Goal: Transaction & Acquisition: Purchase product/service

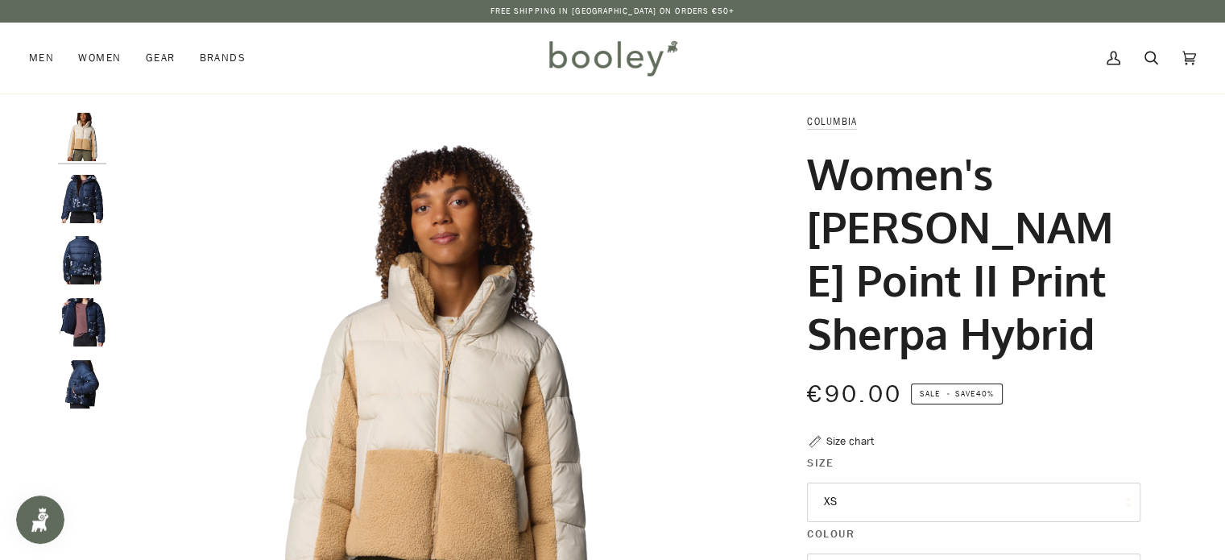
click at [84, 276] on img "Columbia Leadbetter Point II Print Sherpa Hybrid Collegiate Navy - Booley Galway" at bounding box center [82, 260] width 48 height 48
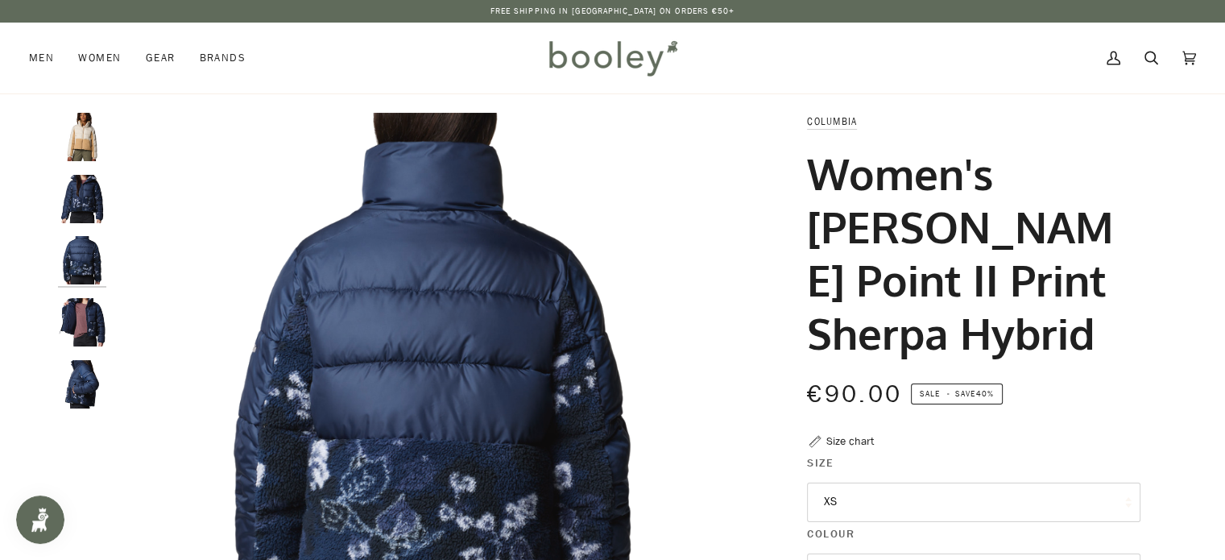
click at [71, 391] on img "Columbia Leadbetter Point II Print Sherpa Hybrid Collegiate Navy - Booley Galway" at bounding box center [82, 384] width 48 height 48
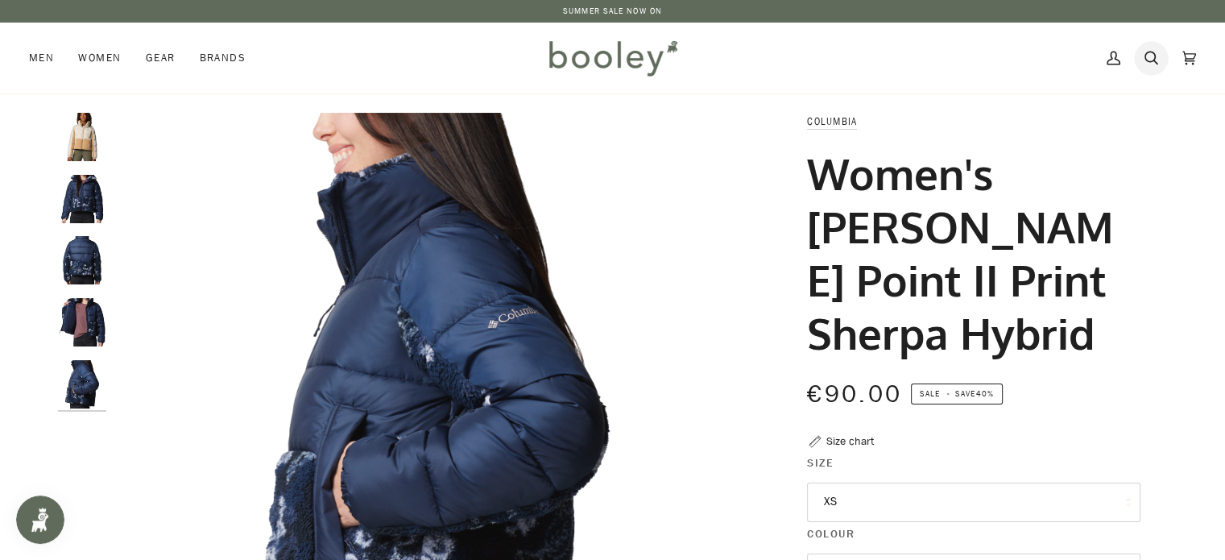
click at [1154, 58] on icon at bounding box center [1152, 58] width 14 height 24
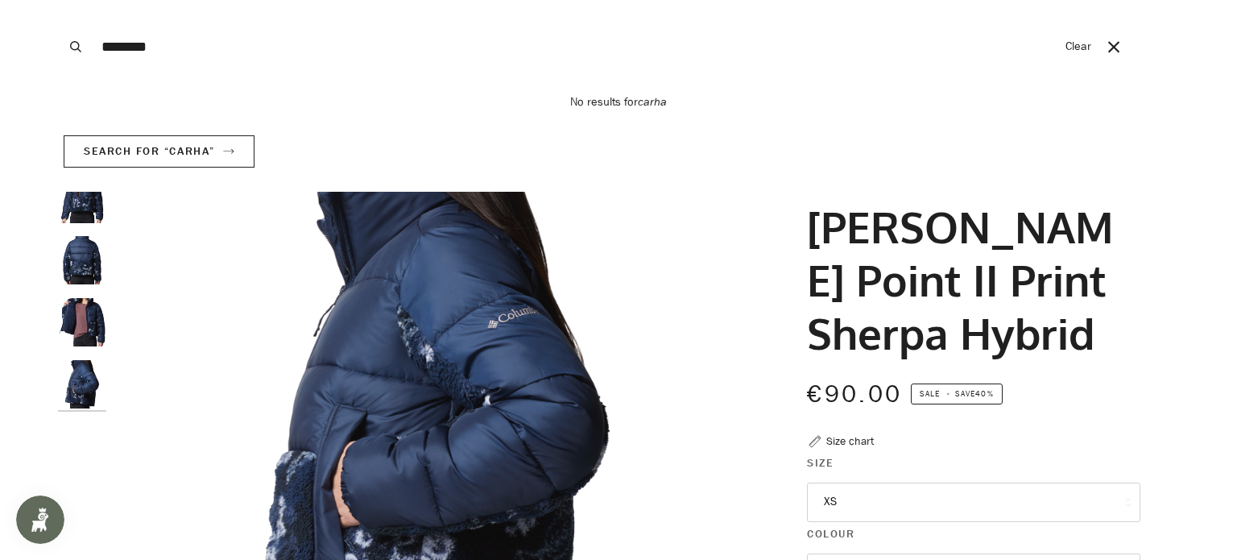
type input "********"
click at [58, 0] on button "Search" at bounding box center [75, 46] width 35 height 93
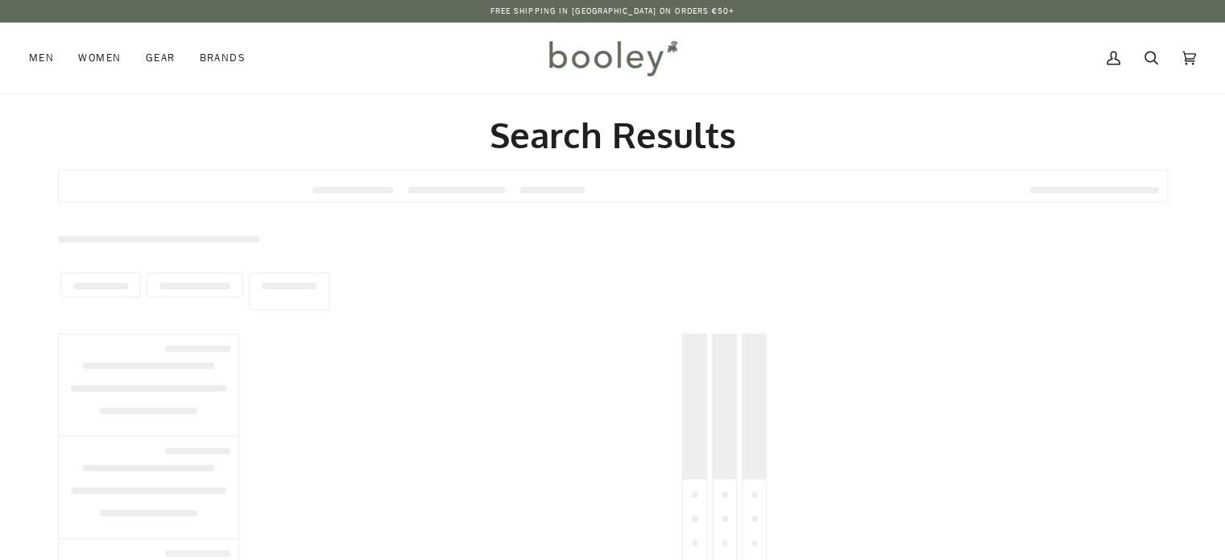
type input "********"
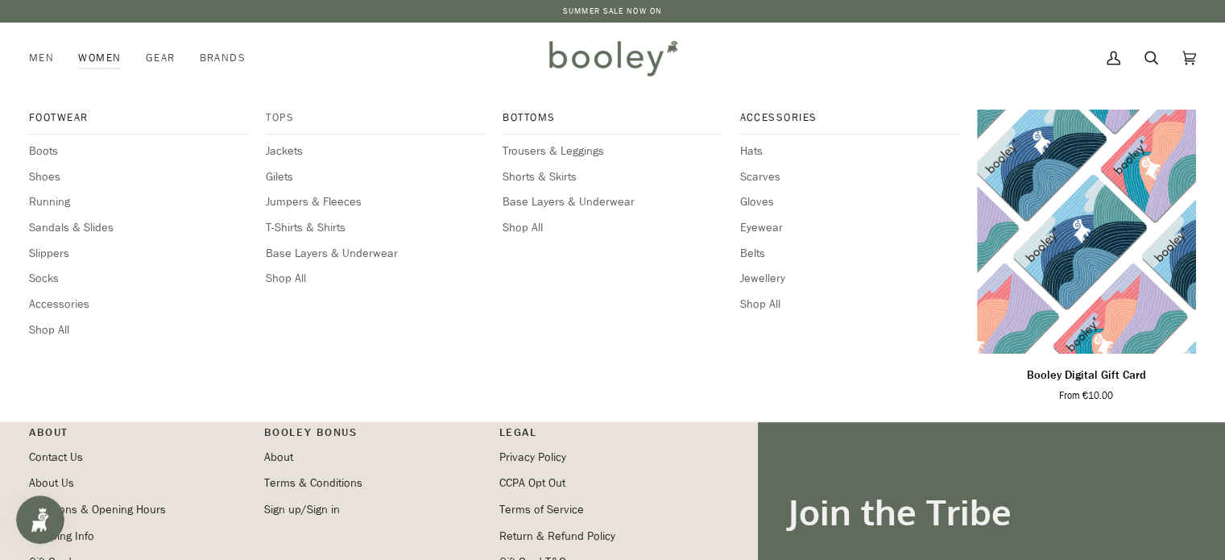
click at [275, 118] on span "Tops" at bounding box center [375, 118] width 219 height 16
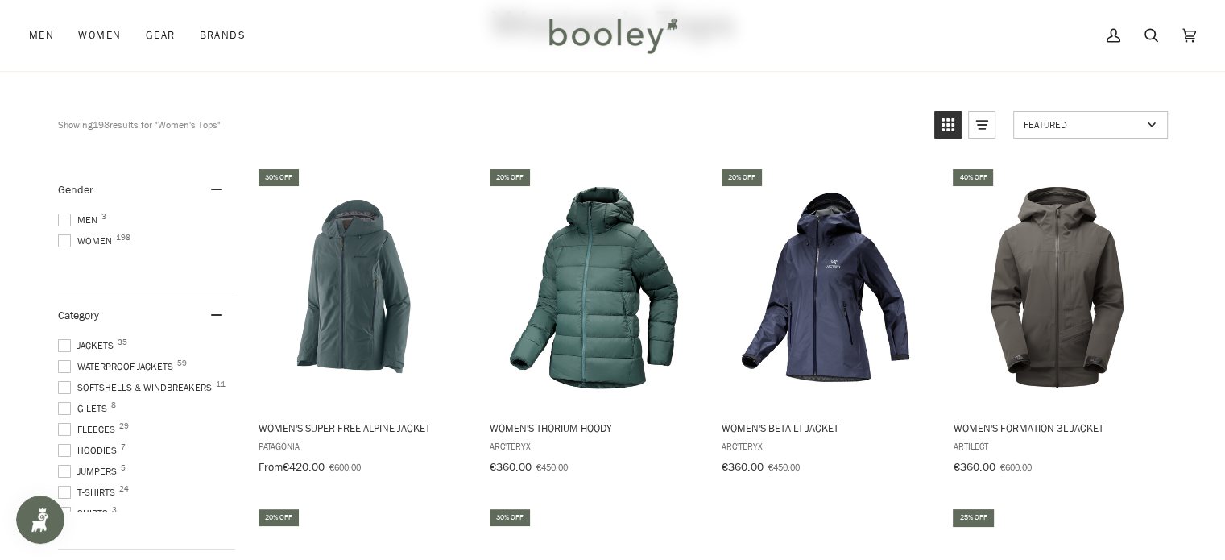
scroll to position [125, 0]
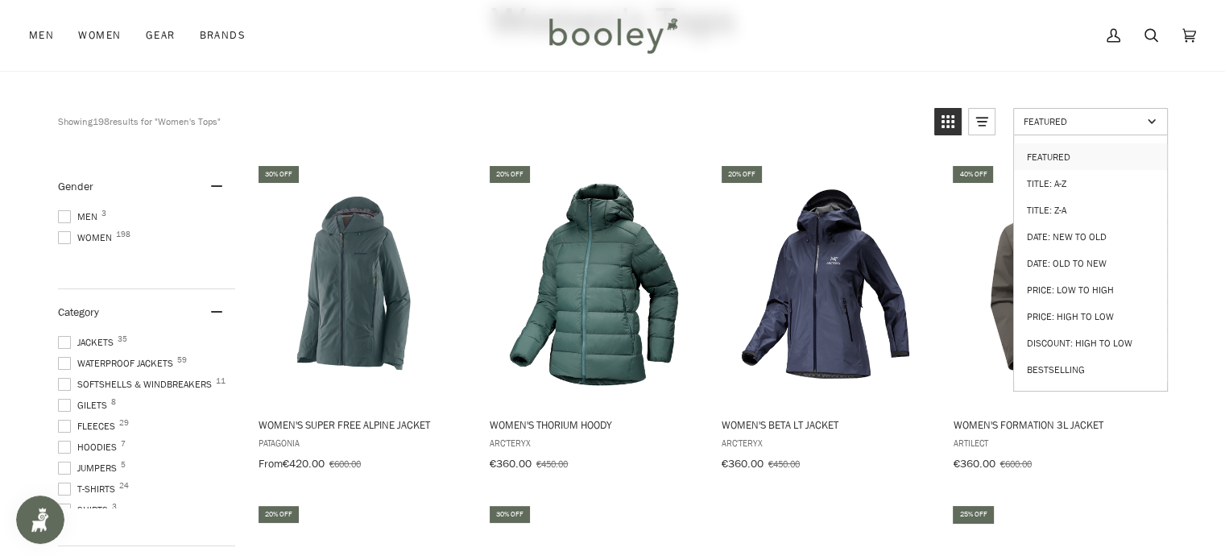
click at [1084, 119] on span "Featured" at bounding box center [1083, 121] width 118 height 14
click at [1038, 283] on link "Price: Low to High" at bounding box center [1090, 289] width 153 height 27
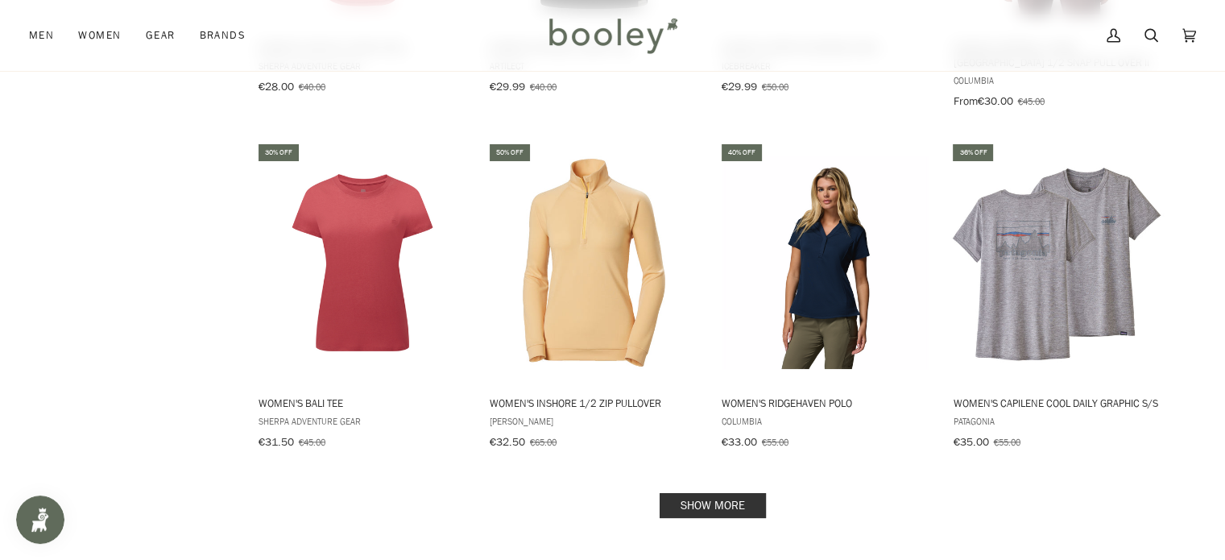
scroll to position [1582, 0]
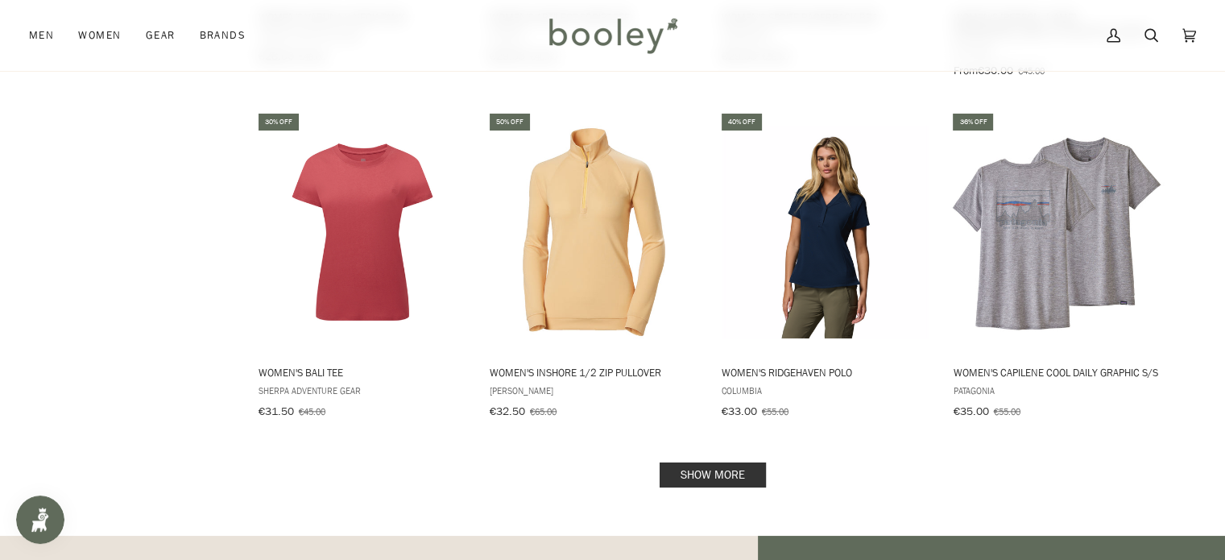
click at [697, 462] on link "Show more" at bounding box center [713, 474] width 106 height 25
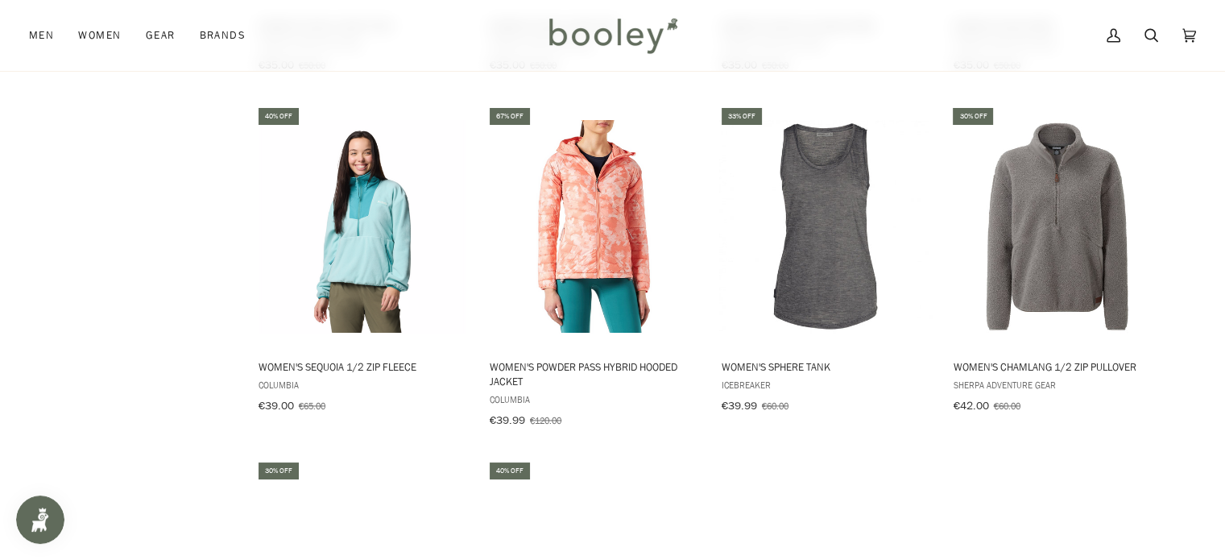
scroll to position [2264, 0]
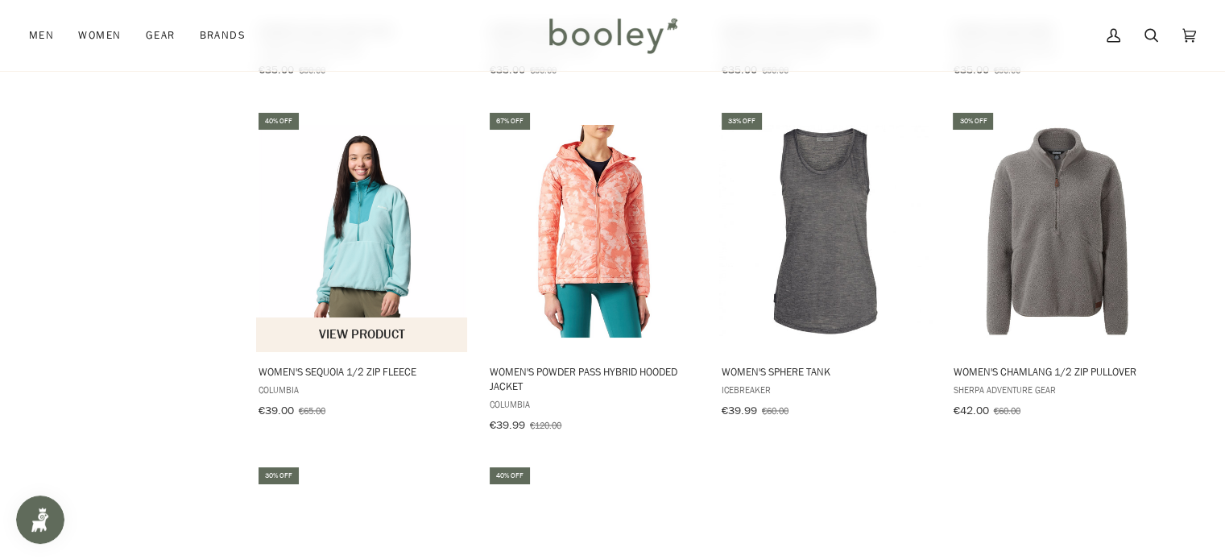
click at [284, 199] on img "Women's Sequoia 1/2 Zip Fleece" at bounding box center [362, 231] width 213 height 213
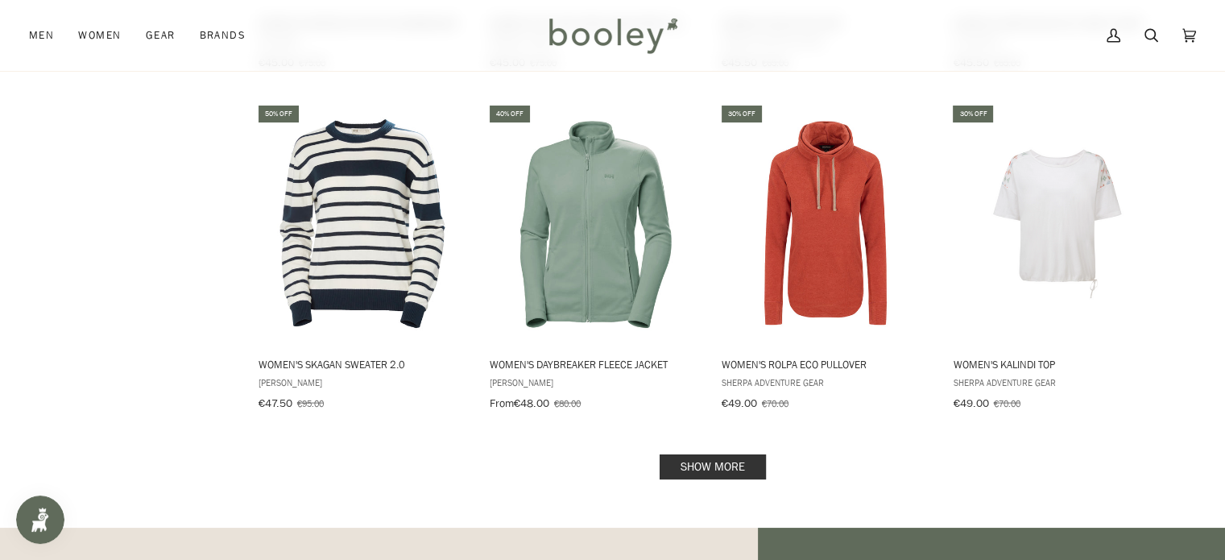
scroll to position [3326, 0]
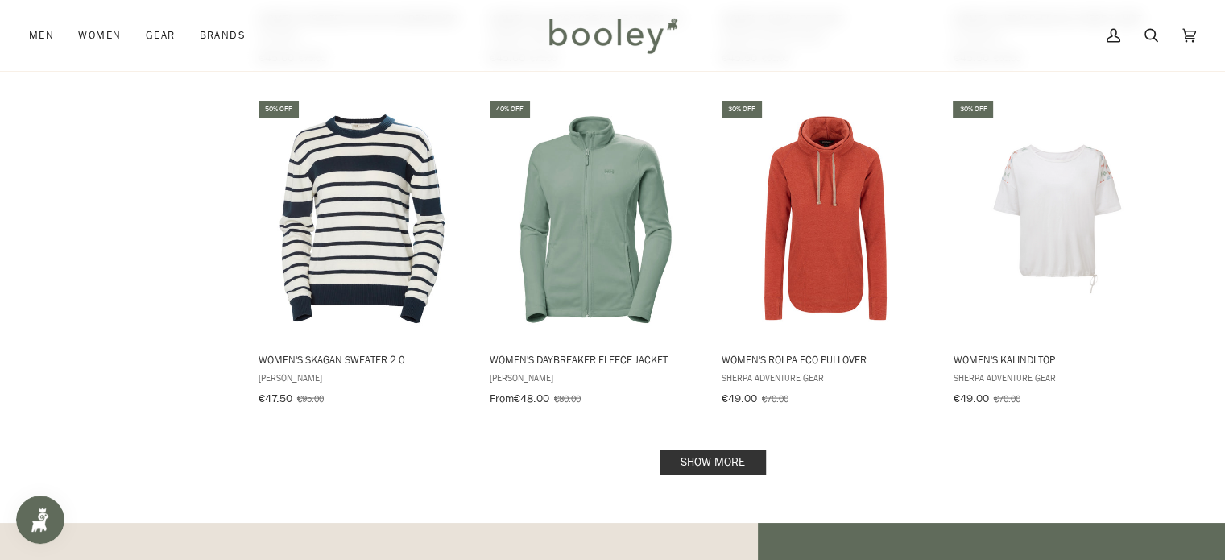
click at [680, 450] on link "Show more" at bounding box center [713, 462] width 106 height 25
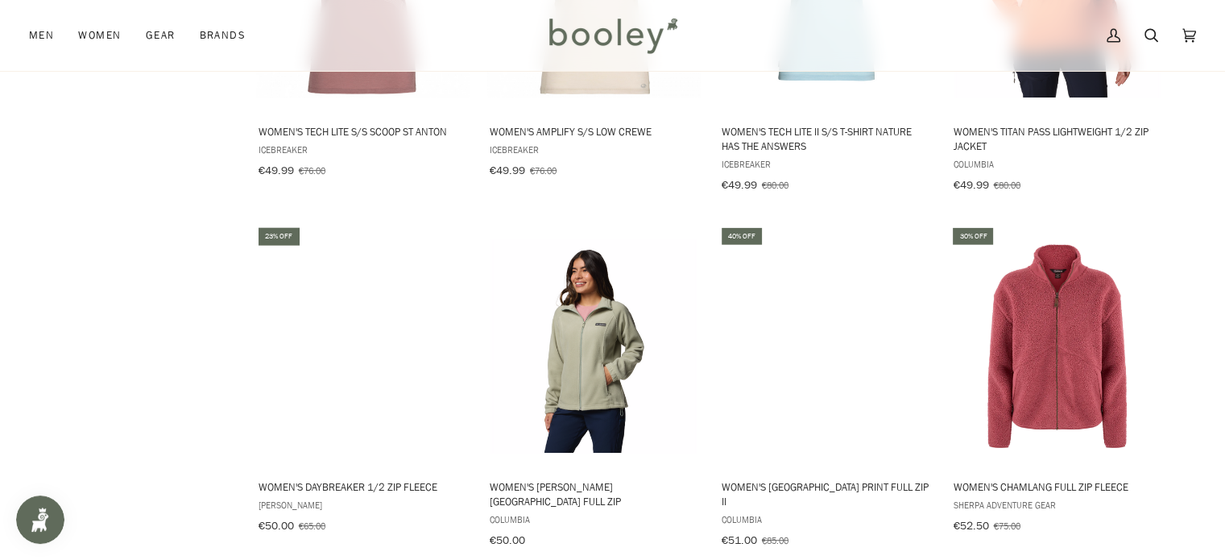
scroll to position [3923, 0]
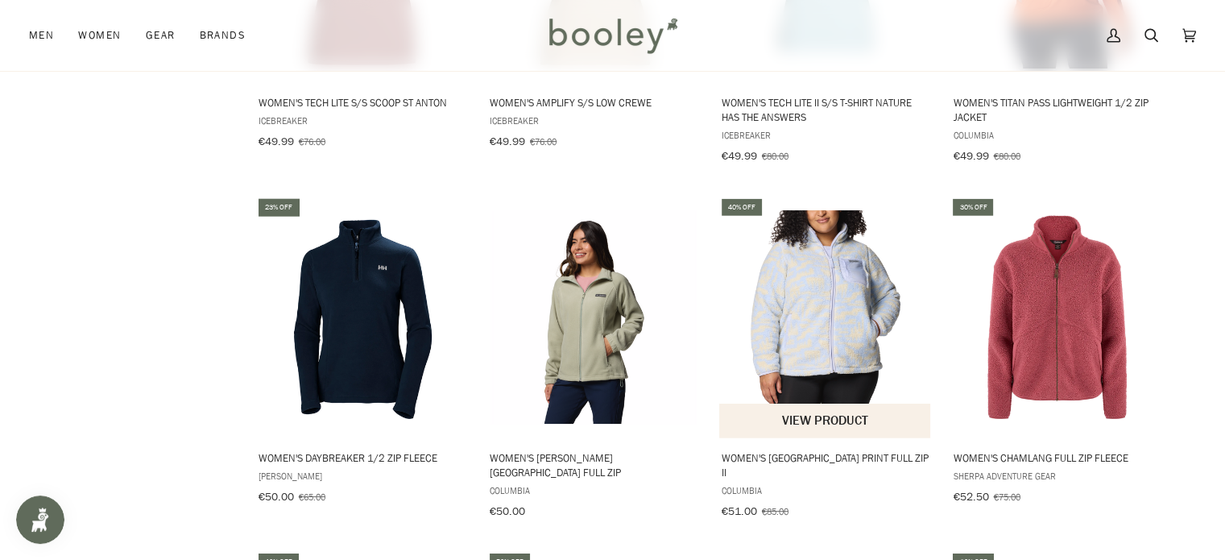
click at [822, 404] on button "View product" at bounding box center [825, 421] width 212 height 35
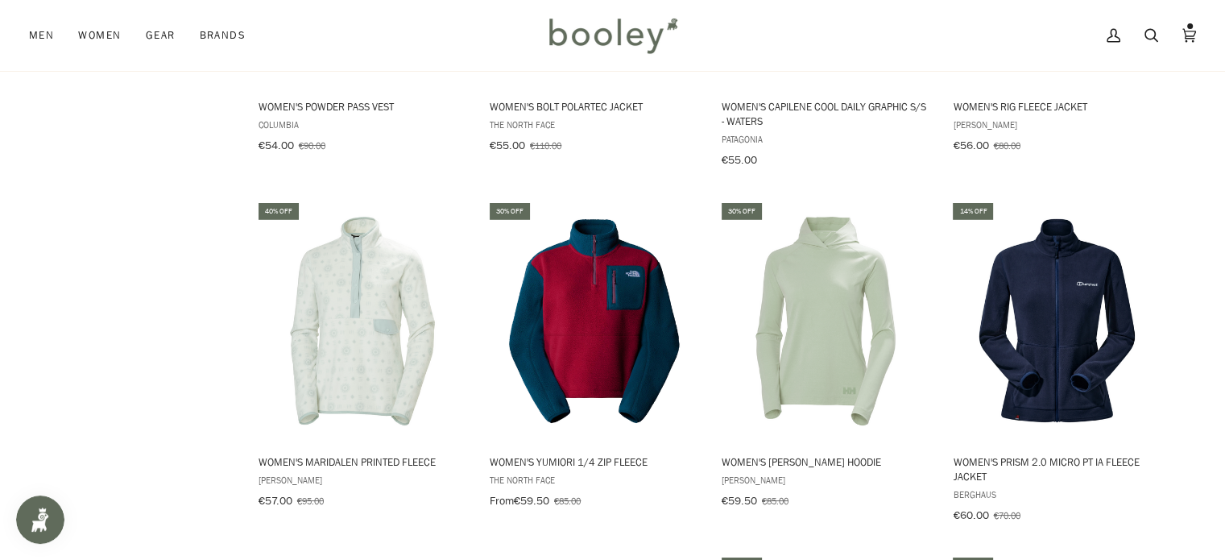
scroll to position [4636, 0]
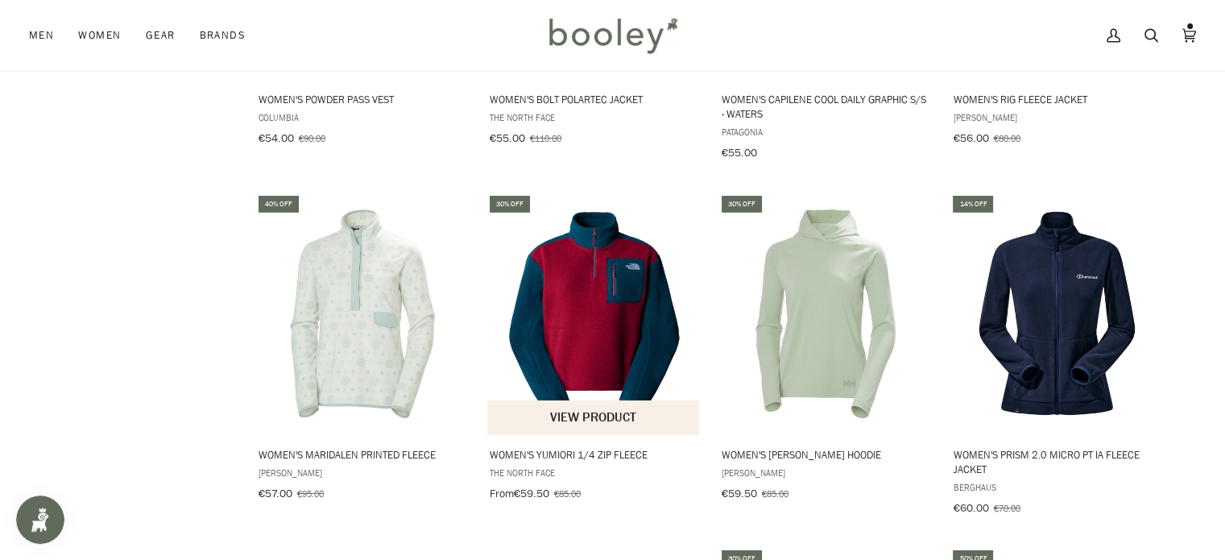
click at [611, 400] on button "View product" at bounding box center [593, 417] width 212 height 35
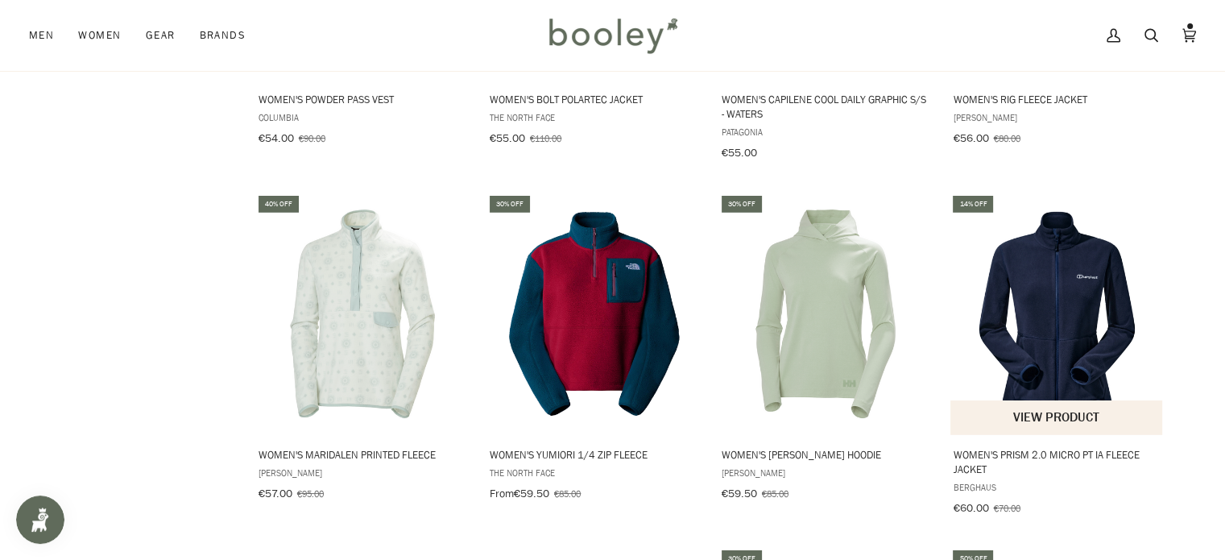
click at [1064, 400] on button "View product" at bounding box center [1057, 417] width 212 height 35
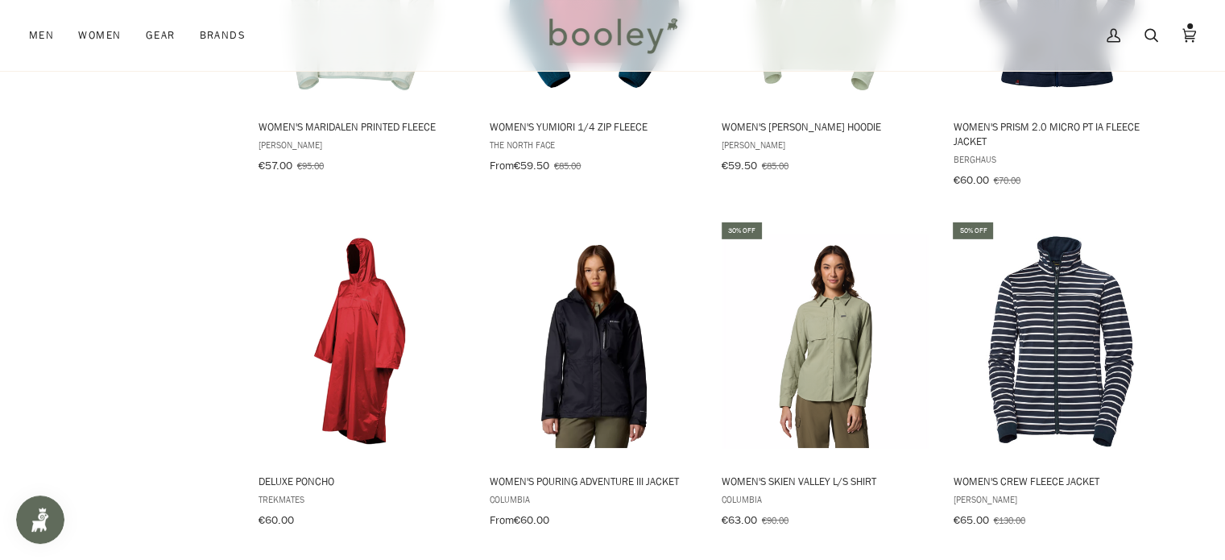
scroll to position [4950, 0]
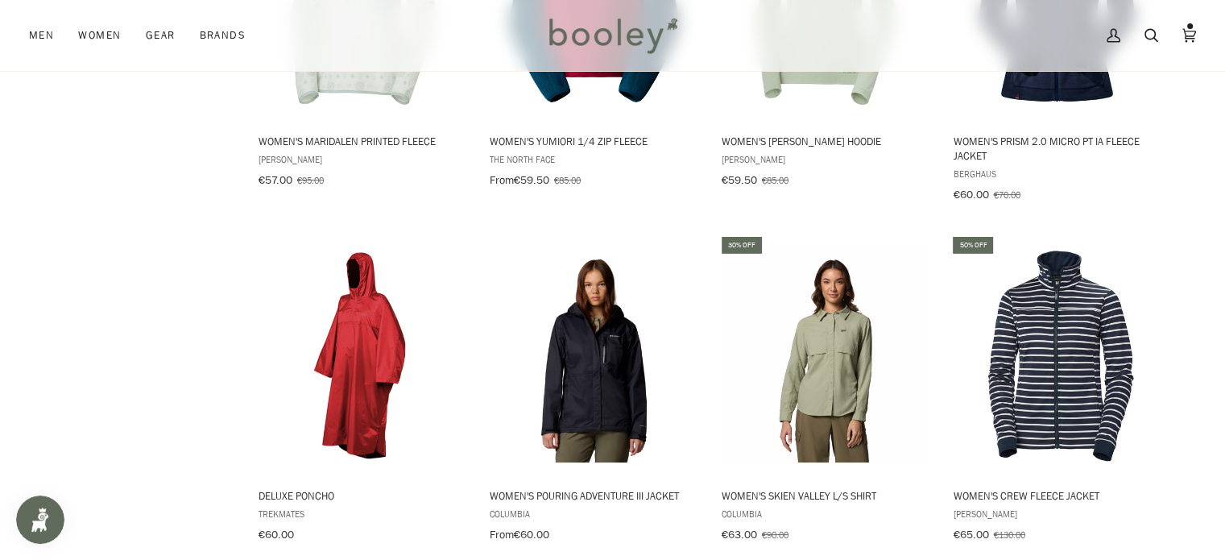
drag, startPoint x: 1224, startPoint y: 379, endPoint x: 1233, endPoint y: 373, distance: 11.6
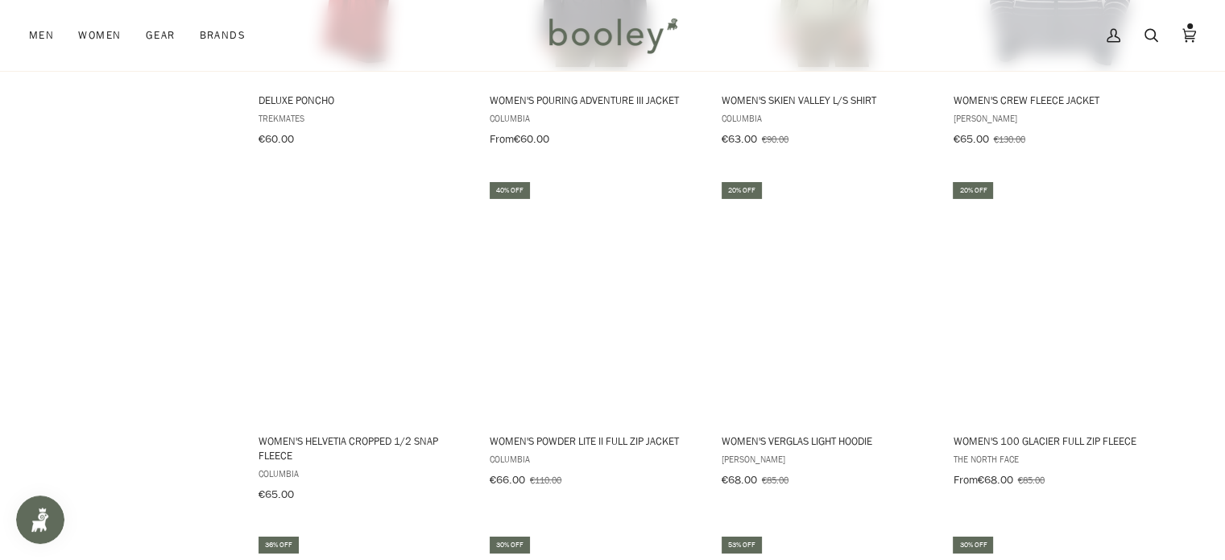
scroll to position [5364, 0]
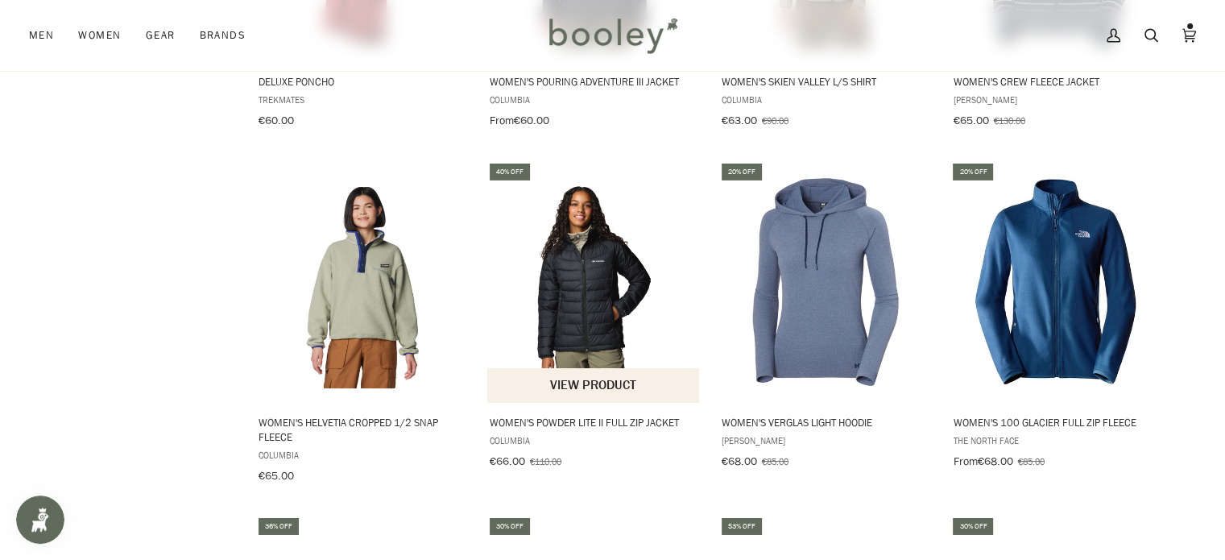
click at [566, 368] on button "View product" at bounding box center [593, 385] width 212 height 35
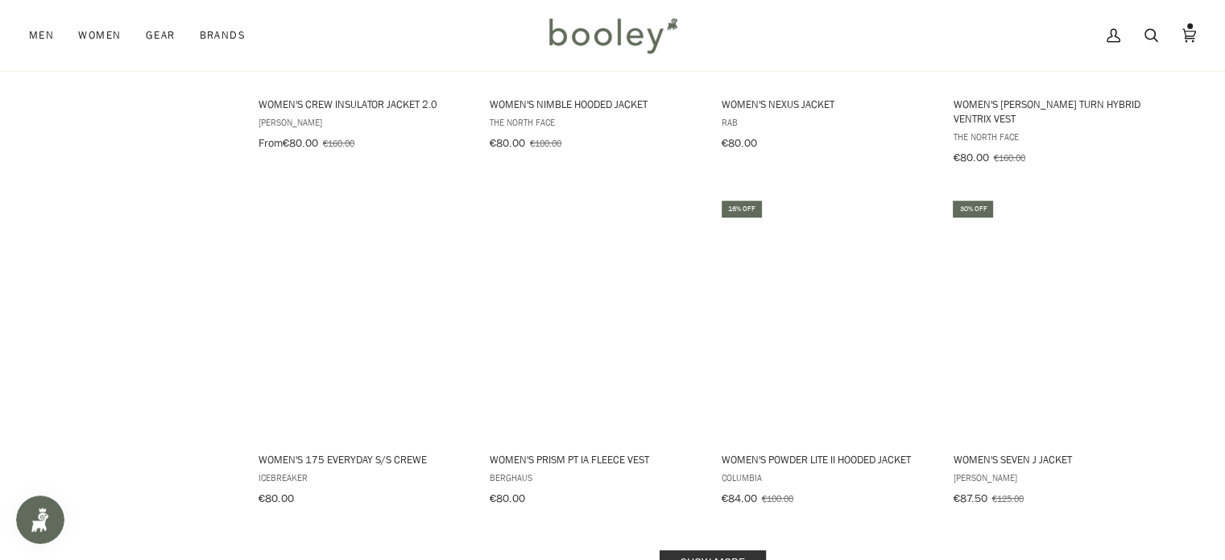
scroll to position [6769, 0]
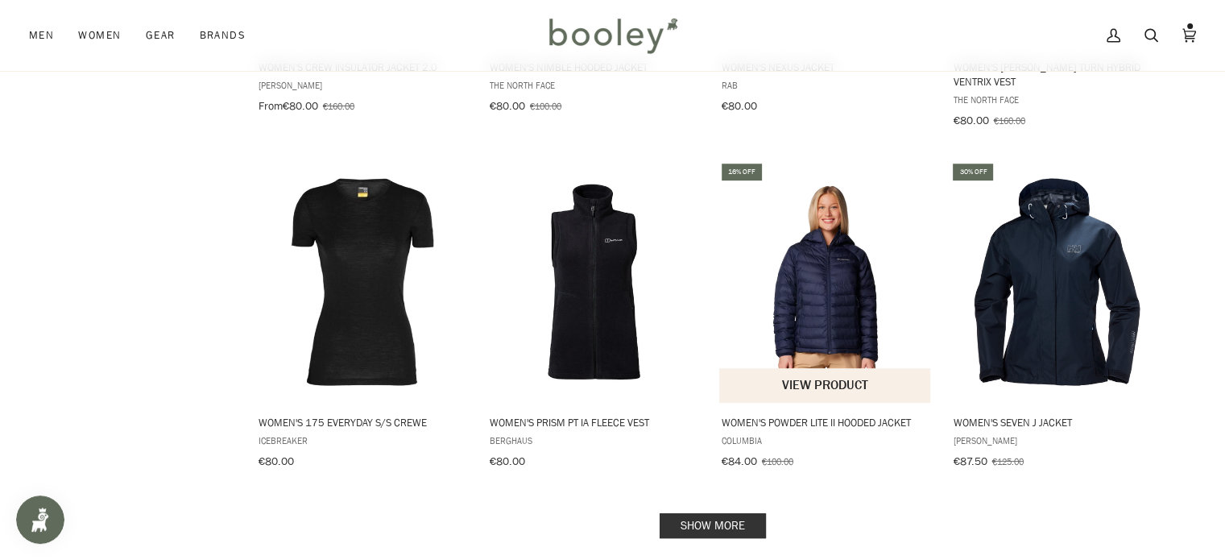
click at [753, 368] on button "View product" at bounding box center [825, 385] width 212 height 35
click at [677, 513] on link "Show more" at bounding box center [713, 525] width 106 height 25
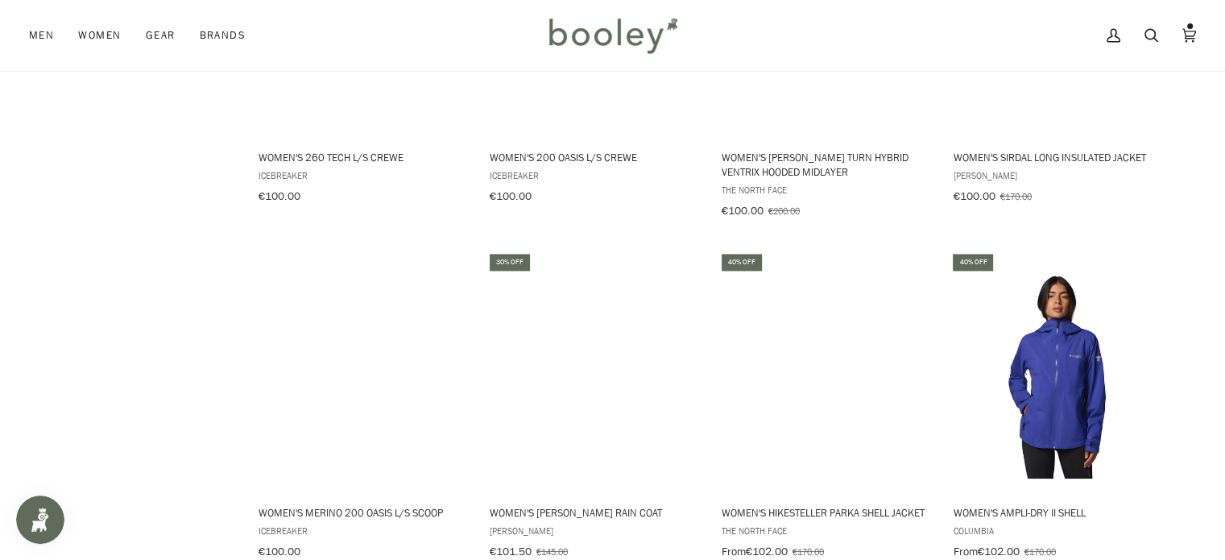
scroll to position [8447, 0]
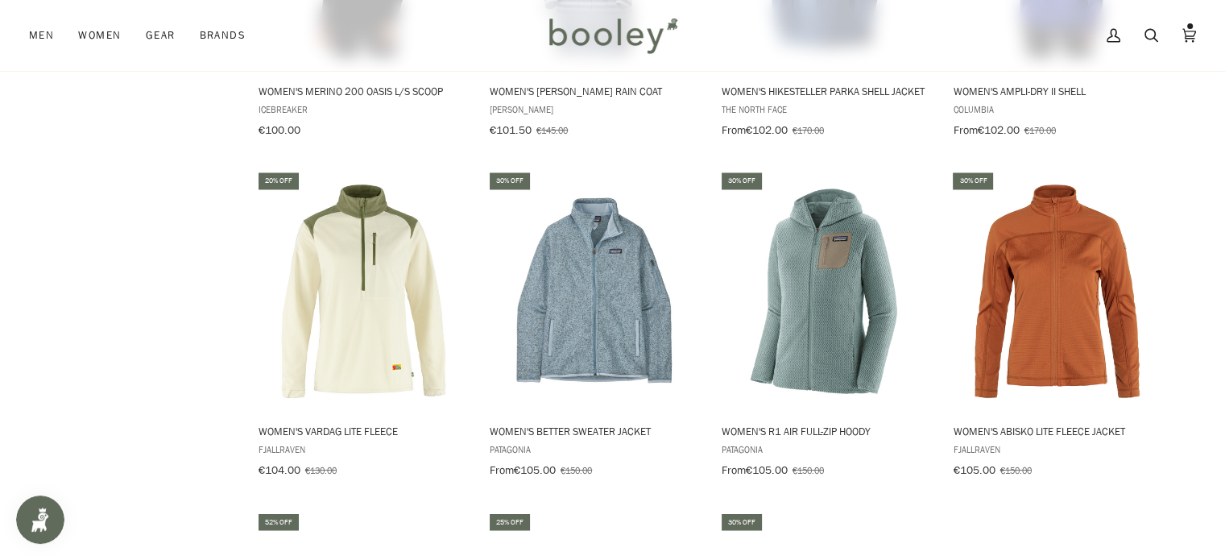
scroll to position [8833, 0]
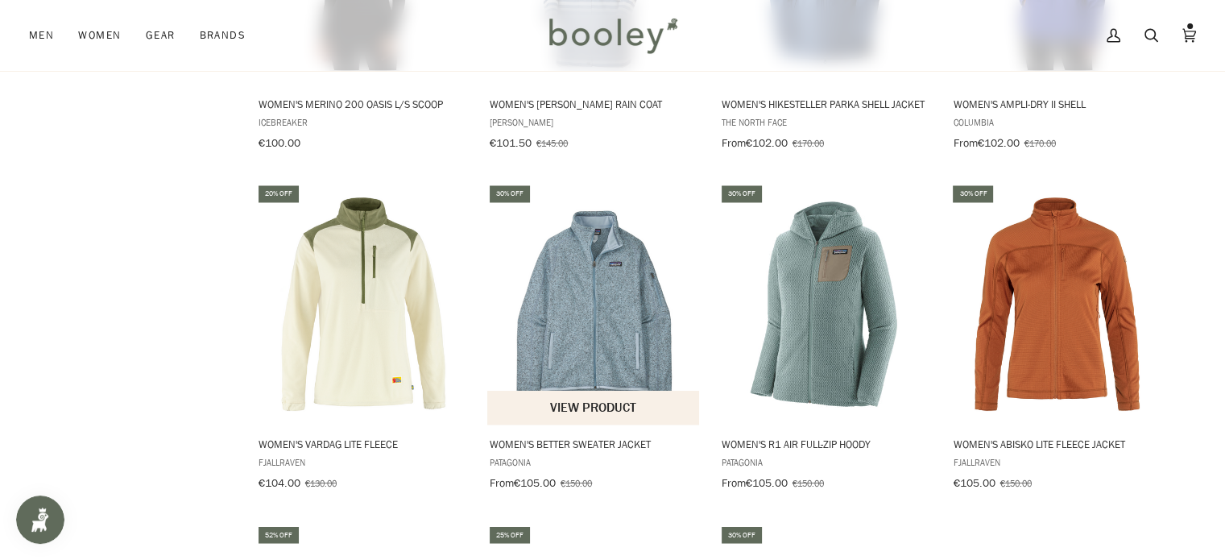
click at [631, 390] on button "View product" at bounding box center [593, 407] width 212 height 35
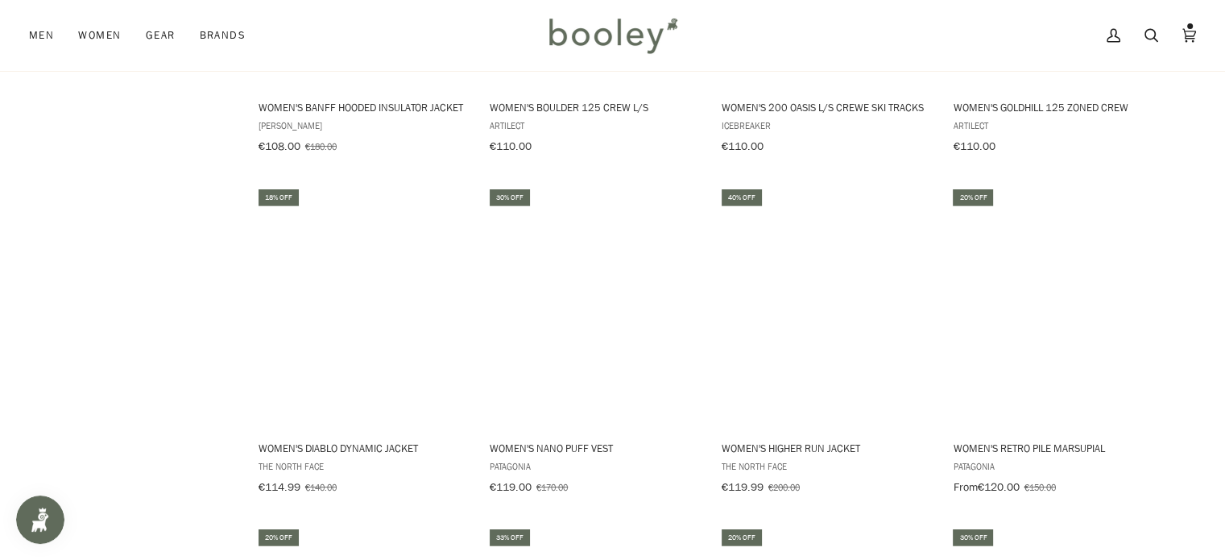
scroll to position [9864, 0]
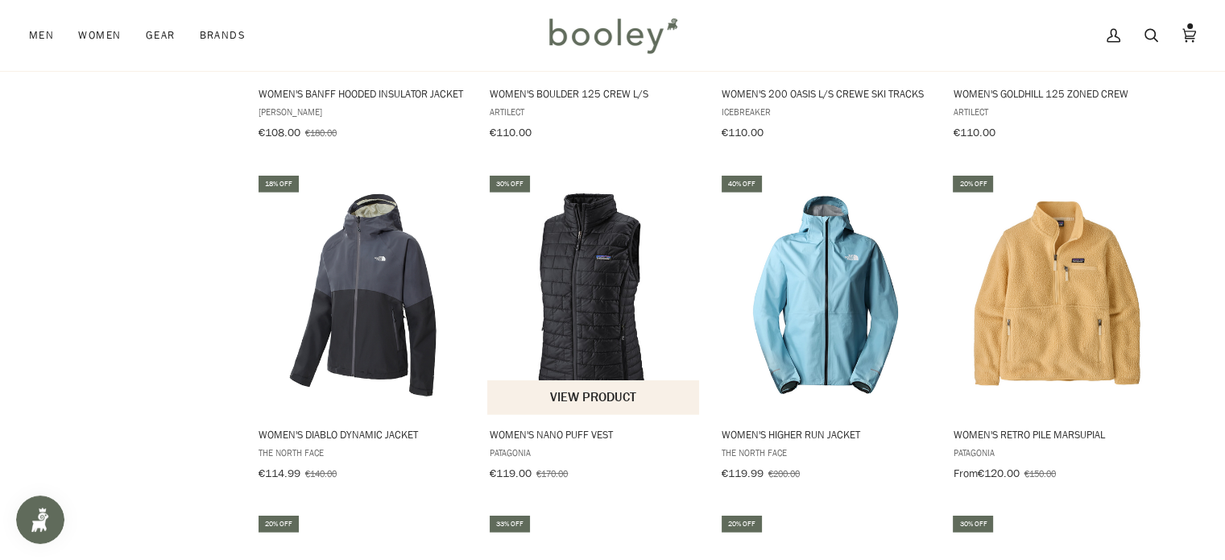
click at [570, 380] on button "View product" at bounding box center [593, 397] width 212 height 35
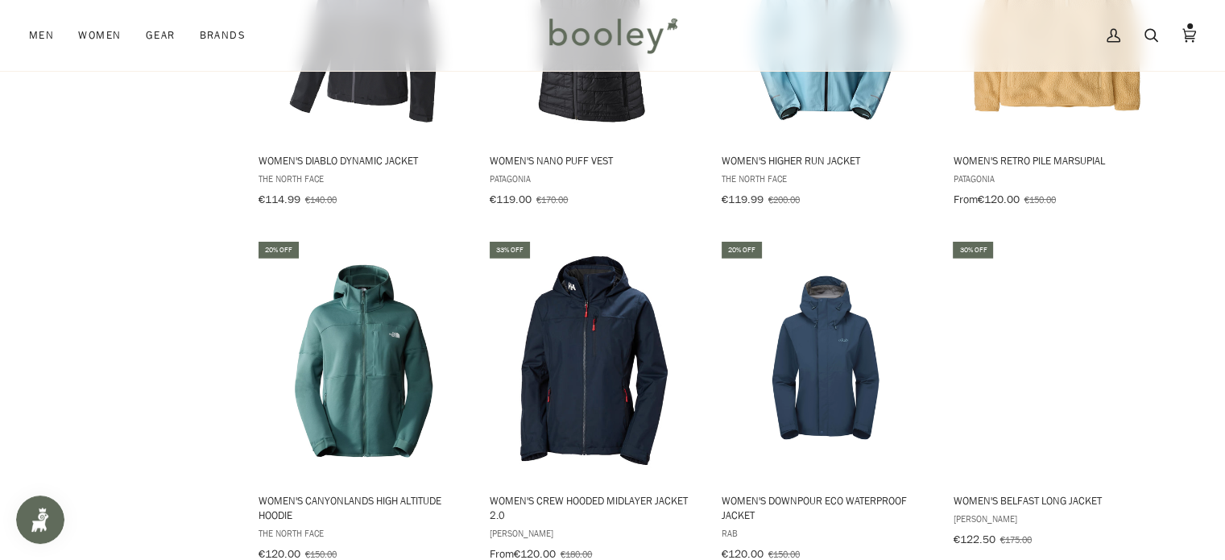
scroll to position [10435, 0]
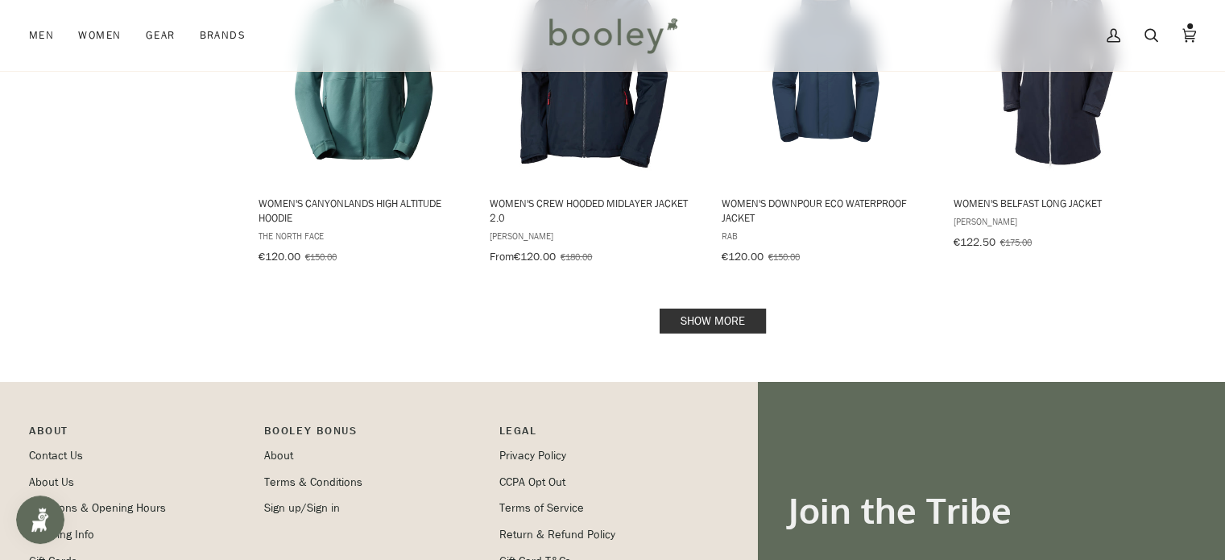
click at [665, 309] on link "Show more" at bounding box center [713, 321] width 106 height 25
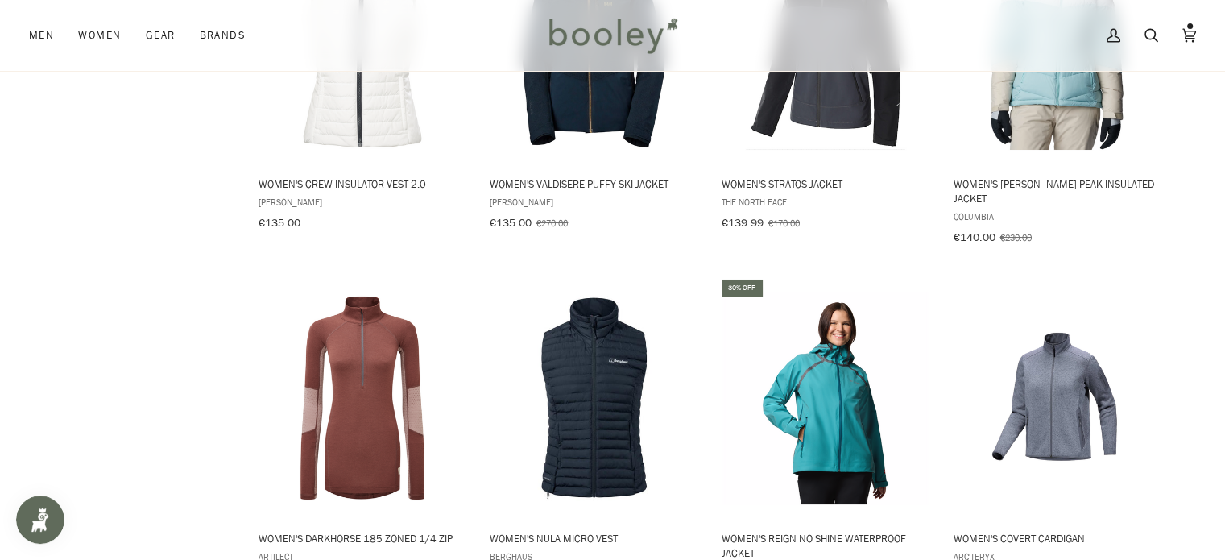
scroll to position [11830, 0]
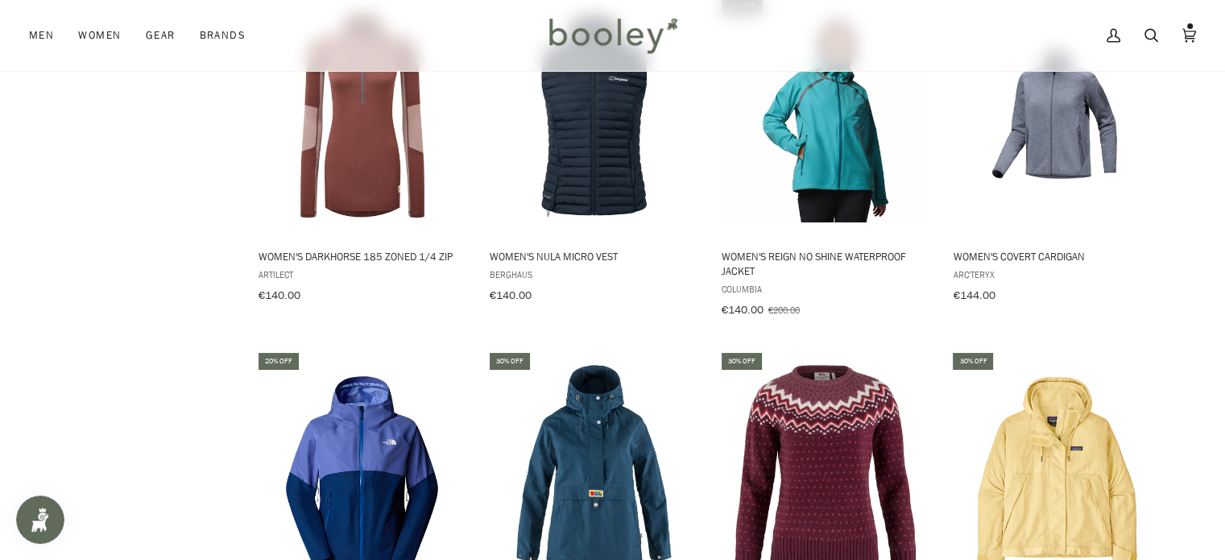
scroll to position [12110, 0]
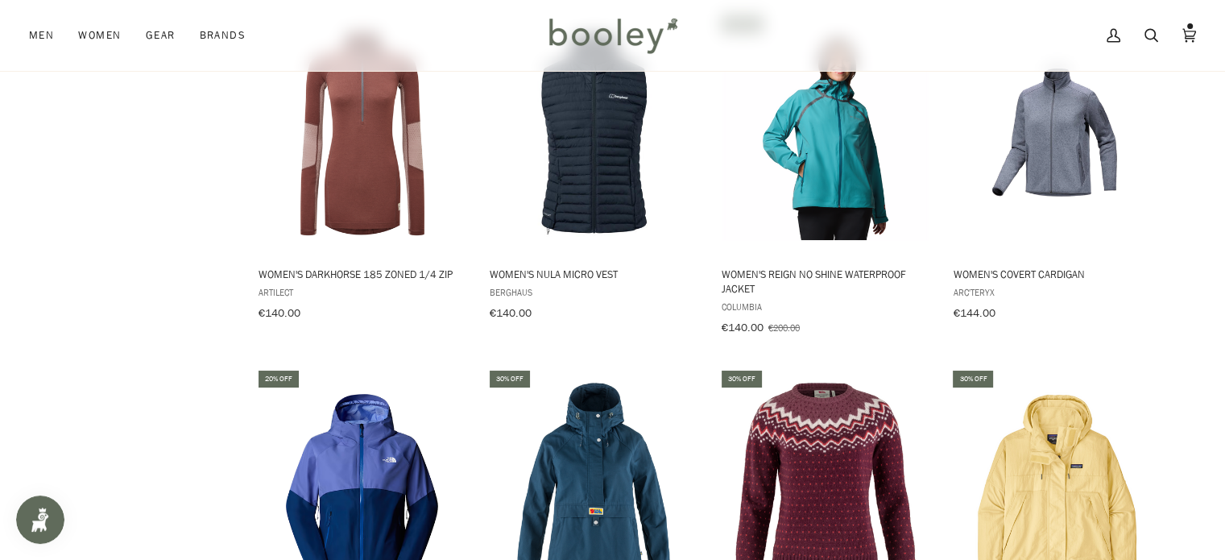
click at [1051, 383] on img "Women's Skysail Jacket" at bounding box center [1057, 489] width 213 height 213
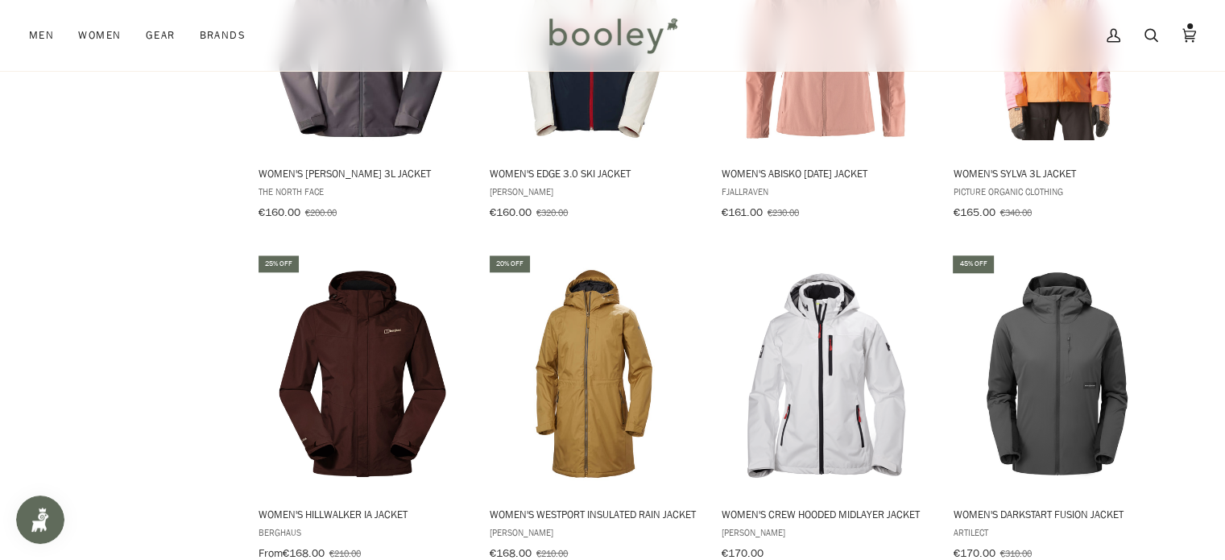
scroll to position [13618, 0]
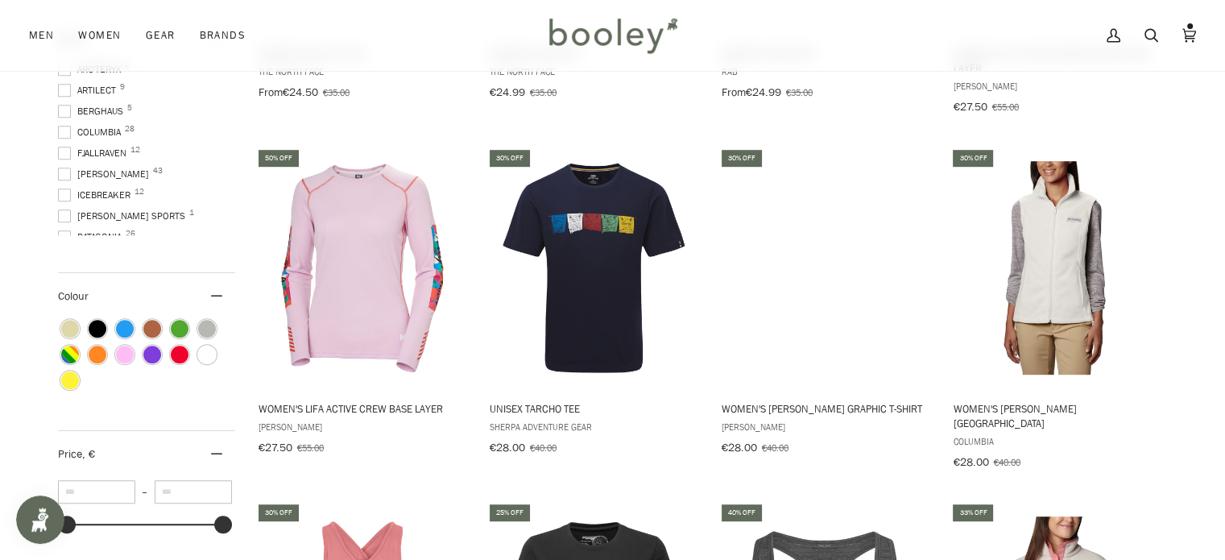
scroll to position [184, 0]
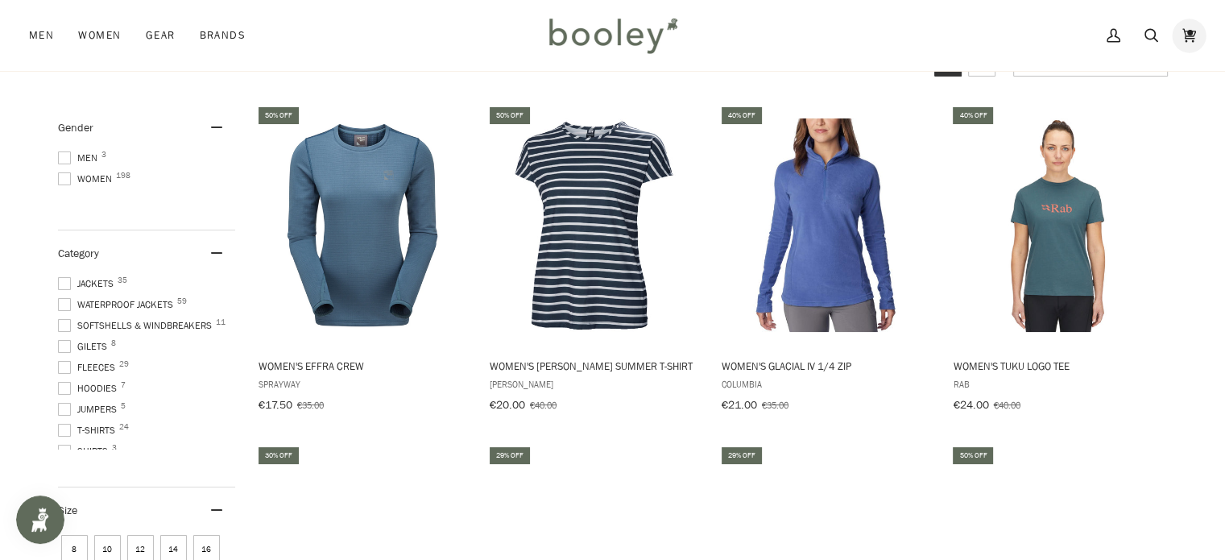
click at [1199, 36] on link "Cart €351.00 (4)" at bounding box center [1190, 35] width 38 height 71
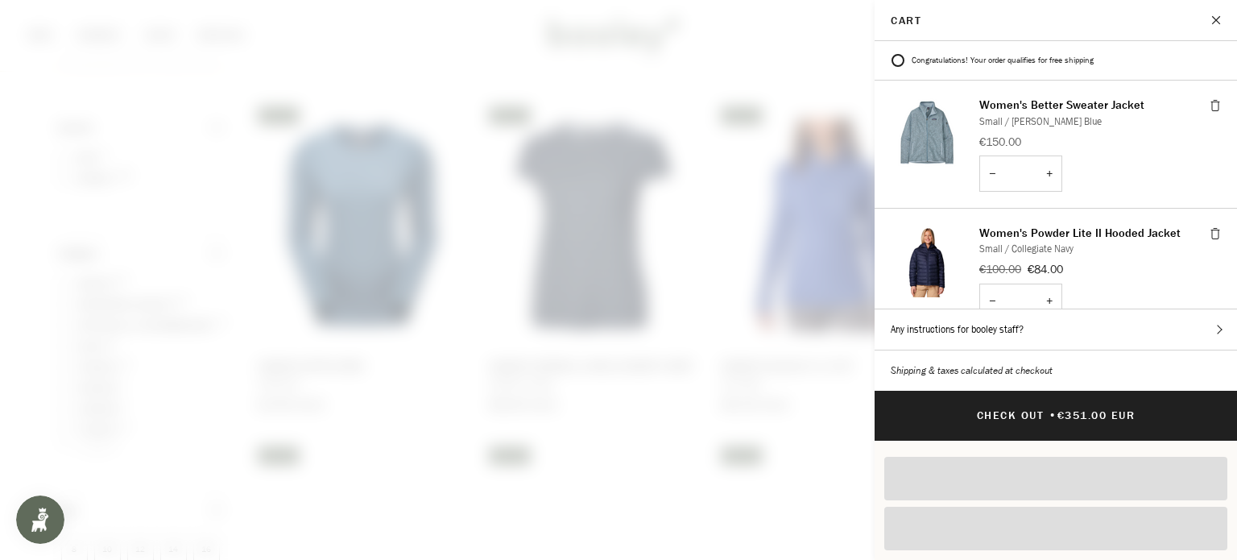
click at [935, 125] on img "Cart" at bounding box center [927, 133] width 73 height 73
click at [1208, 29] on button "Close" at bounding box center [1217, 20] width 40 height 40
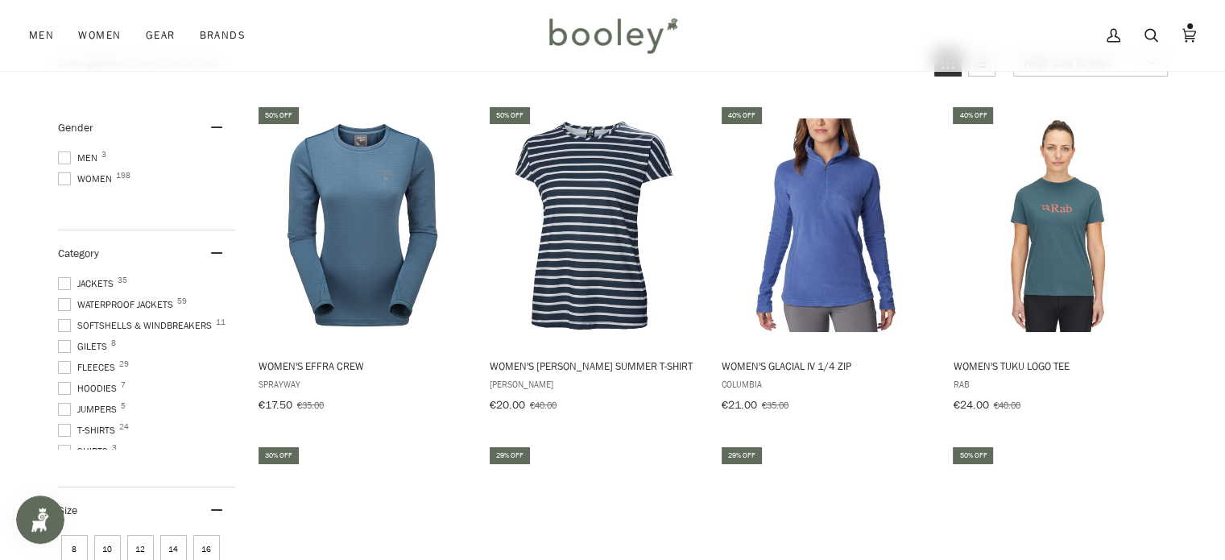
scroll to position [69, 0]
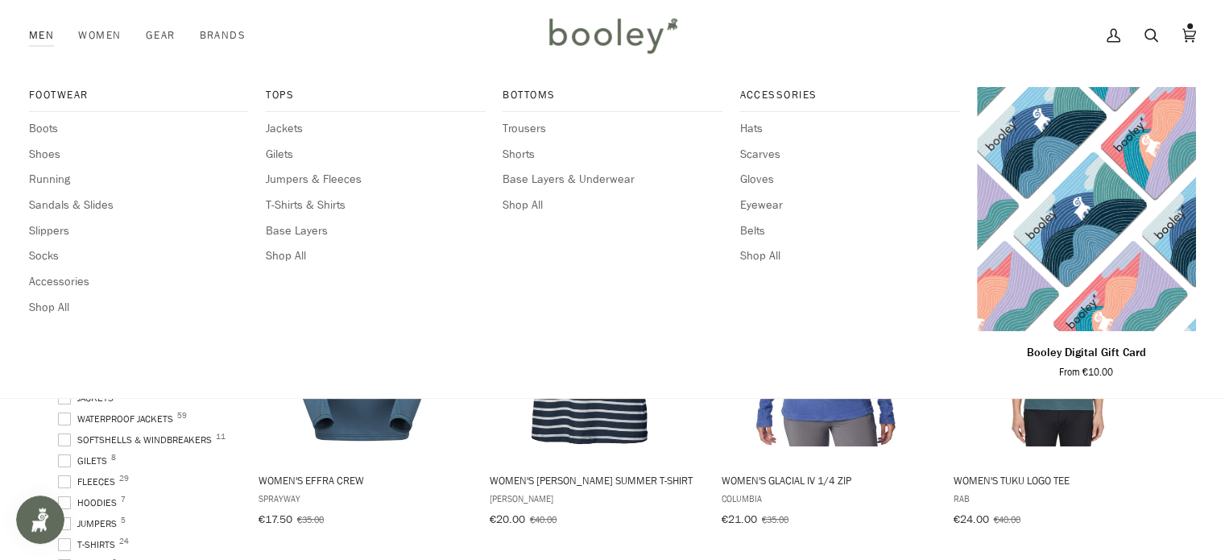
click at [43, 44] on link "Men" at bounding box center [47, 35] width 37 height 71
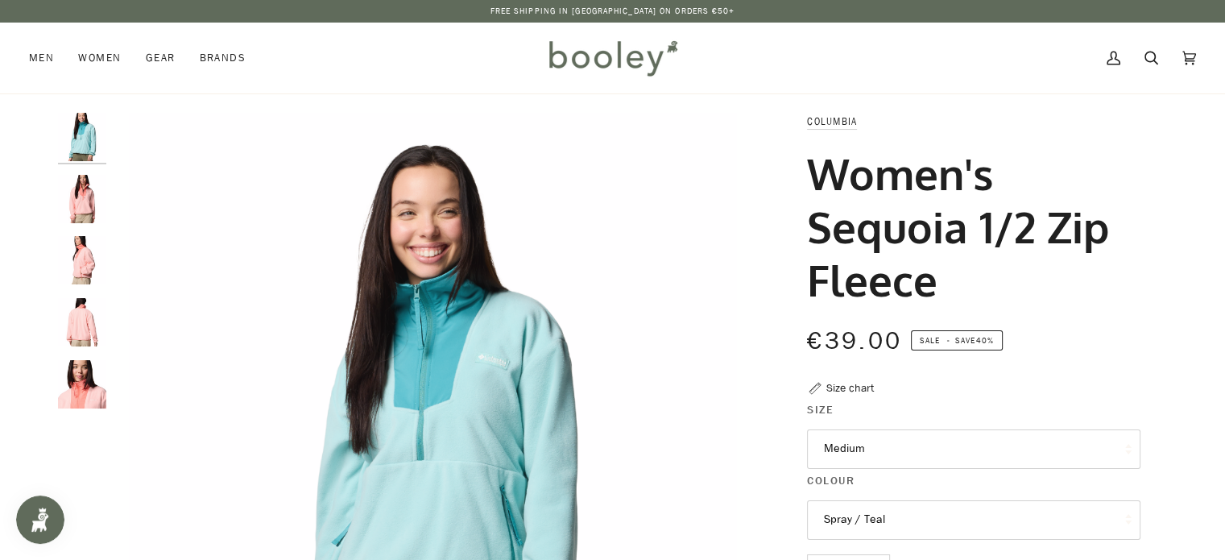
click at [899, 454] on button "Medium" at bounding box center [974, 448] width 334 height 39
click at [1117, 331] on div "€39.00 Sale • Save 40%" at bounding box center [974, 340] width 334 height 36
click at [76, 376] on img "Columbia Women's Sequoia 1/2 Zip Fleece Pink Sand / Alpen - Booley Galway" at bounding box center [82, 384] width 48 height 48
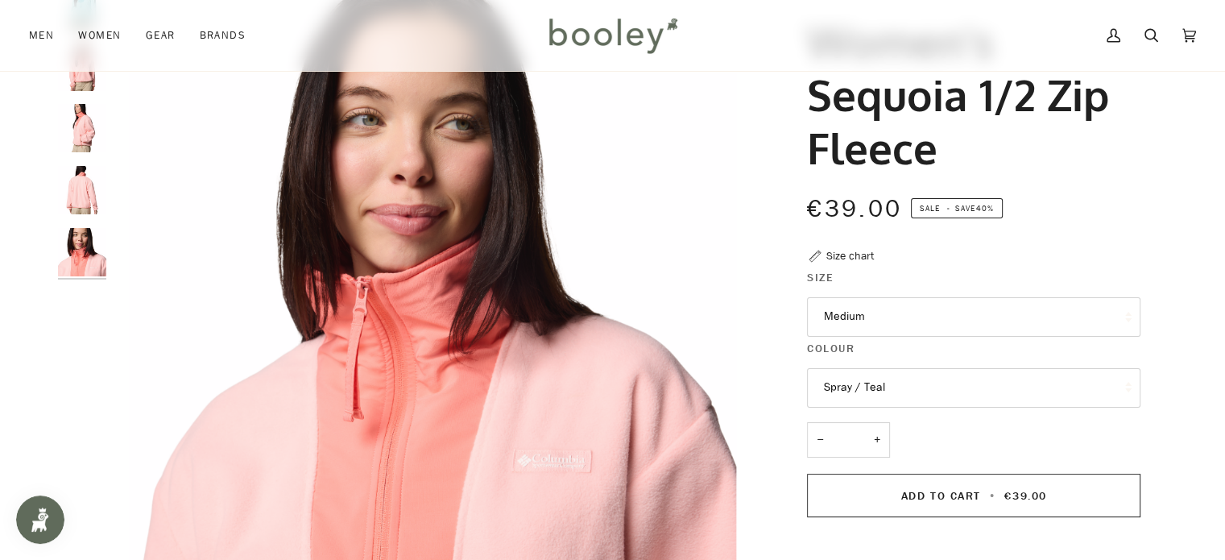
scroll to position [149, 0]
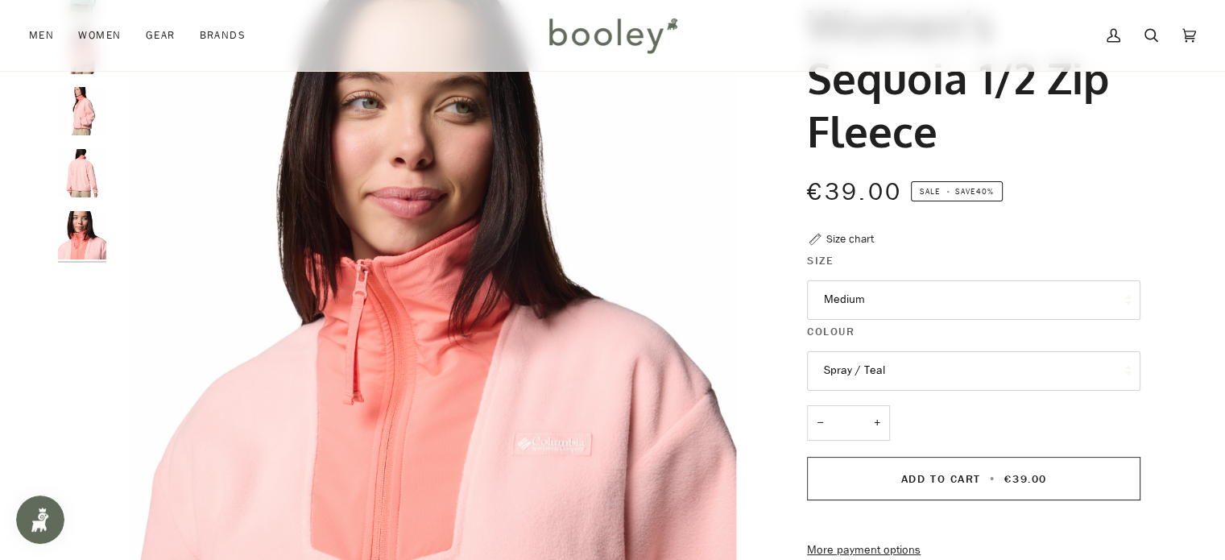
click at [938, 383] on button "Spray / Teal" at bounding box center [974, 370] width 334 height 39
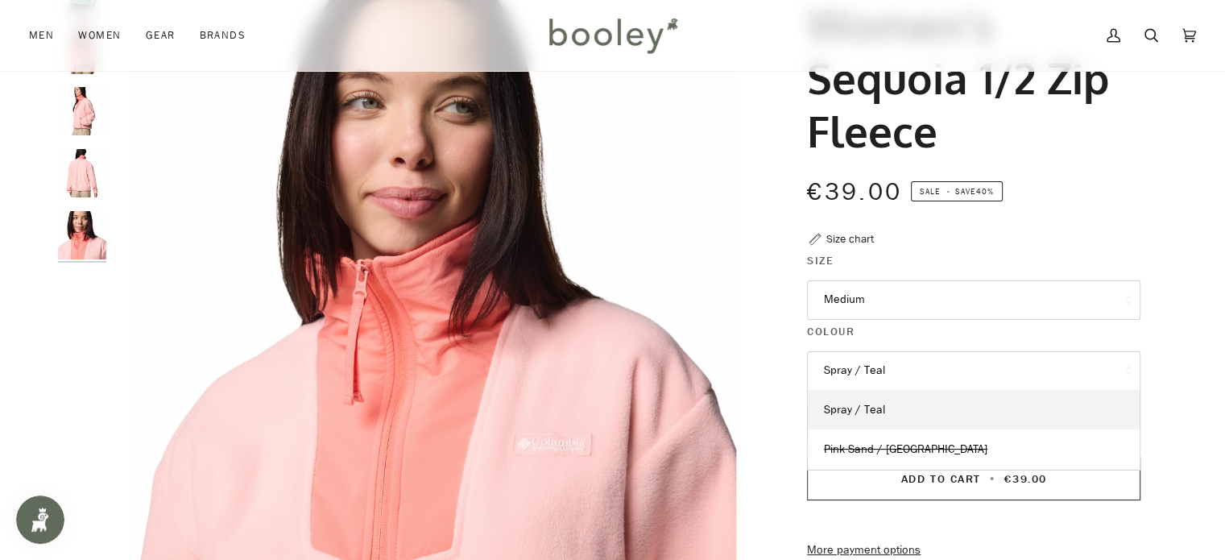
click at [874, 312] on button "Medium" at bounding box center [974, 299] width 334 height 39
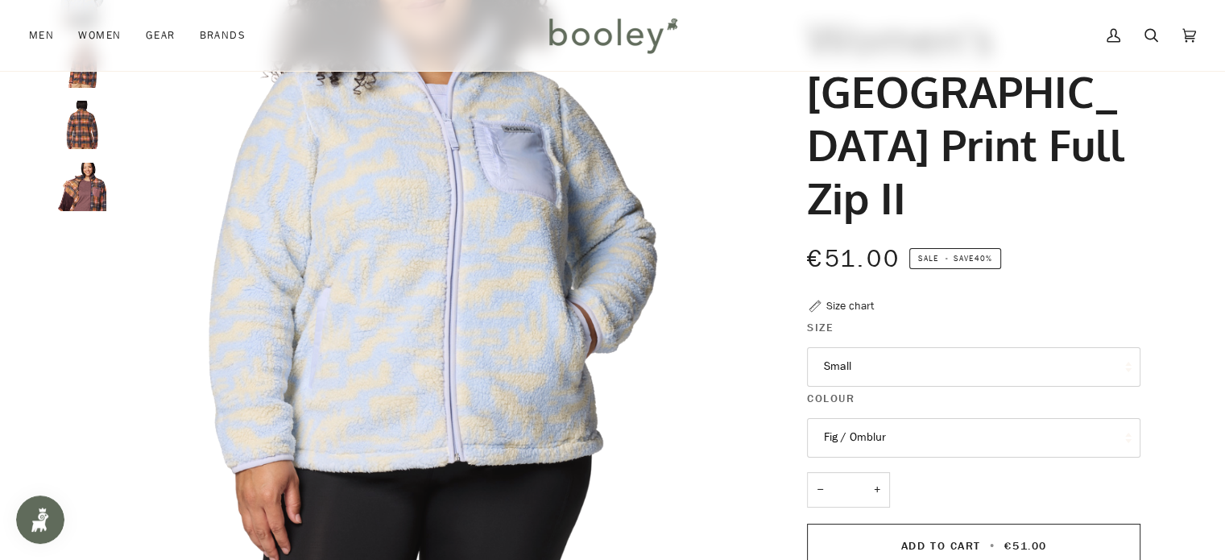
scroll to position [142, 0]
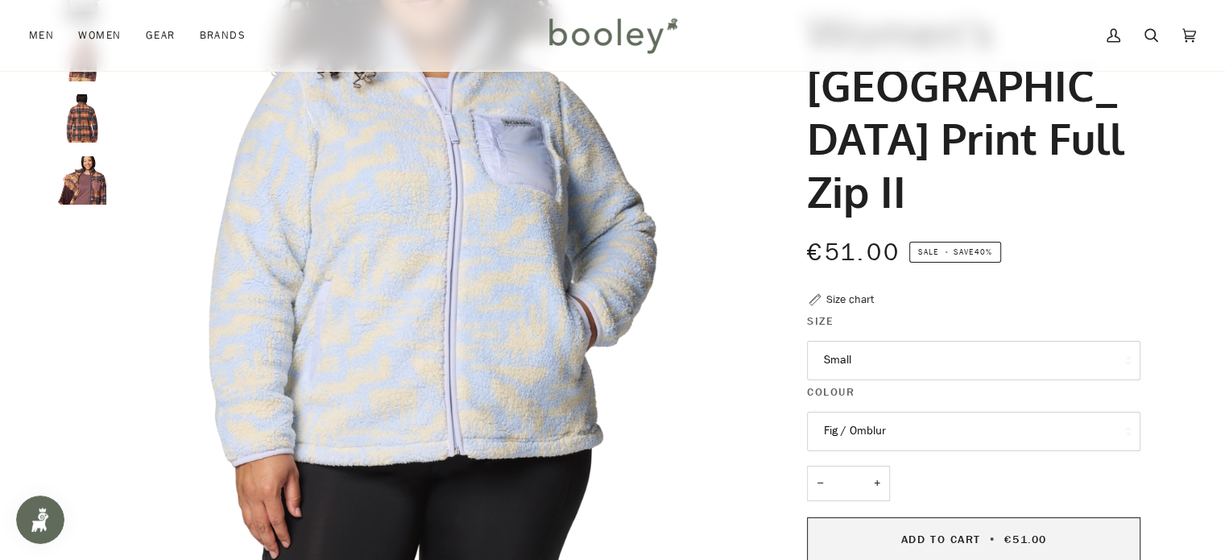
click at [939, 532] on span "Add to Cart" at bounding box center [941, 539] width 80 height 15
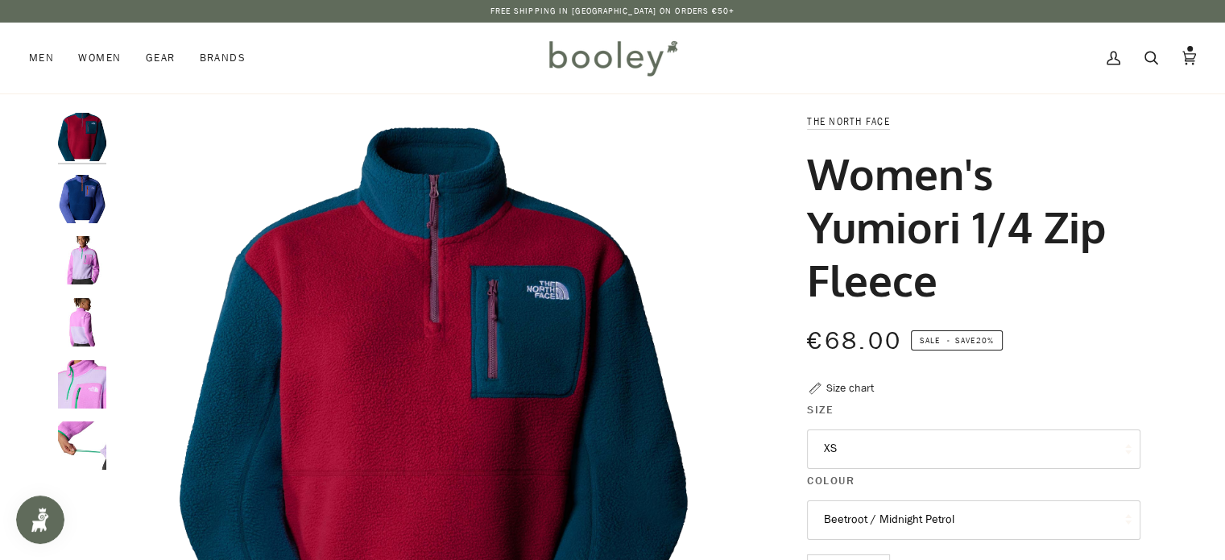
click at [840, 445] on button "XS" at bounding box center [974, 448] width 334 height 39
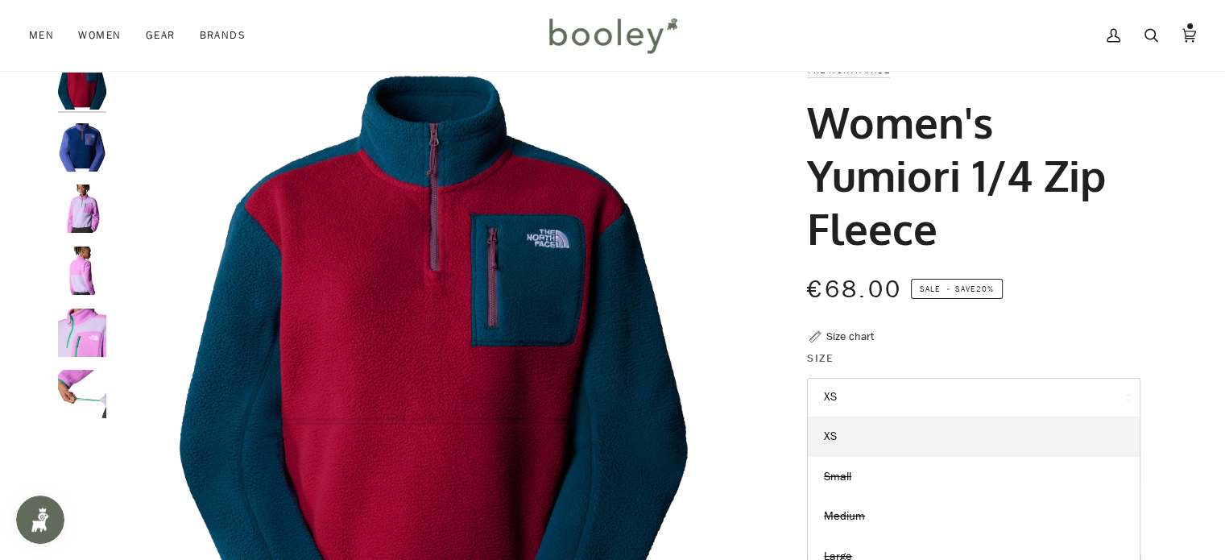
scroll to position [65, 0]
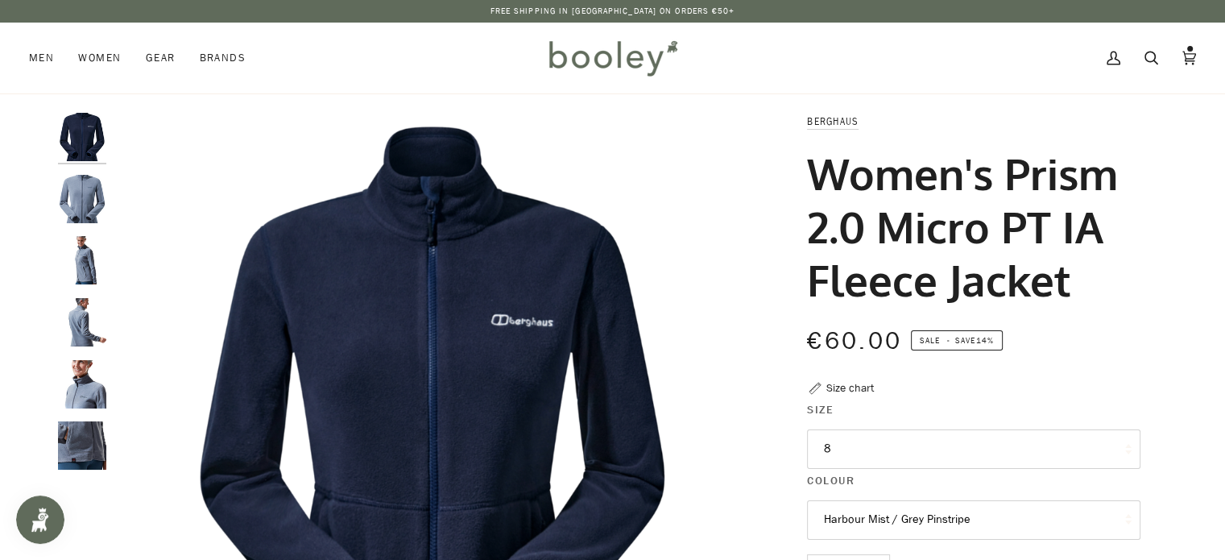
click at [85, 425] on img "Berghaus Women's 2.0 Prism Micro PT IA Fleece Jacket - Booley Galway" at bounding box center [82, 445] width 48 height 48
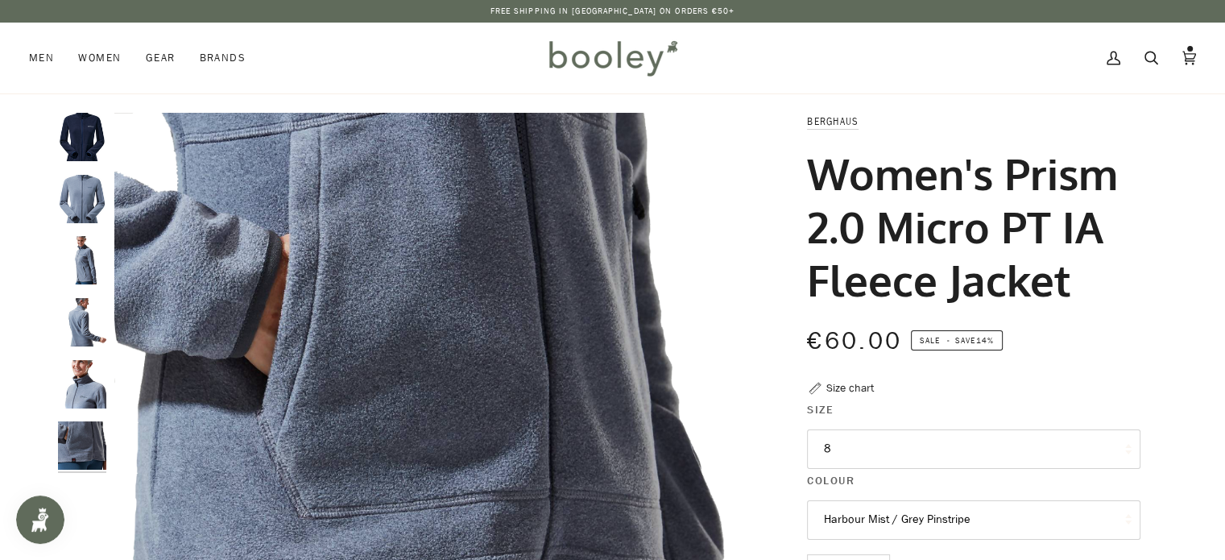
click at [74, 139] on img "Berghaus Women's 2.0 Prism Micro Full Zip Fleece Dark Blue - Booley Galway" at bounding box center [82, 137] width 48 height 48
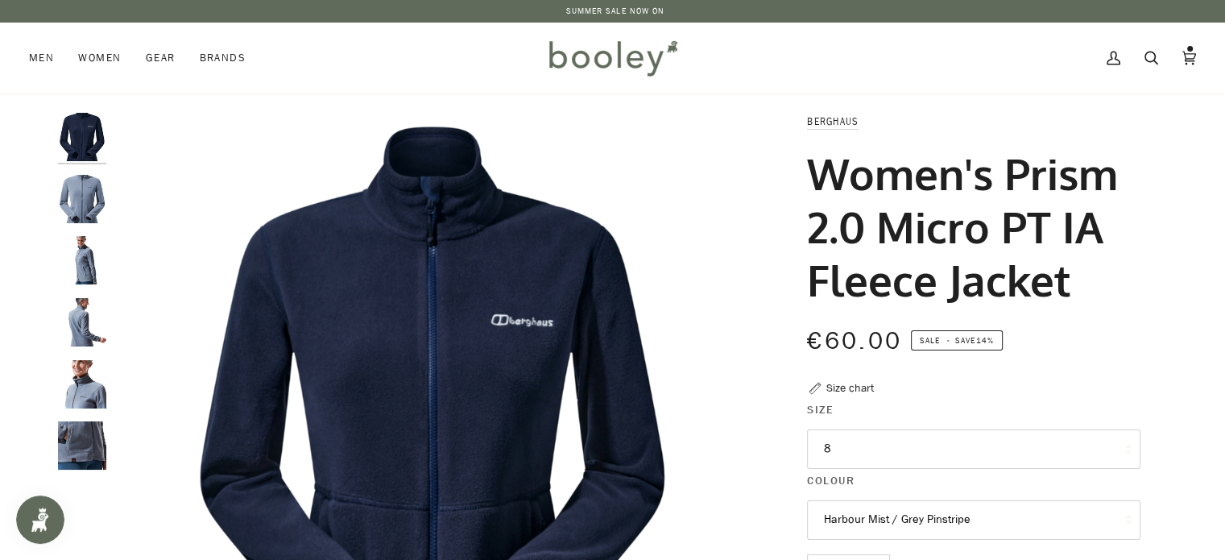
click at [860, 450] on button "8" at bounding box center [974, 448] width 334 height 39
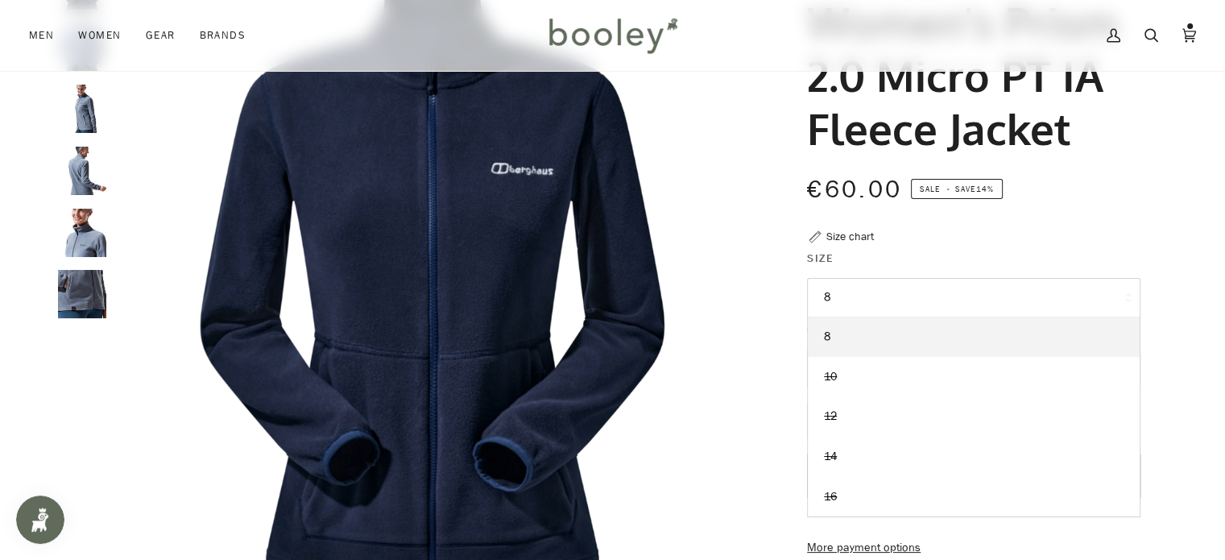
scroll to position [167, 0]
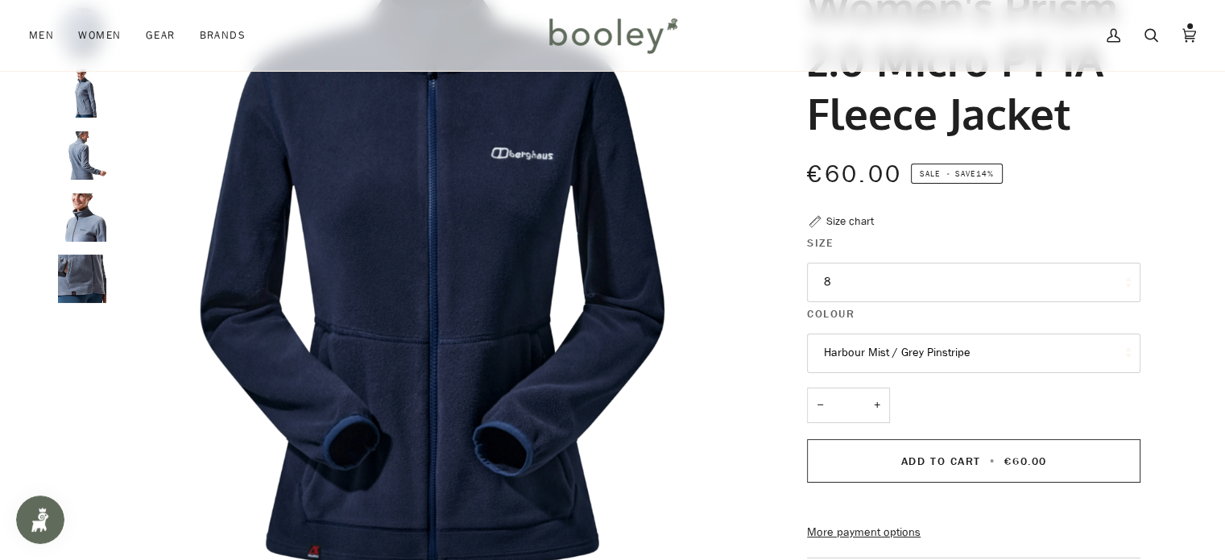
click at [1101, 202] on div "€60.00 Sale • Save 14%" at bounding box center [974, 183] width 334 height 57
click at [1025, 357] on button "Harbour Mist / Grey Pinstripe" at bounding box center [974, 353] width 334 height 39
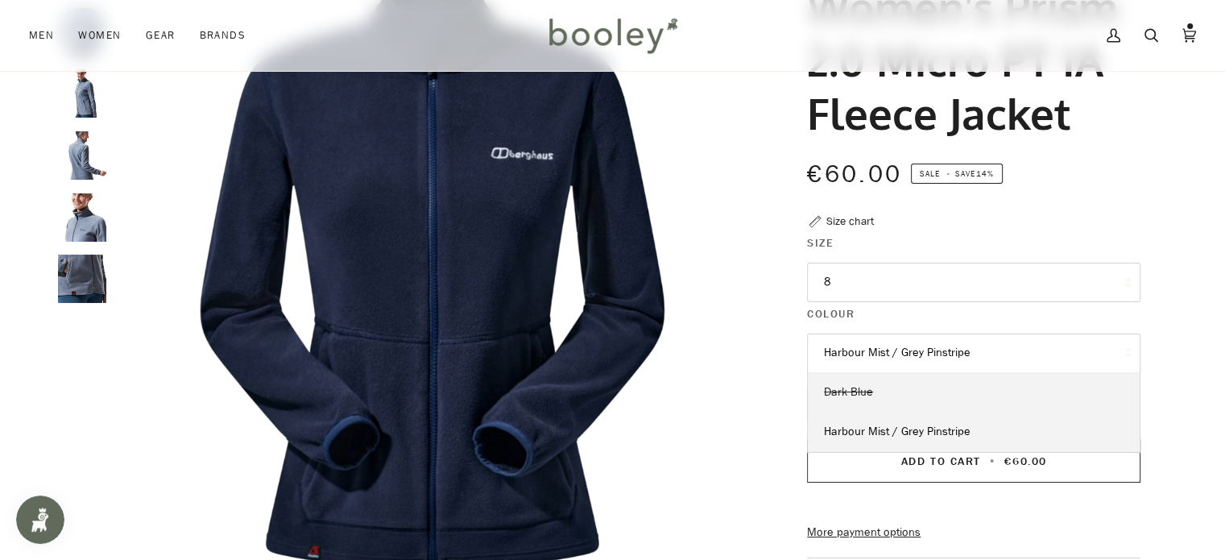
click at [954, 388] on link "Dark Blue" at bounding box center [974, 392] width 332 height 40
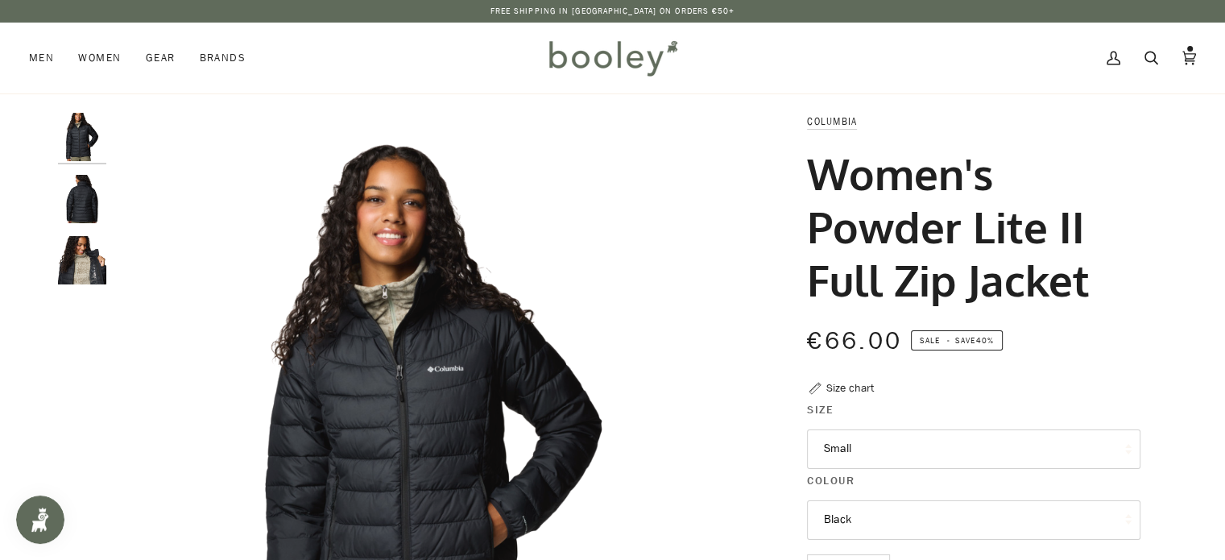
click at [85, 248] on img "Columbia Women's Powder Lite II Full Zip Jacket Black - Booley Galway" at bounding box center [82, 260] width 48 height 48
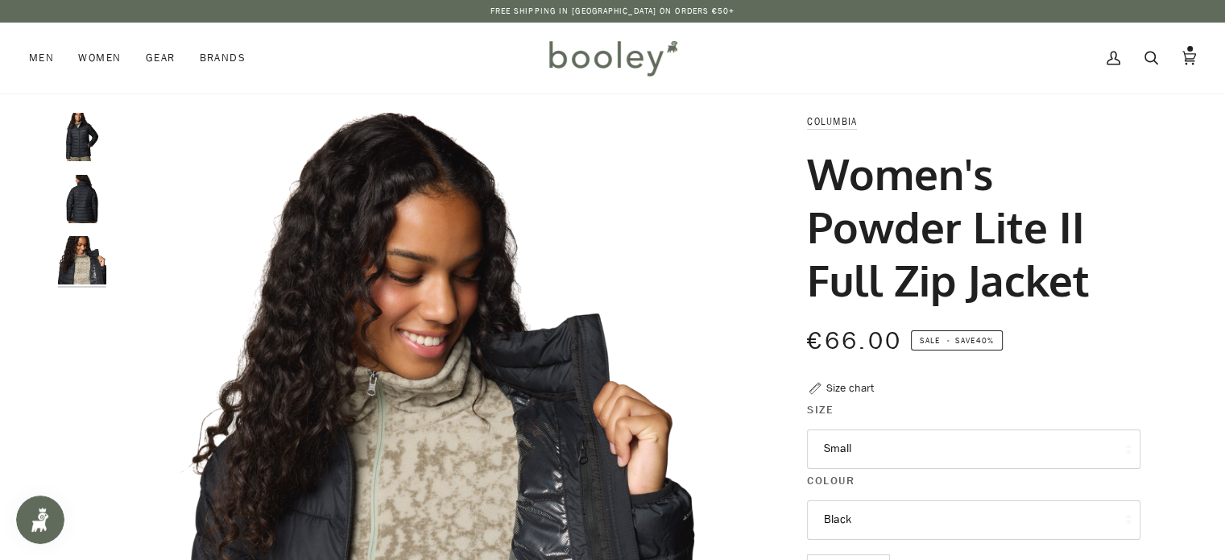
click at [74, 197] on img "Columbia Women's Powder Lite II Full Zip Jacket Black - Booley Galway" at bounding box center [82, 199] width 48 height 48
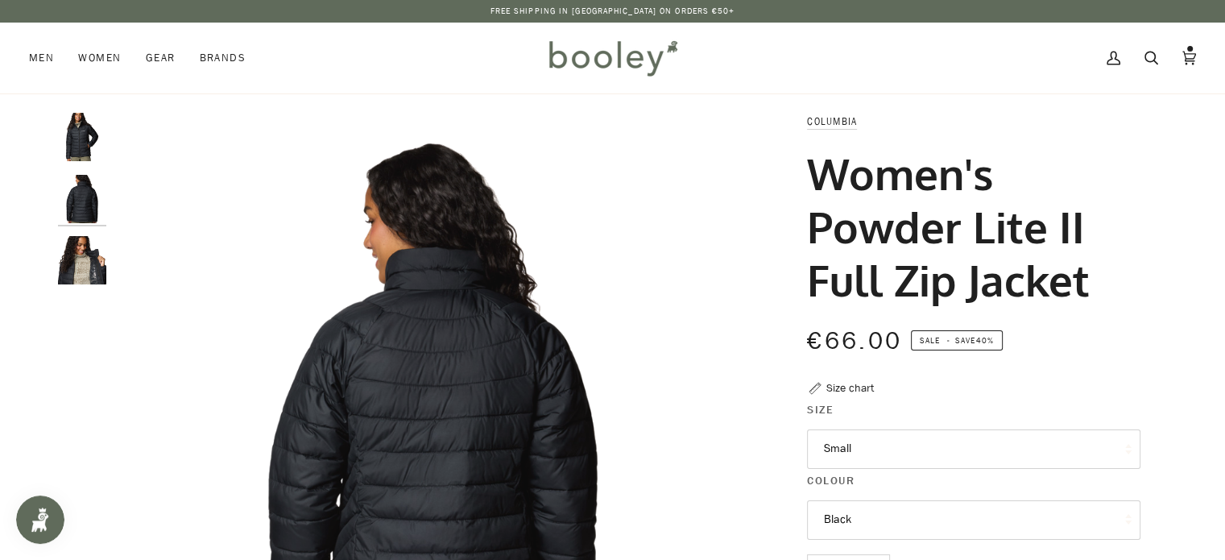
click at [72, 117] on img "Columbia Women's Powder Lite II Full Zip Jacket Black - Booley Galway" at bounding box center [82, 137] width 48 height 48
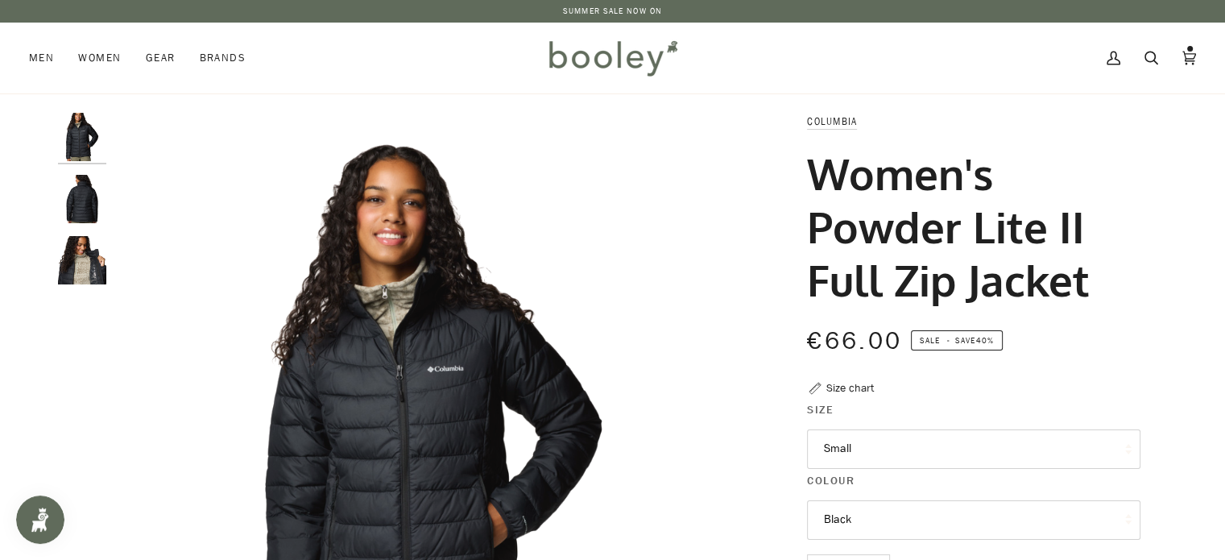
click at [913, 442] on button "Small" at bounding box center [974, 448] width 334 height 39
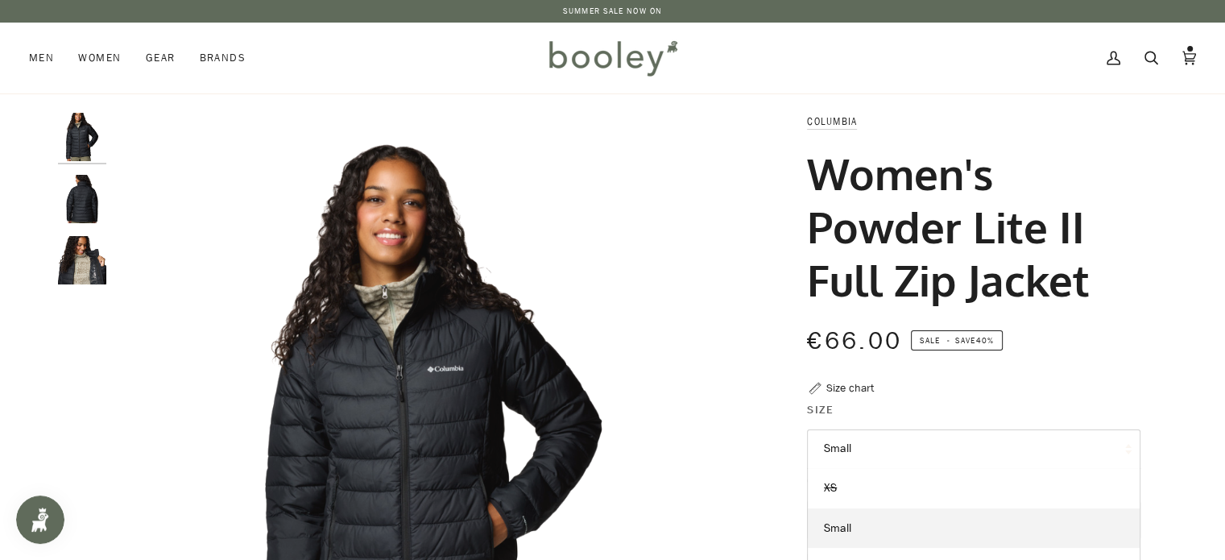
click at [913, 442] on button "Small" at bounding box center [974, 448] width 334 height 39
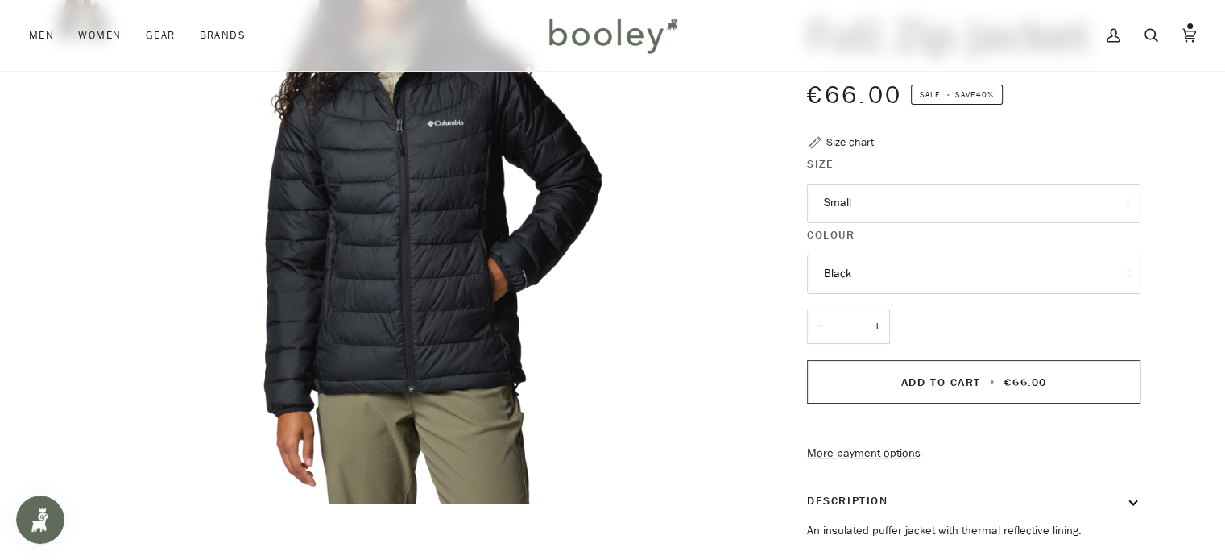
scroll to position [261, 0]
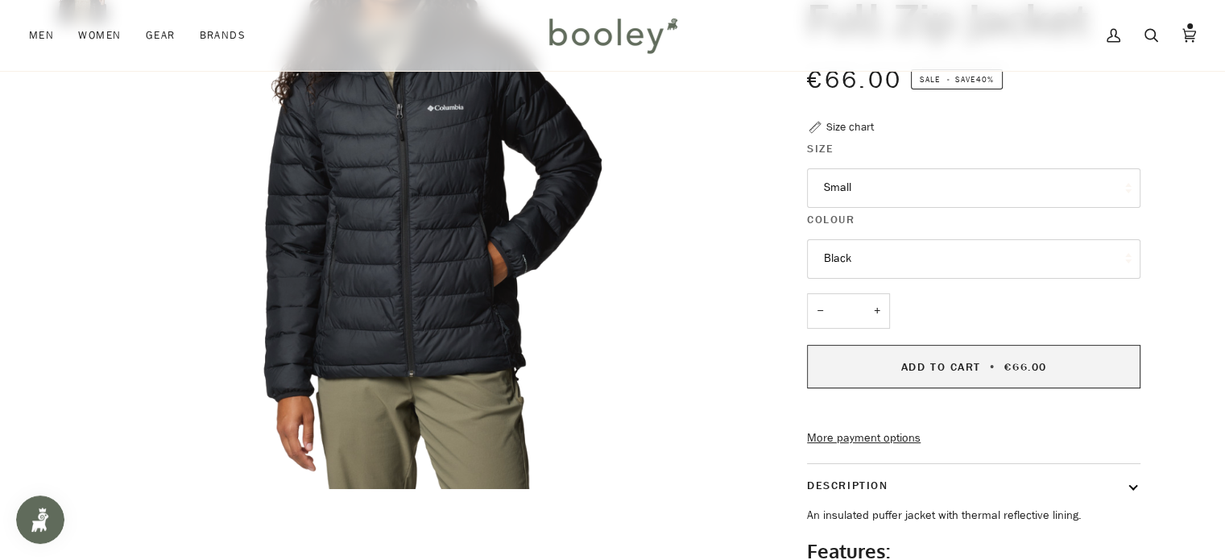
click at [939, 368] on span "Add to Cart" at bounding box center [941, 366] width 80 height 15
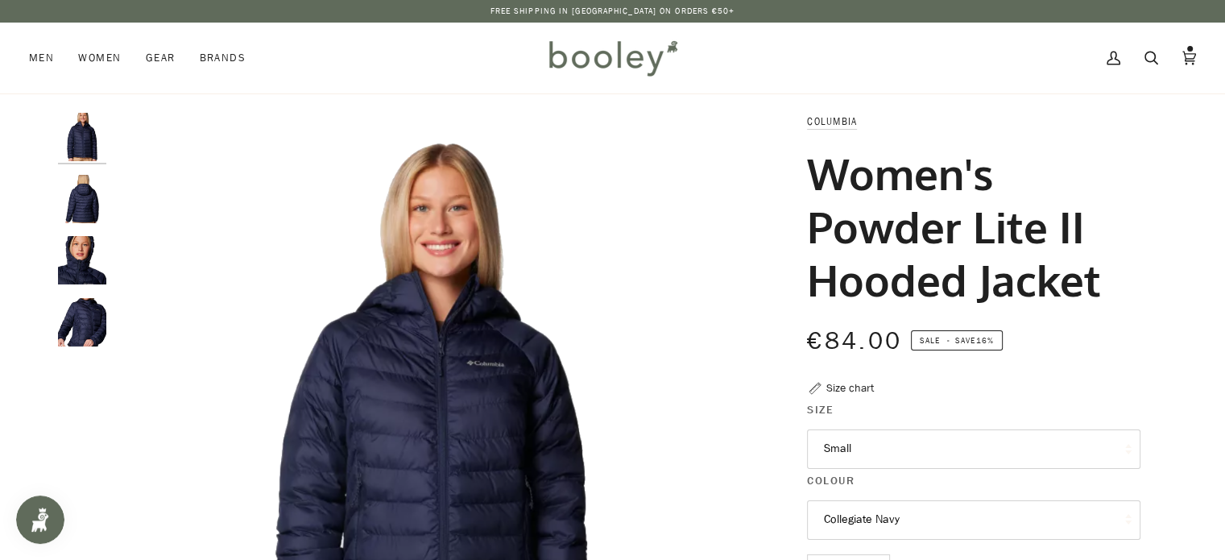
click at [81, 319] on img "Columbia Women's Powder Lite II Hooded Jacket Collegiate Navy - Booley Galway" at bounding box center [82, 322] width 48 height 48
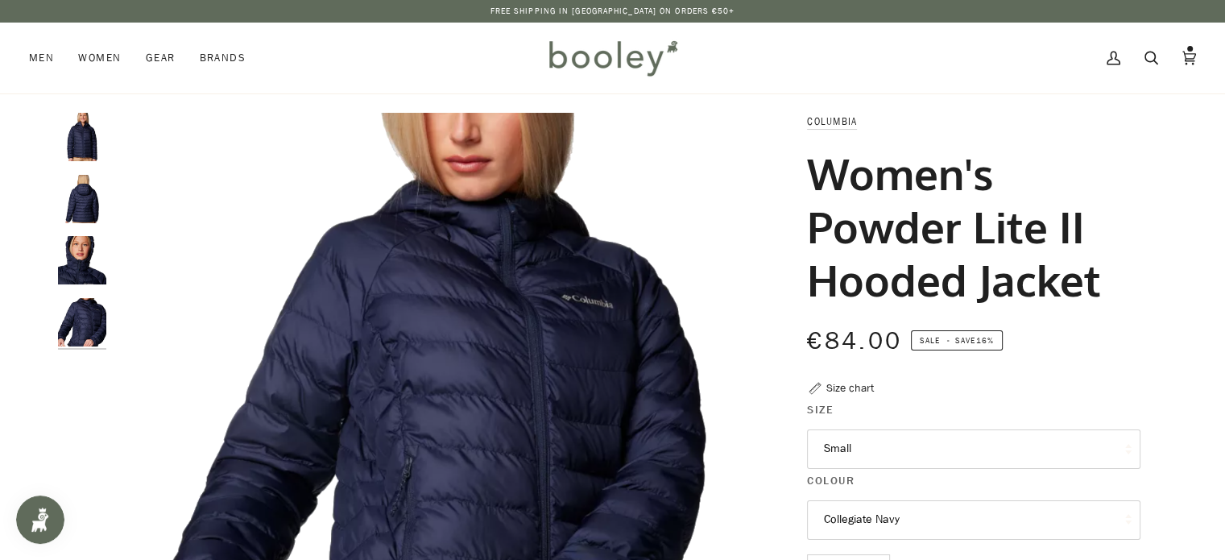
click at [79, 138] on img "Columbia Women's Powder Lite II Hooded Jacket Collegiate Navy - Booley Galway" at bounding box center [82, 137] width 48 height 48
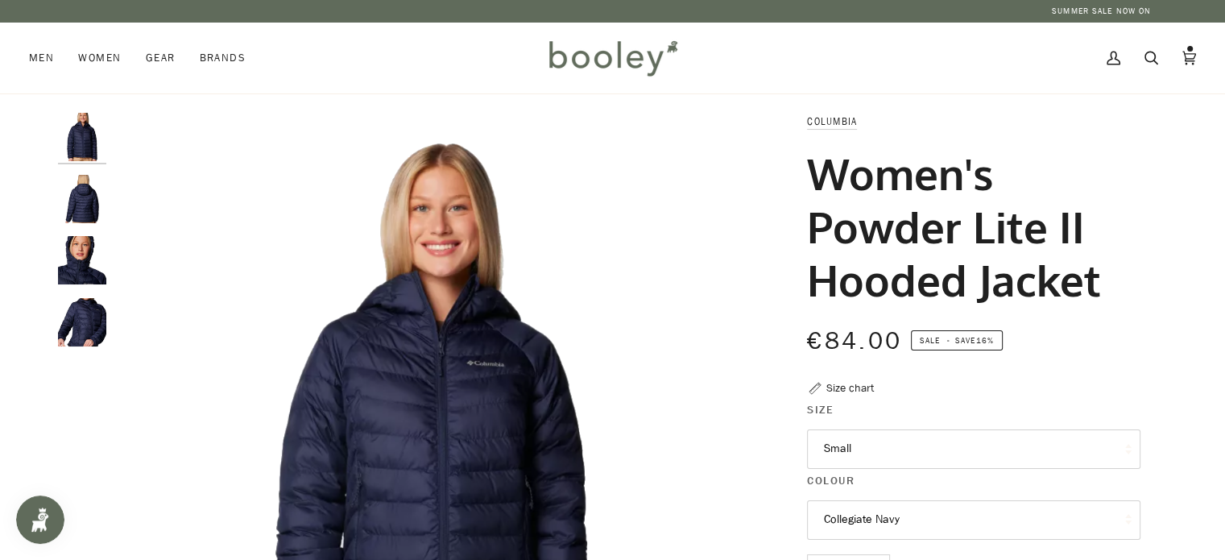
click at [75, 215] on img "Columbia Women's Powder Lite II Hooded Jacket Collegiate Navy - Booley Galway" at bounding box center [82, 199] width 48 height 48
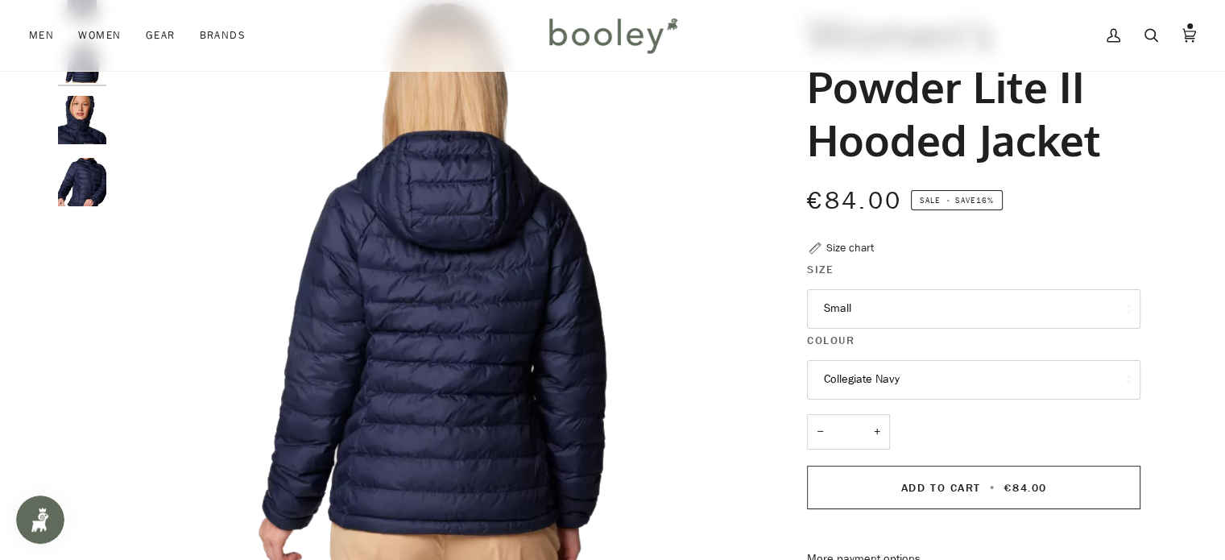
scroll to position [173, 0]
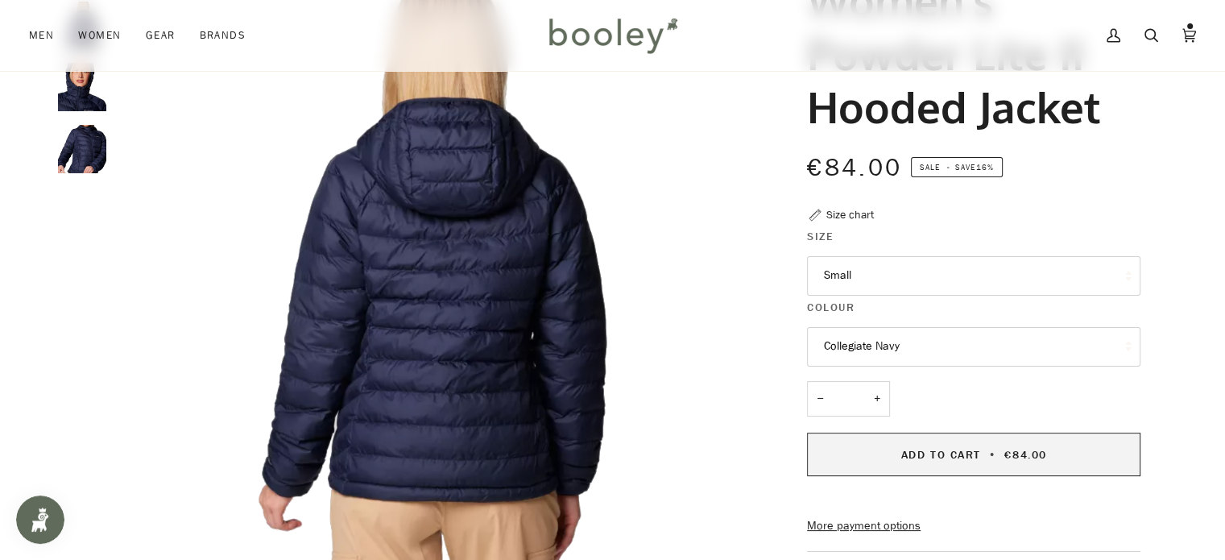
click at [935, 462] on button "Add to Cart • €84.00" at bounding box center [974, 455] width 334 height 44
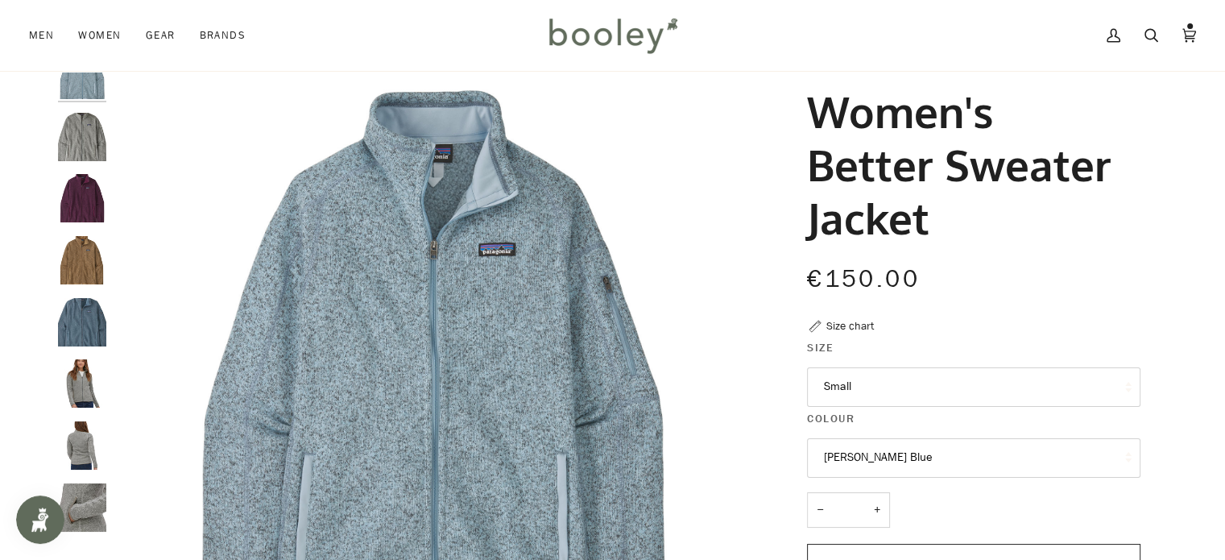
scroll to position [55, 0]
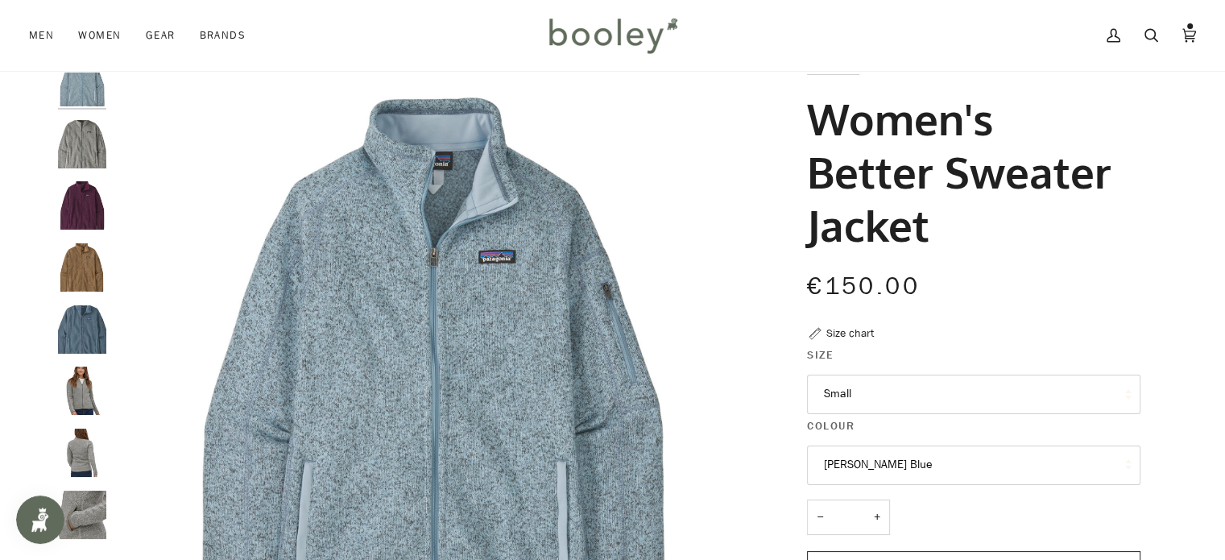
click at [82, 322] on img "Patagonia Women's Better Sweater Jacket Utility Blue - Booley Galway" at bounding box center [82, 329] width 48 height 48
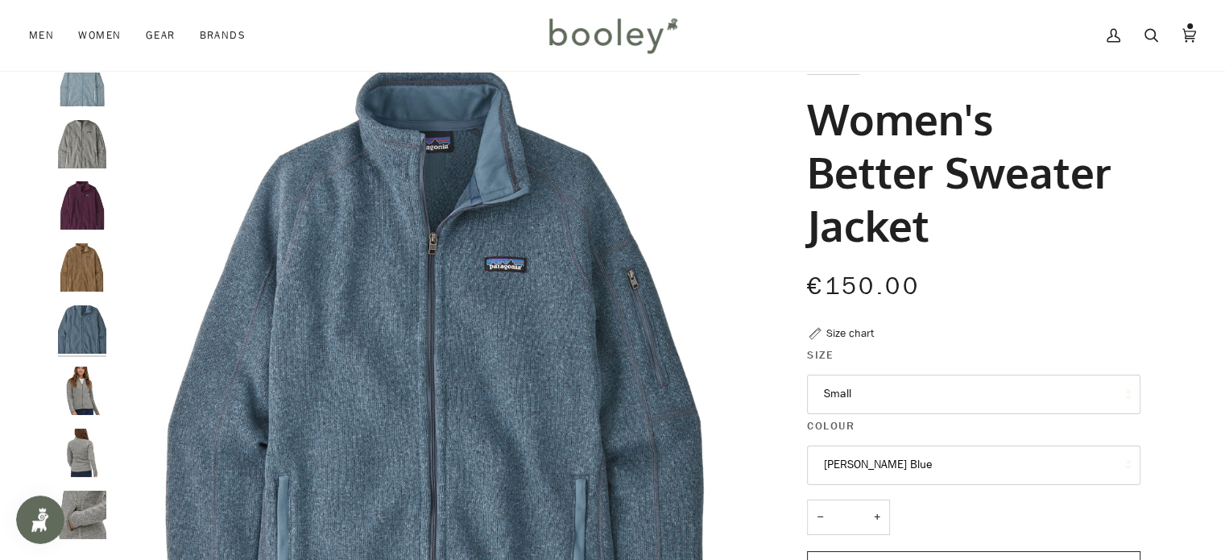
click at [68, 195] on img "Patagonia Women's Better Sweater Jacket Night Plum - Booley Galway" at bounding box center [82, 205] width 48 height 48
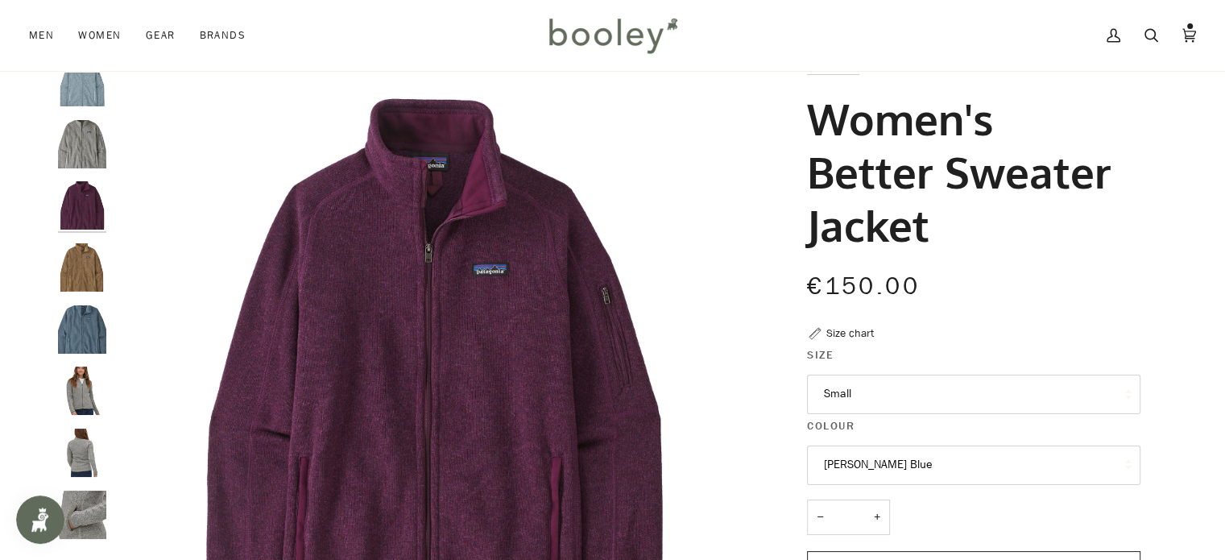
click at [74, 134] on img "Patagonia Women's Better Sweater Jacket Birch White - Booley Galway" at bounding box center [82, 144] width 48 height 48
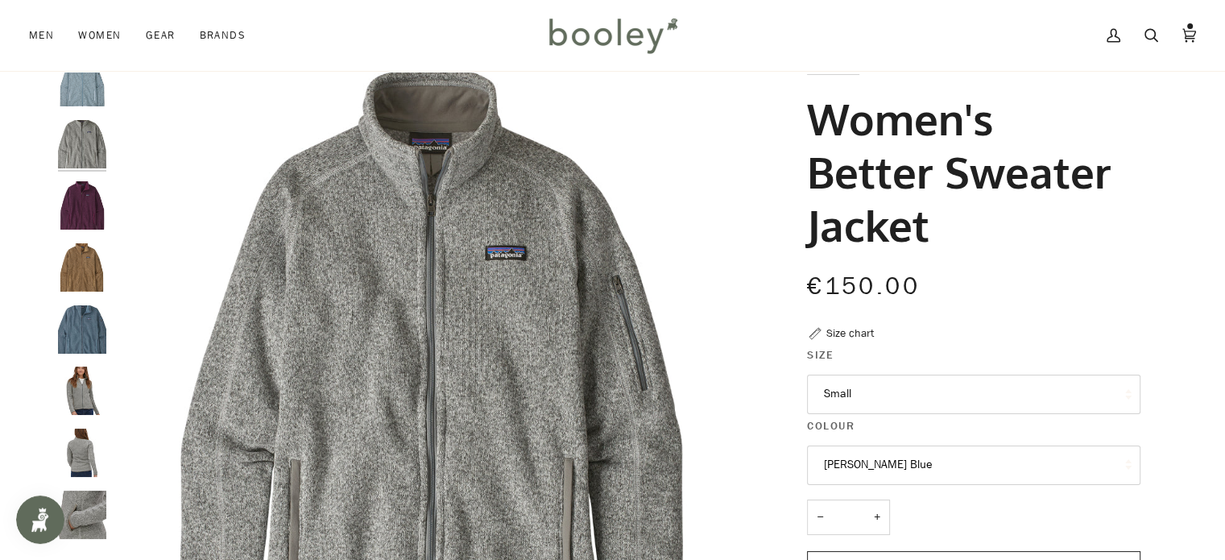
click at [81, 92] on img "Patagonia Women's Better Sweater Jacket Fleck Blue - Booley Galway" at bounding box center [82, 82] width 48 height 48
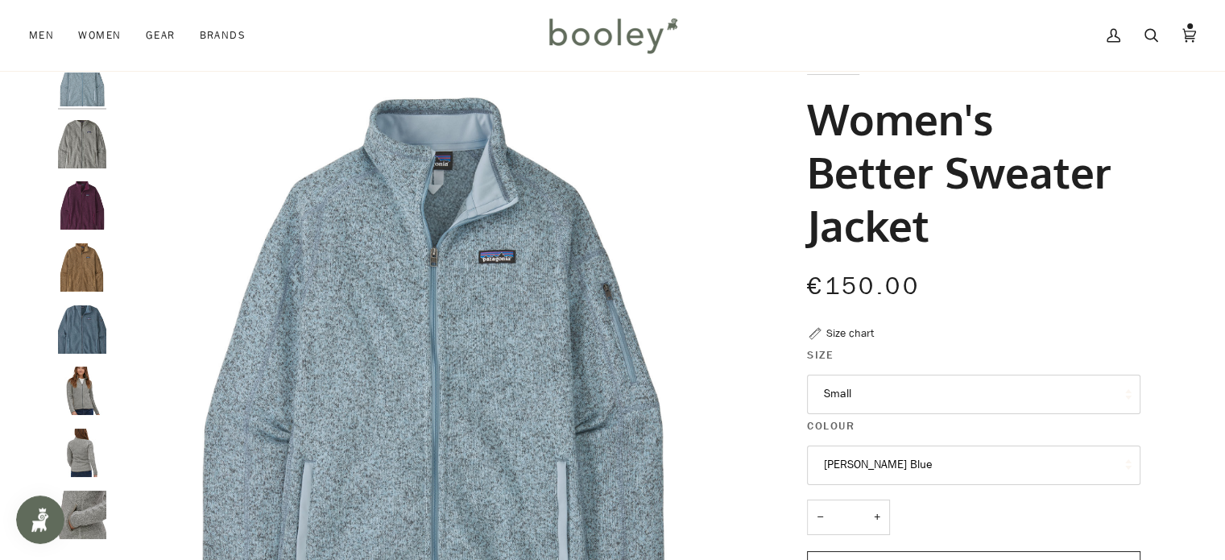
click at [75, 275] on img "Patagonia Women's Better Sweater Jacket Grayling Brown - Booley Galway" at bounding box center [82, 267] width 48 height 48
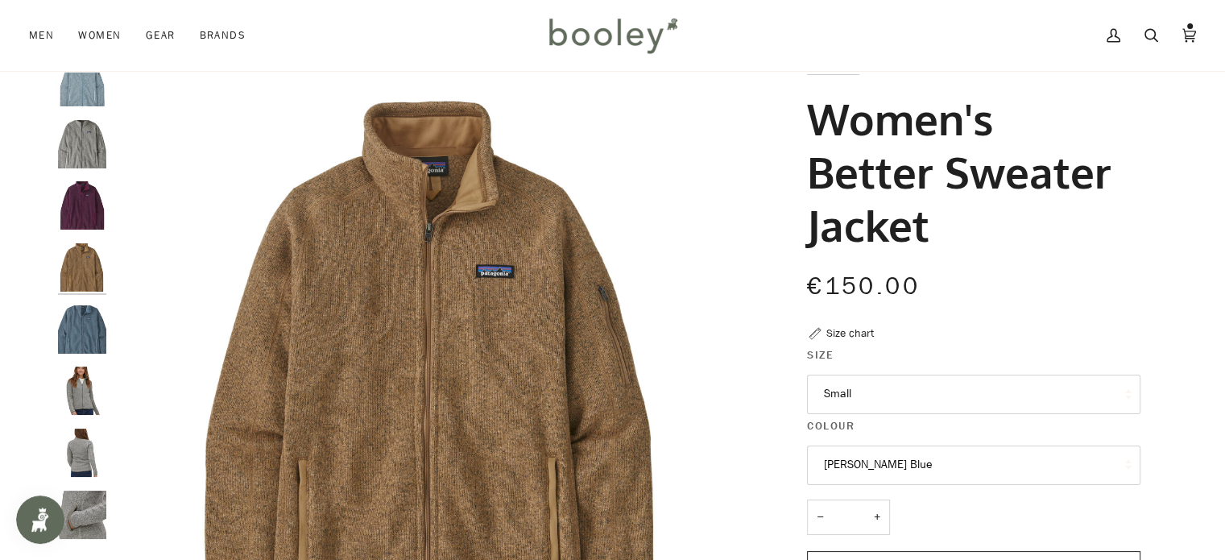
click at [88, 516] on img "Women's Better Sweater Jacket" at bounding box center [82, 515] width 48 height 48
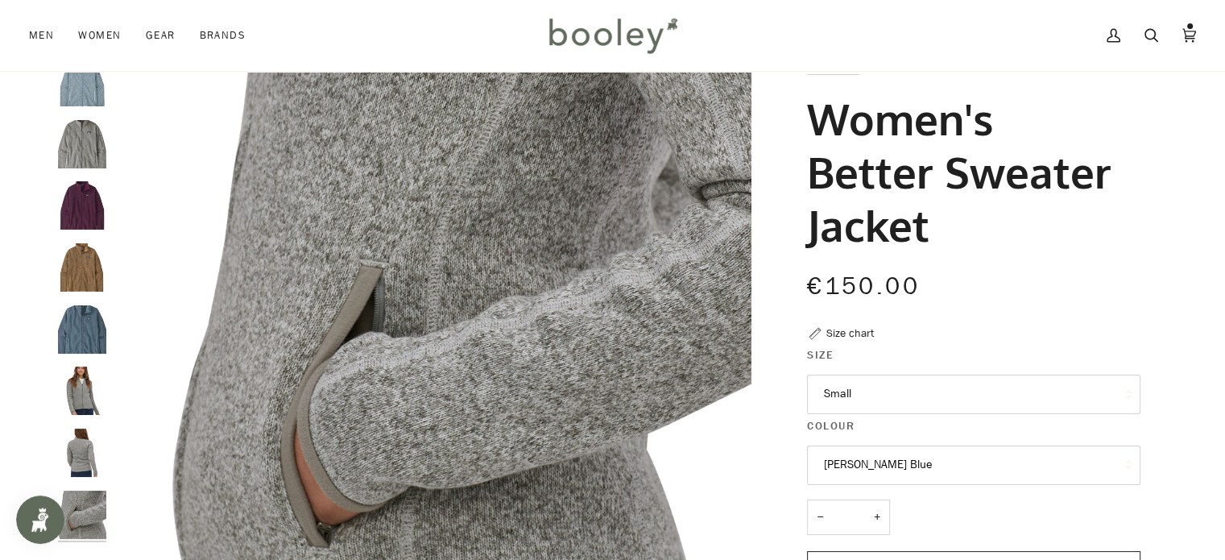
click at [84, 450] on img "Women's Better Sweater Jacket" at bounding box center [82, 453] width 48 height 48
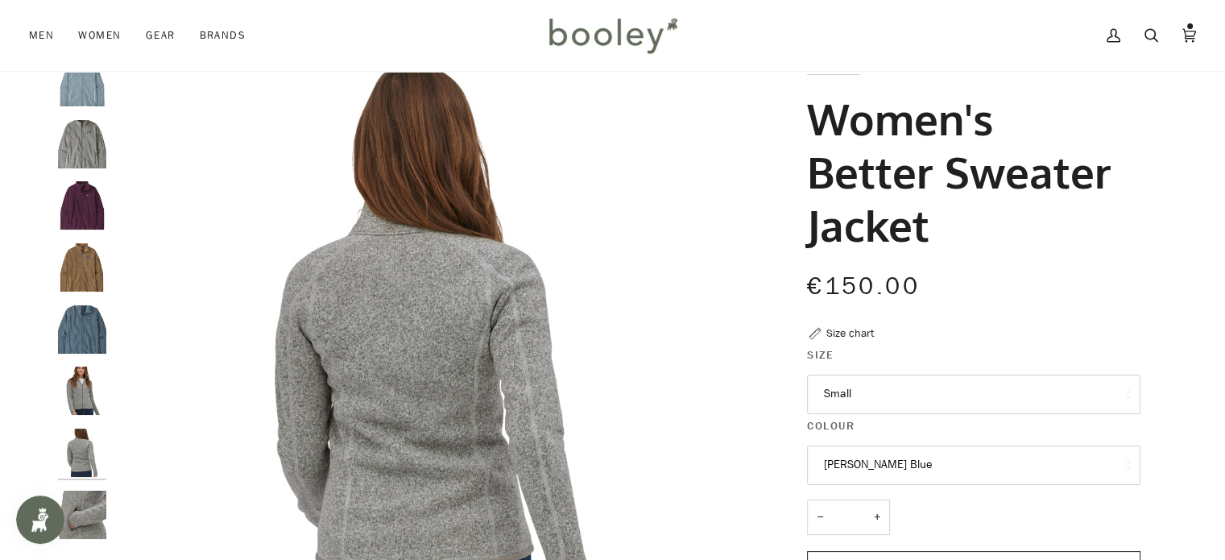
click at [87, 391] on img "Women's Better Sweater Jacket" at bounding box center [82, 391] width 48 height 48
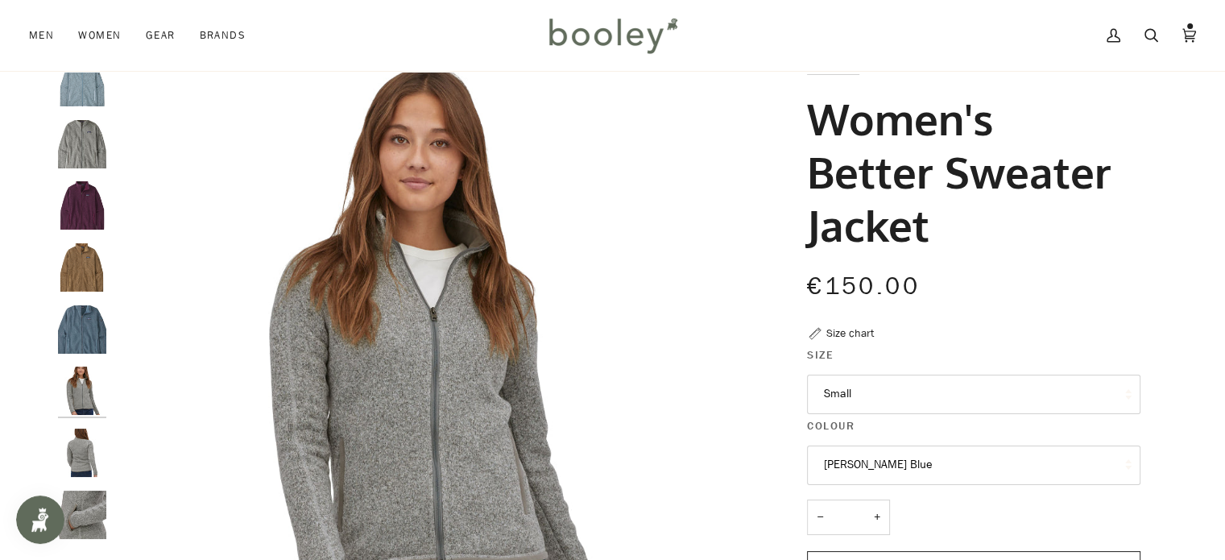
click at [82, 131] on img "Patagonia Women's Better Sweater Jacket Birch White - Booley Galway" at bounding box center [82, 144] width 48 height 48
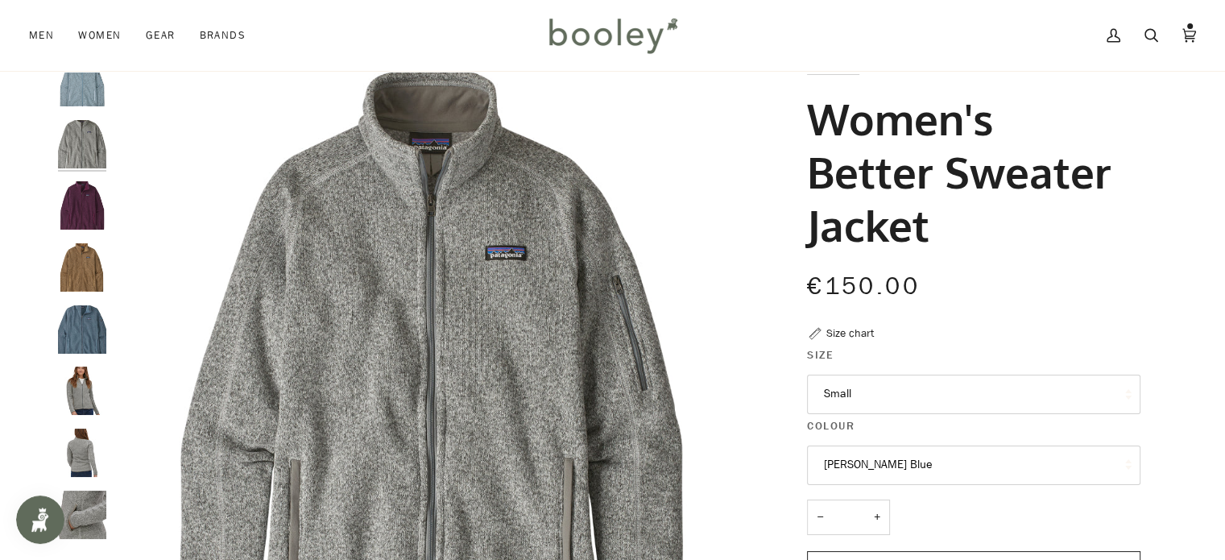
click at [85, 93] on img "Patagonia Women's Better Sweater Jacket Fleck Blue - Booley Galway" at bounding box center [82, 82] width 48 height 48
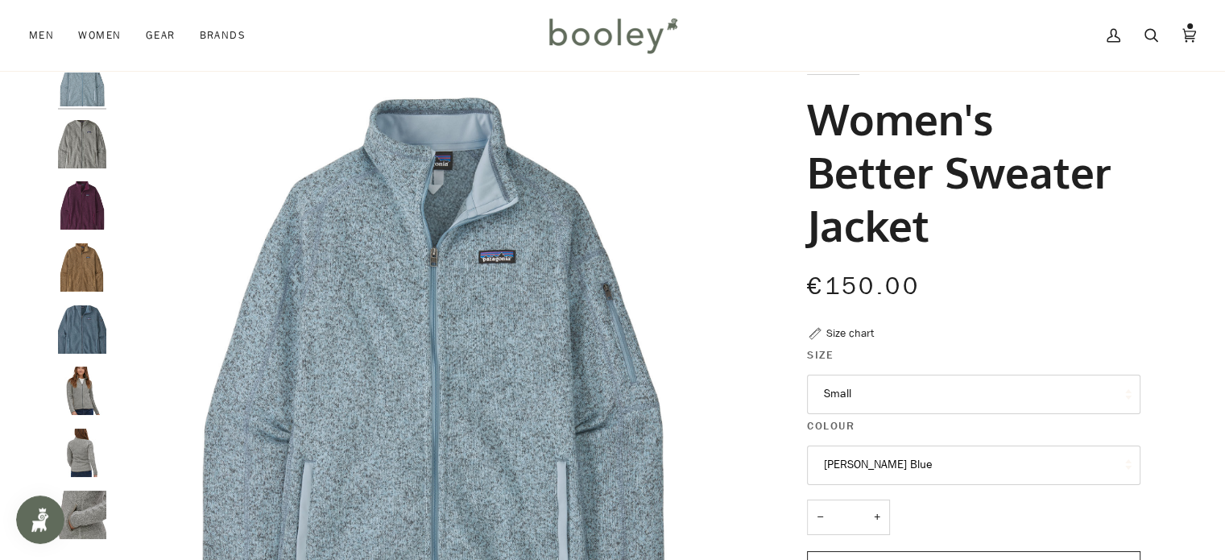
click at [84, 131] on img "Patagonia Women's Better Sweater Jacket Birch White - Booley Galway" at bounding box center [82, 144] width 48 height 48
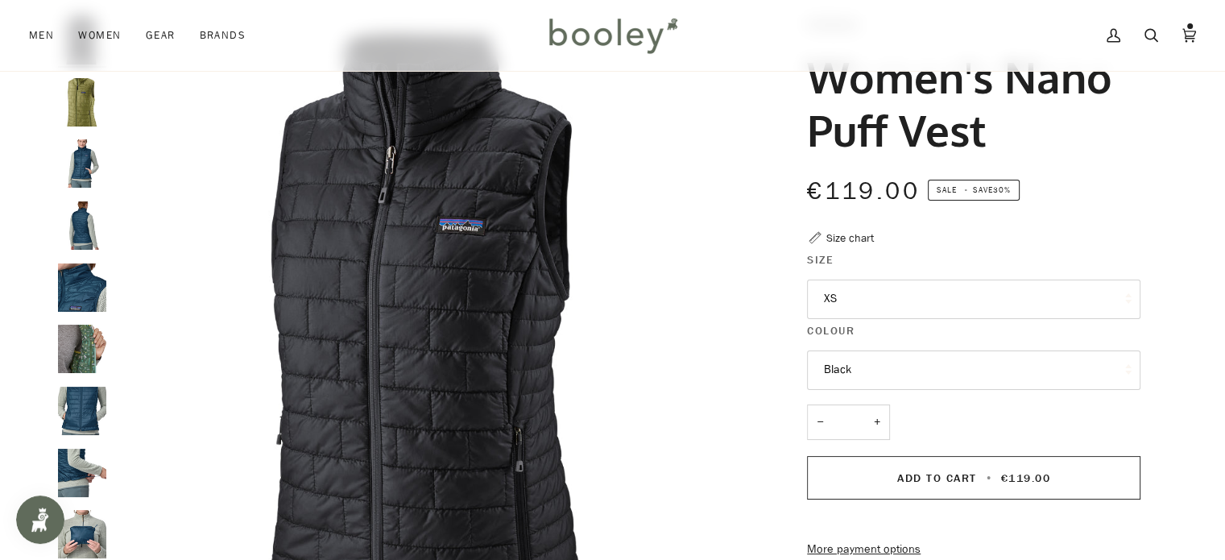
click at [1006, 300] on button "XS" at bounding box center [974, 299] width 334 height 39
click at [72, 299] on img "Patagonia Women's Nano Puff Vest - Booley Galway" at bounding box center [82, 287] width 48 height 48
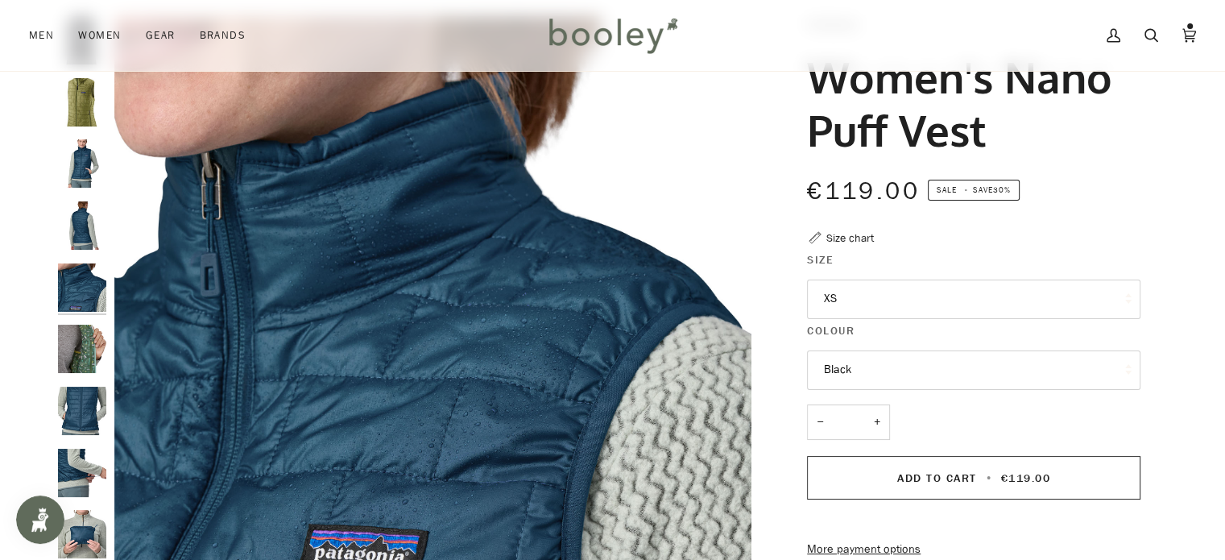
click at [878, 297] on button "XS" at bounding box center [974, 299] width 334 height 39
click at [767, 263] on div "Patagonia Women's Nano Puff Vest €119.00 Sale • Save 30% Size chart Size XS XS" at bounding box center [960, 442] width 417 height 853
click at [839, 383] on button "Black" at bounding box center [974, 369] width 334 height 39
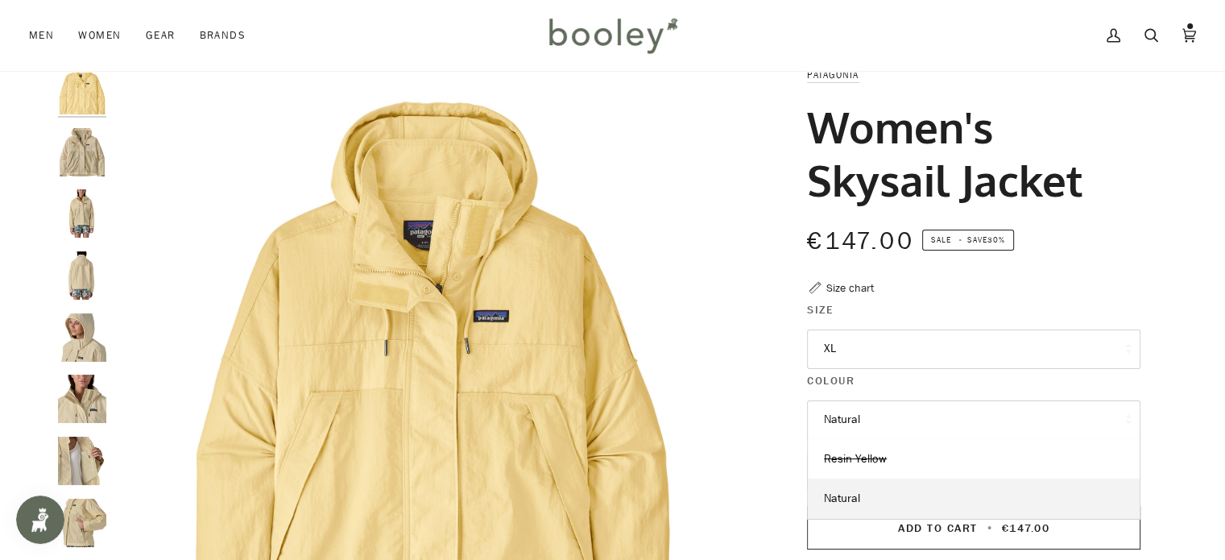
scroll to position [59, 0]
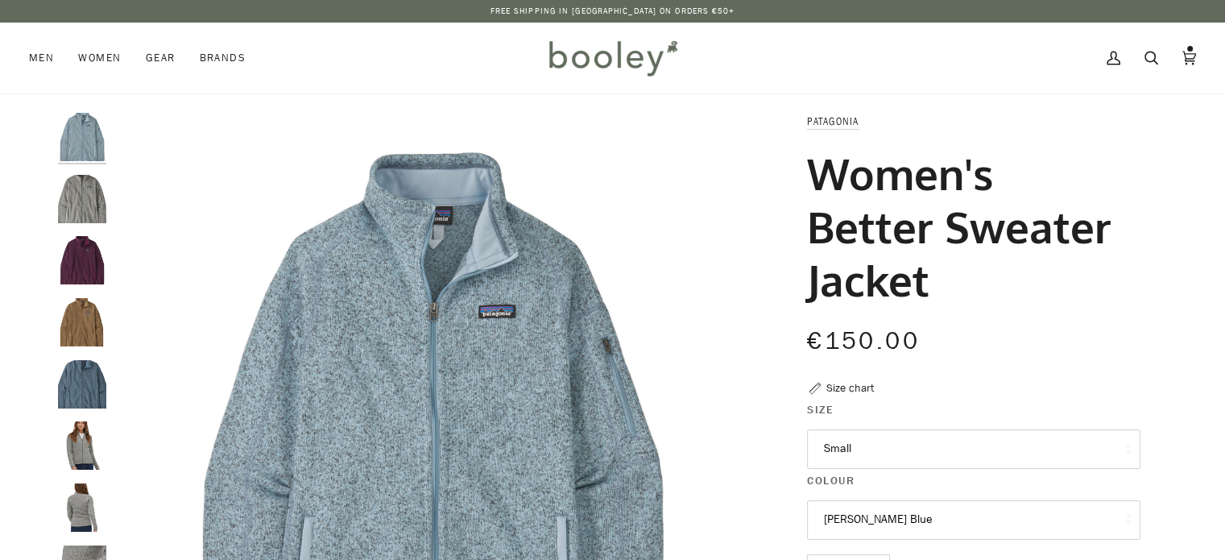
click at [857, 504] on button "[PERSON_NAME] Blue" at bounding box center [974, 519] width 334 height 39
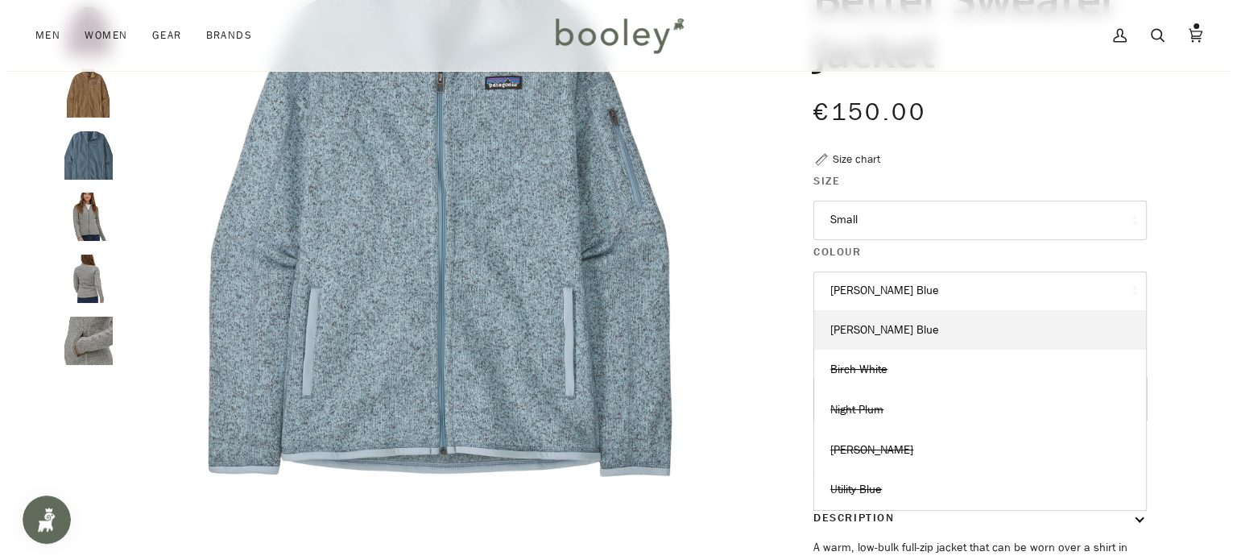
scroll to position [235, 0]
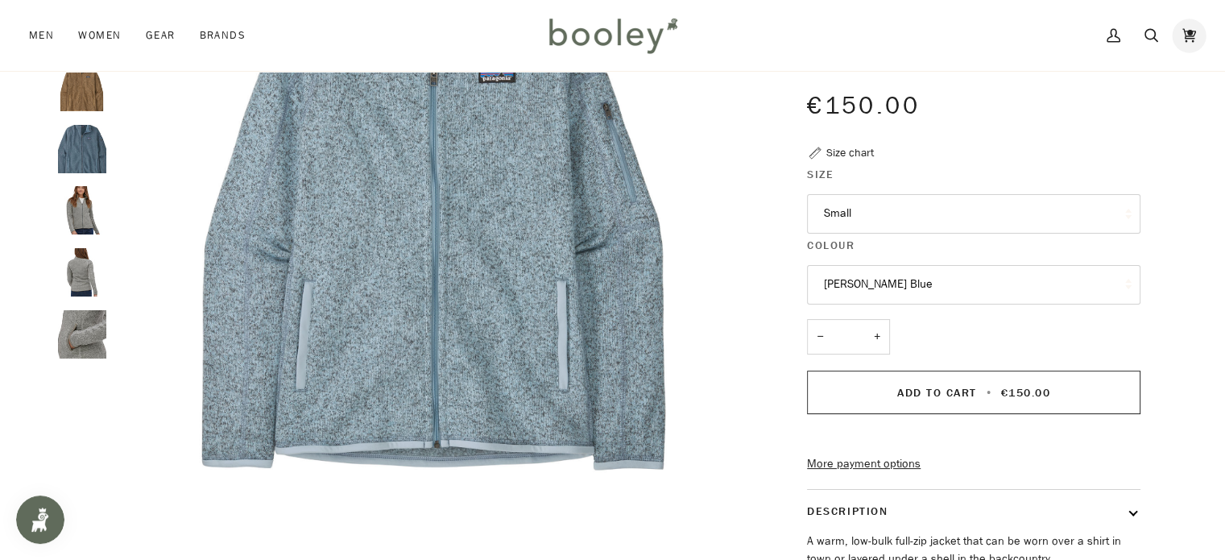
click at [1189, 54] on link "Cart €351.00 (4)" at bounding box center [1190, 35] width 38 height 71
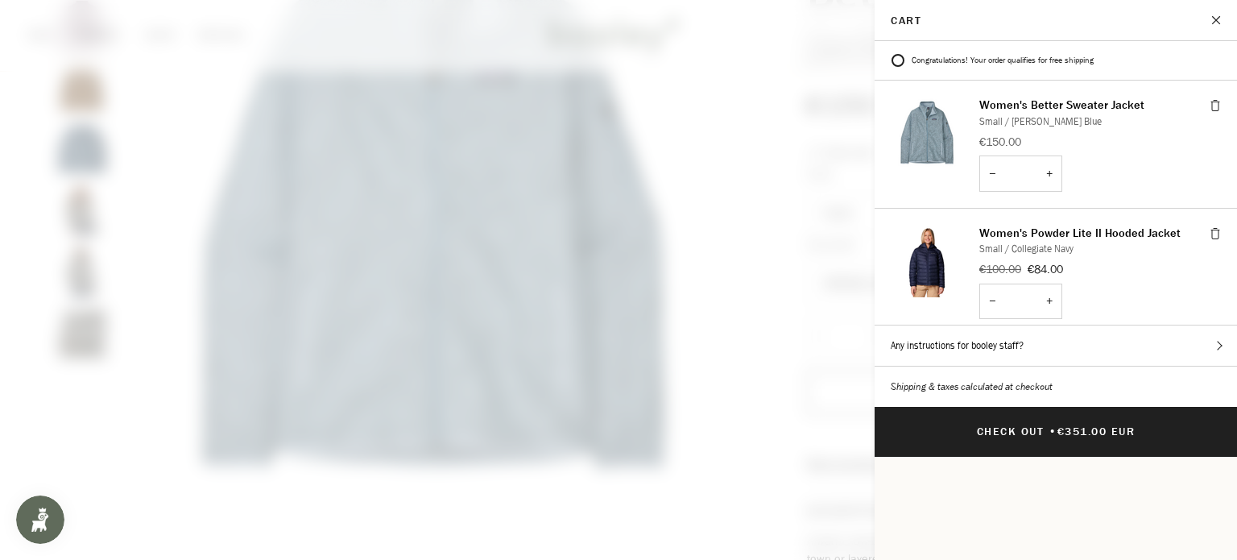
click at [1210, 109] on icon "Cart" at bounding box center [1215, 105] width 11 height 11
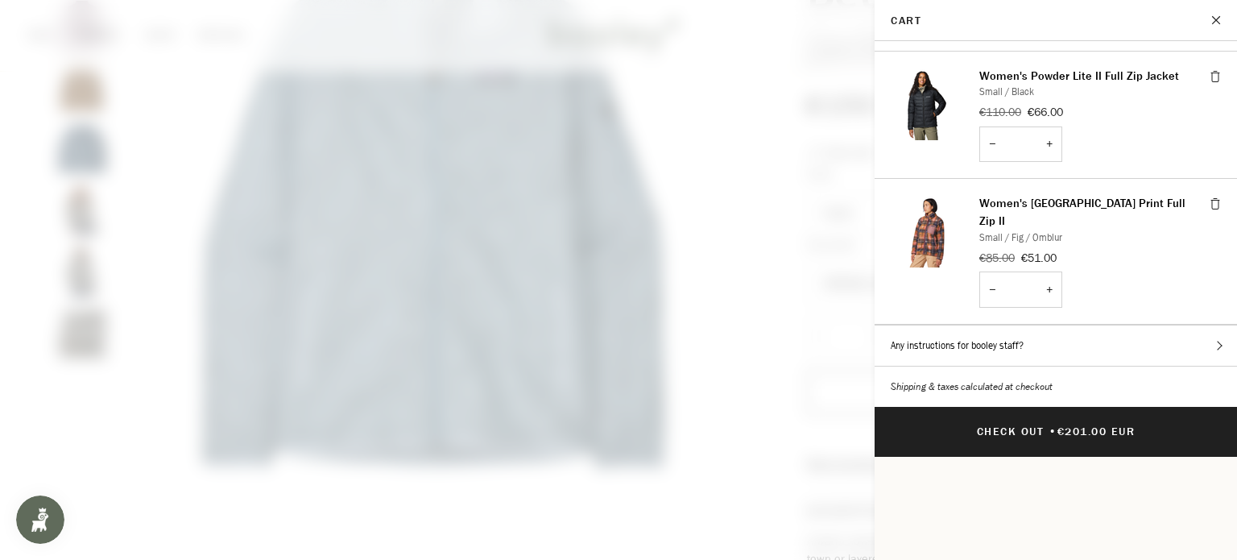
scroll to position [197, 0]
click at [931, 195] on img "Cart" at bounding box center [927, 231] width 73 height 73
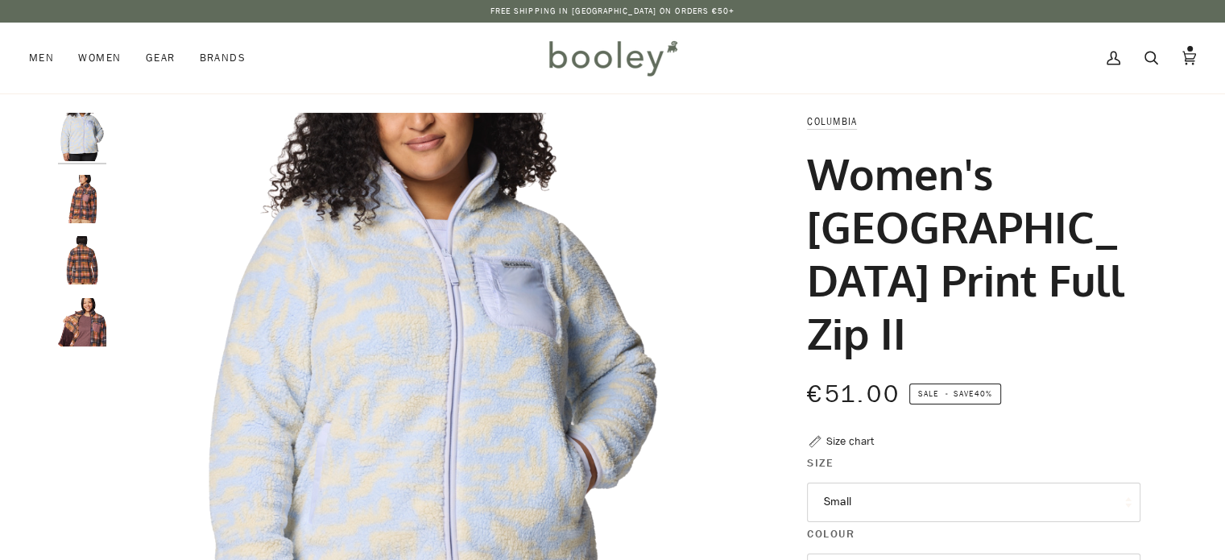
click at [81, 321] on img "Columbia Women's West Bend Print Full Zip II Fig / Omblur - Booley Galway" at bounding box center [82, 322] width 48 height 48
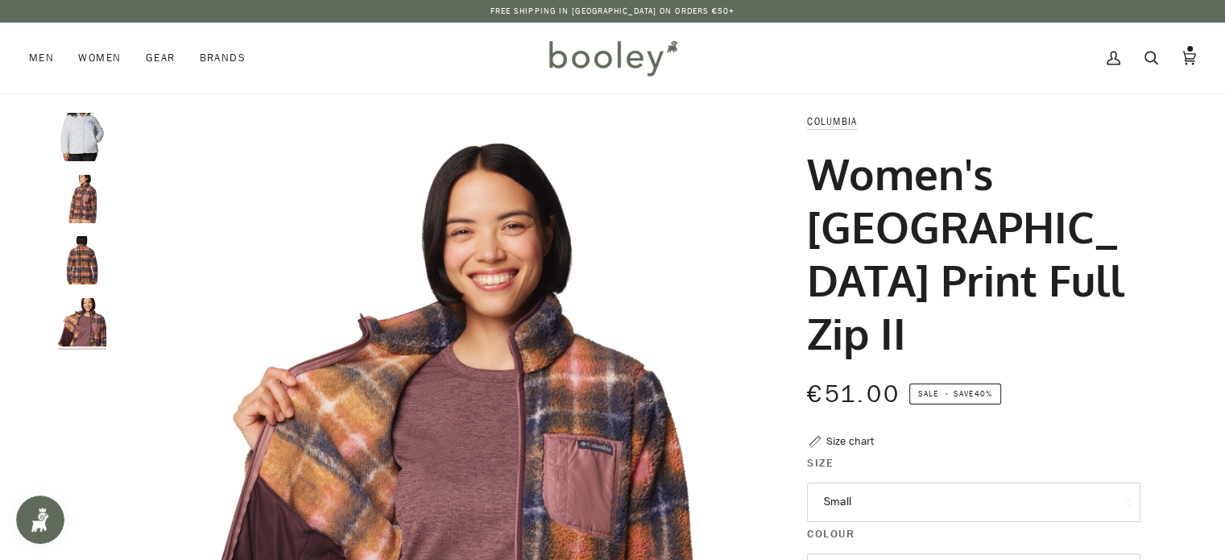
click at [75, 248] on img "Columbia Women's West Bend Print Full Zip II Fig / Omblur - Booley Galway" at bounding box center [82, 260] width 48 height 48
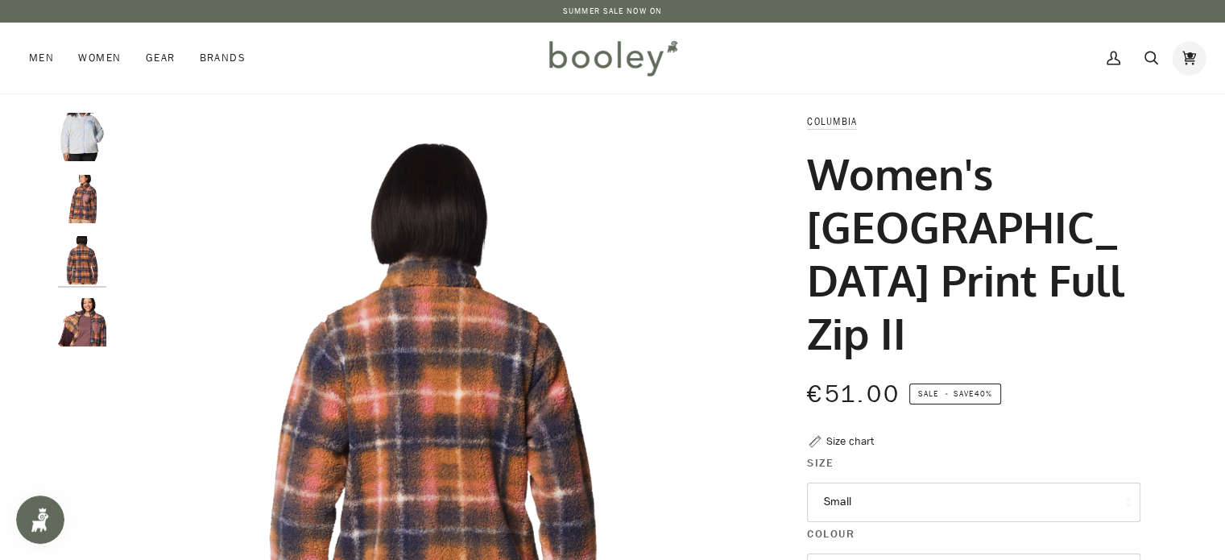
click at [1199, 64] on link "Cart €201.00 (3)" at bounding box center [1190, 58] width 38 height 71
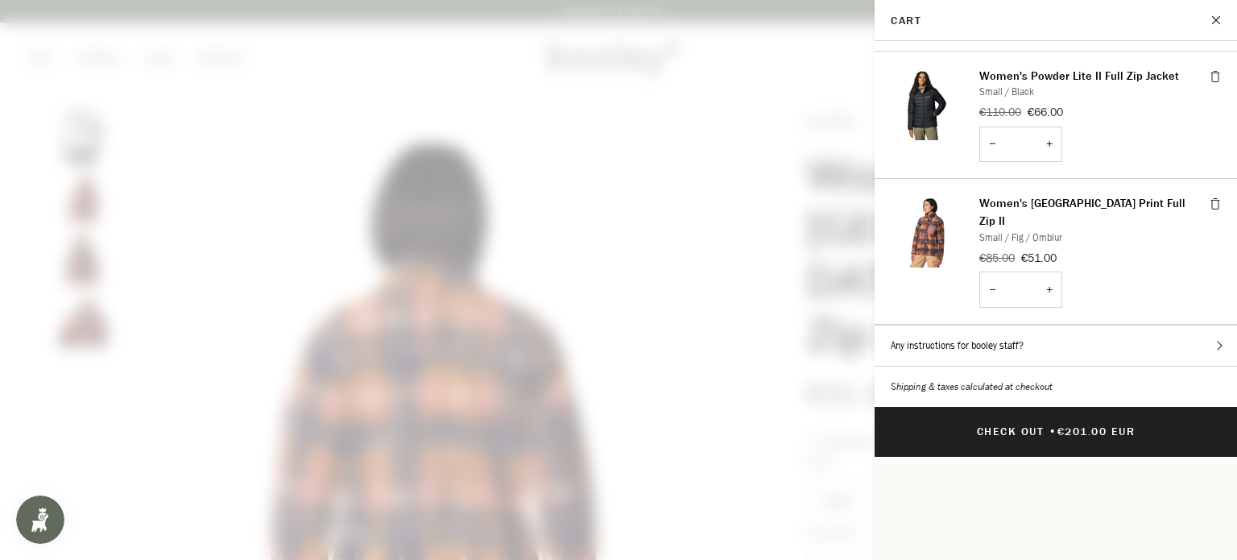
scroll to position [197, 0]
click at [1210, 198] on icon "Cart" at bounding box center [1215, 203] width 11 height 11
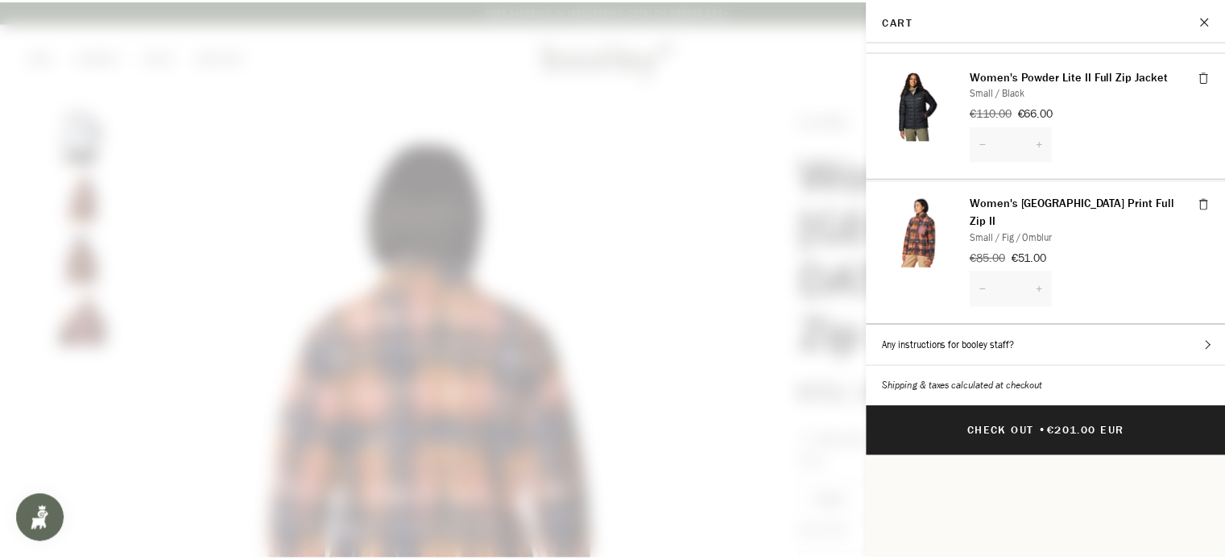
scroll to position [118, 0]
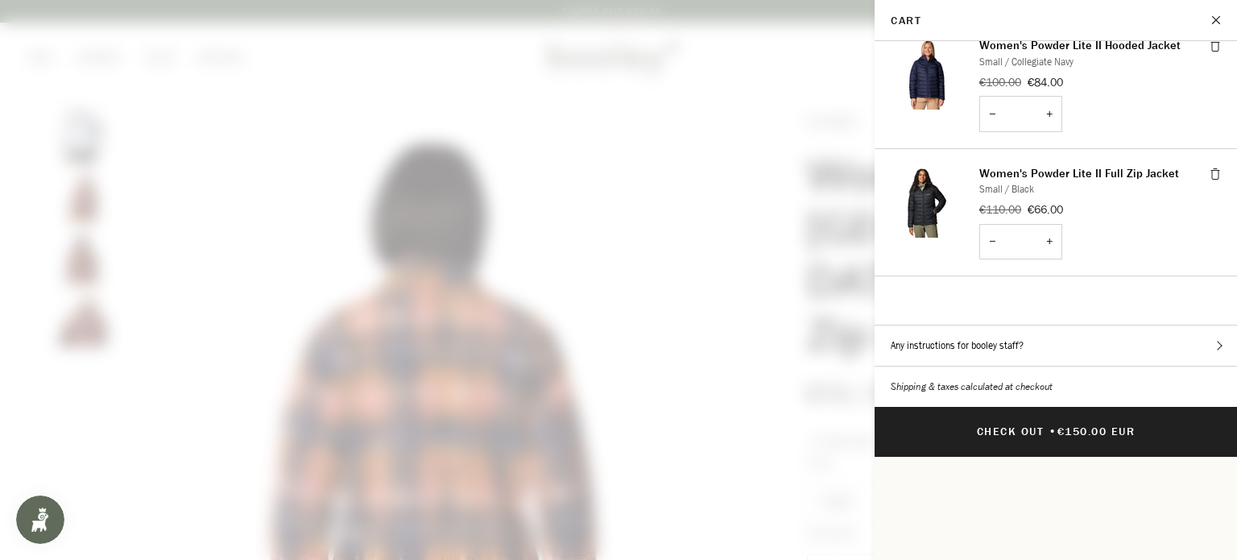
click at [1215, 28] on button "Close" at bounding box center [1217, 20] width 40 height 40
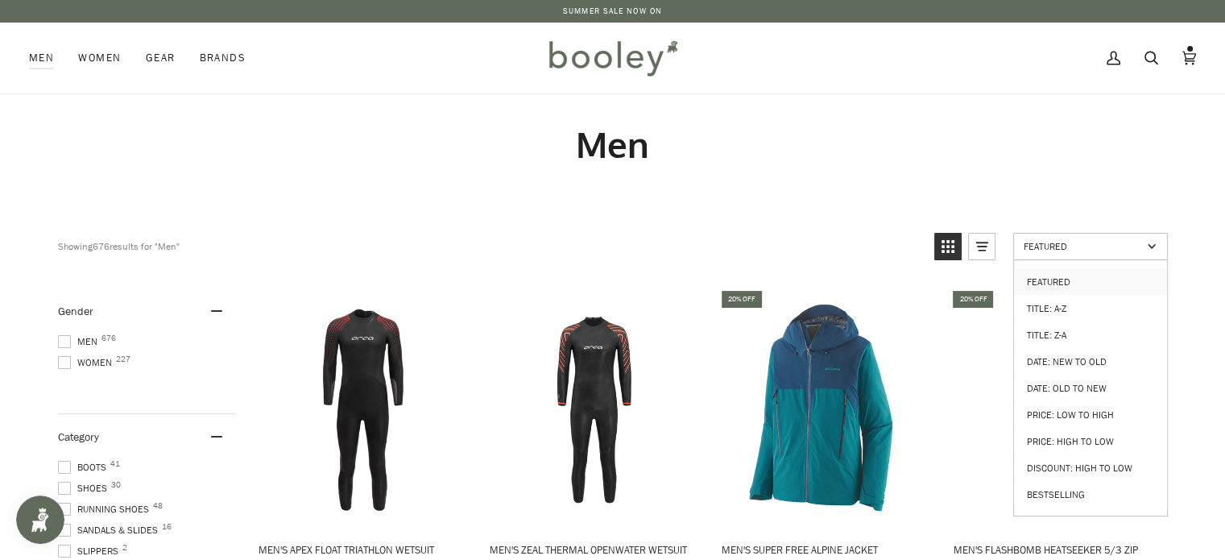
click at [1042, 250] on span "Featured" at bounding box center [1083, 246] width 118 height 14
click at [1064, 414] on link "Price: Low to High" at bounding box center [1090, 414] width 153 height 27
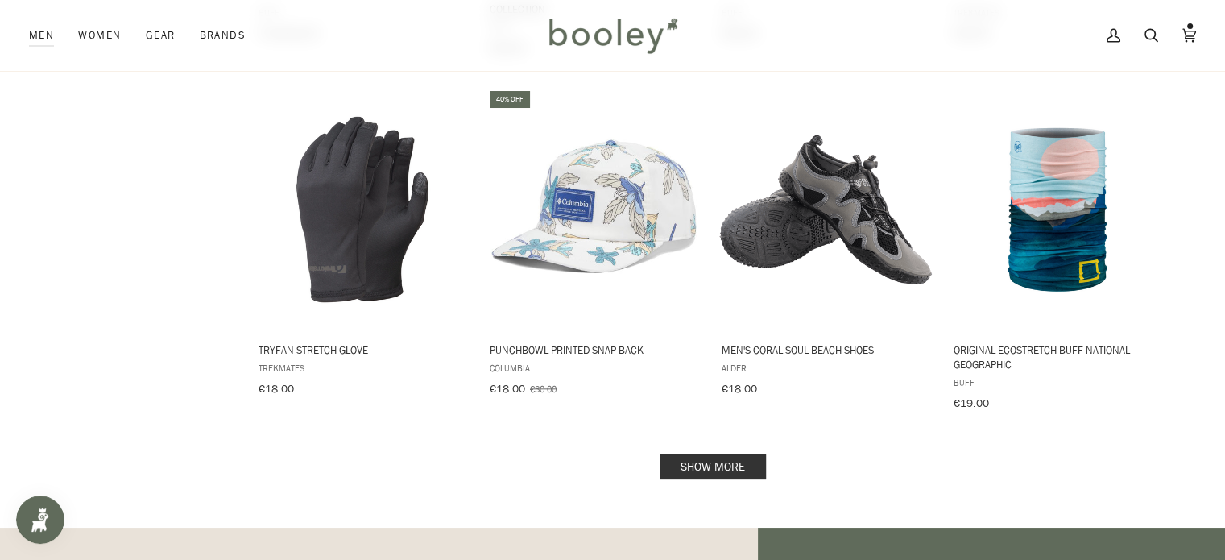
scroll to position [1582, 0]
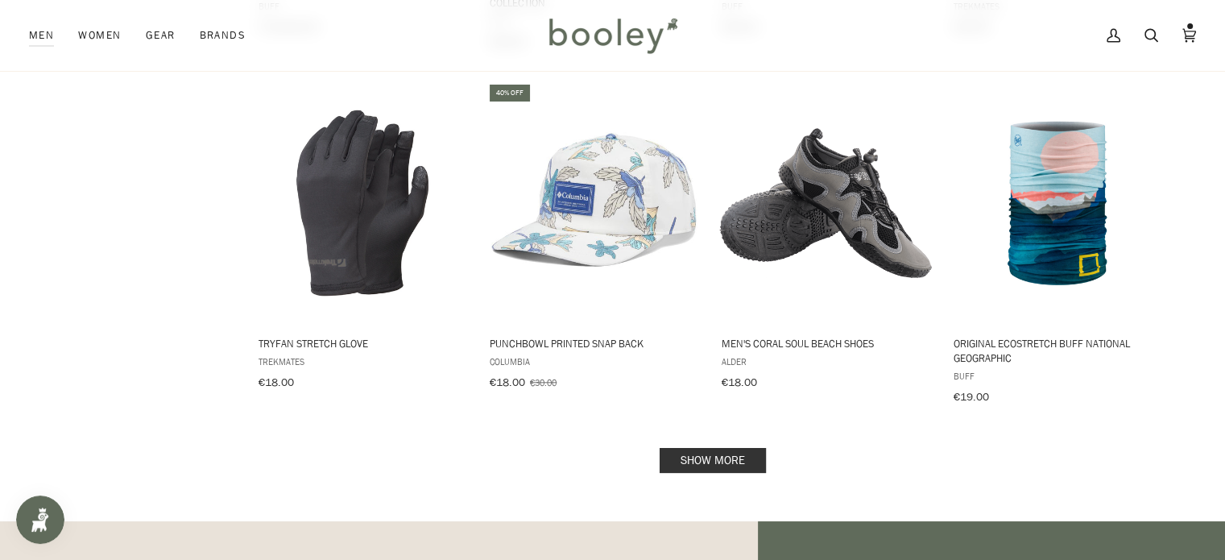
click at [755, 454] on link "Show more" at bounding box center [713, 460] width 106 height 25
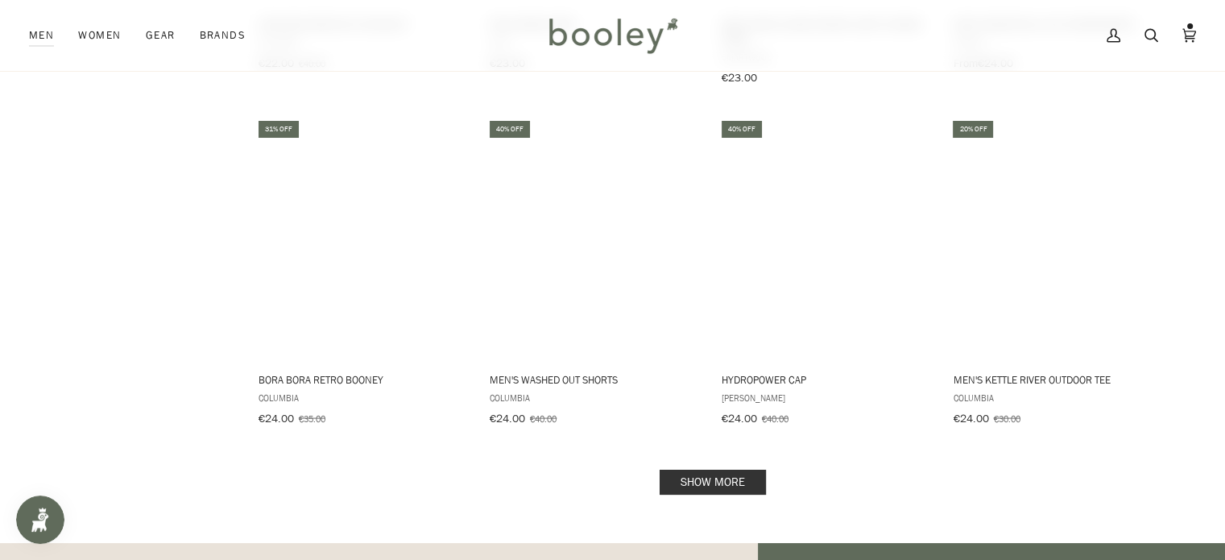
scroll to position [3338, 0]
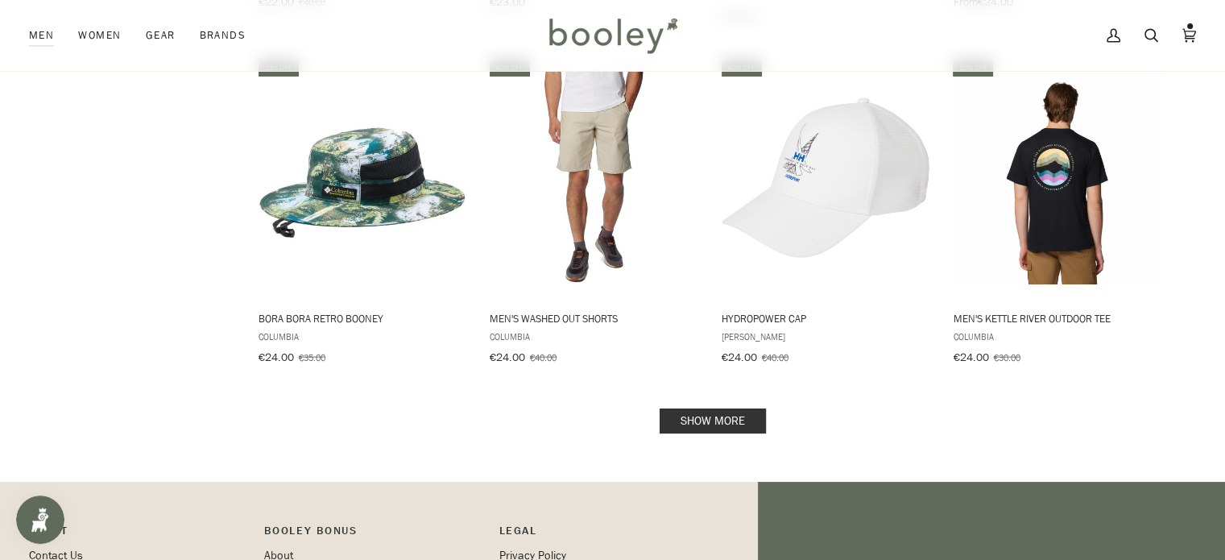
click at [682, 408] on link "Show more" at bounding box center [713, 420] width 106 height 25
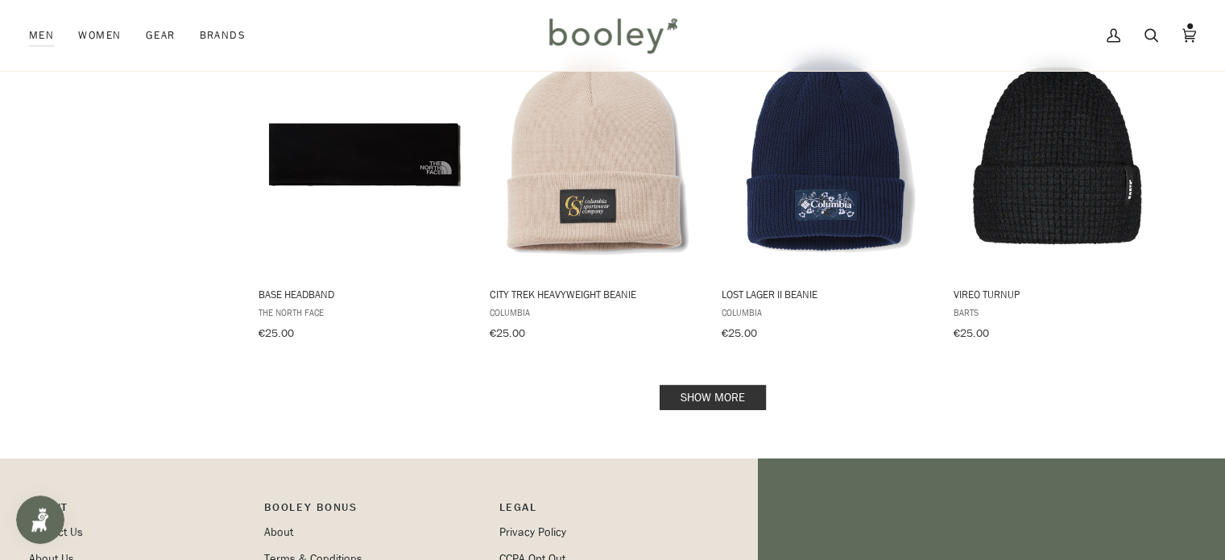
scroll to position [5122, 0]
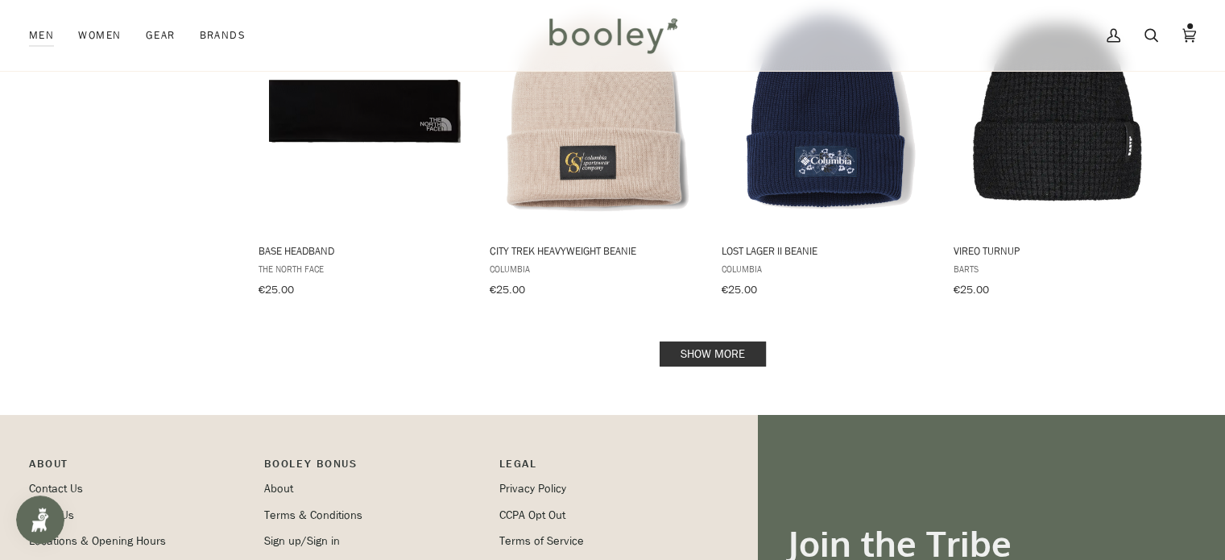
click at [695, 342] on link "Show more" at bounding box center [713, 354] width 106 height 25
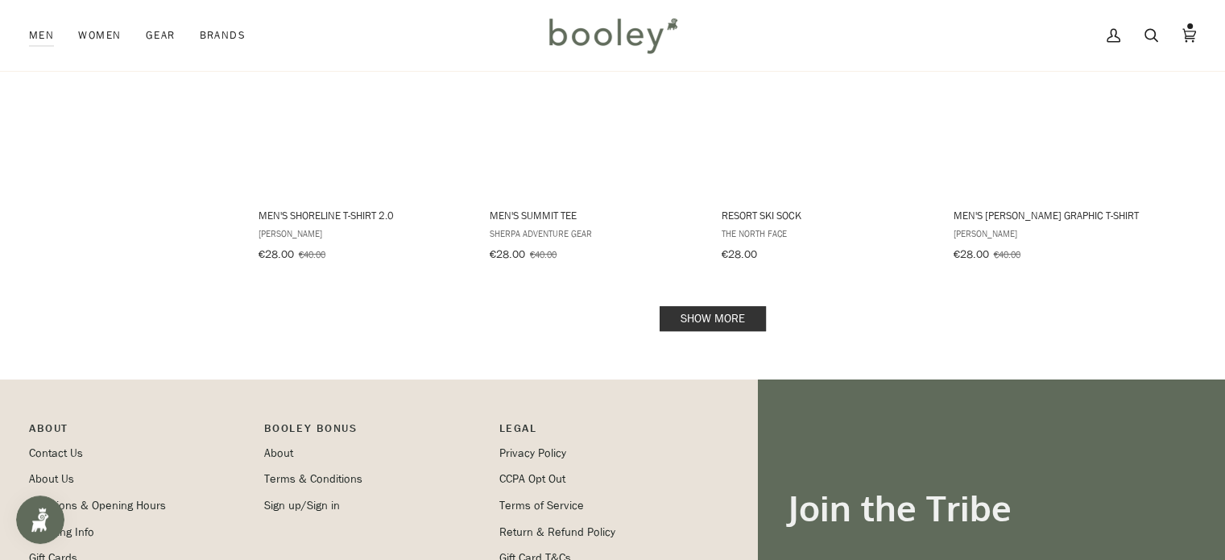
scroll to position [6922, 0]
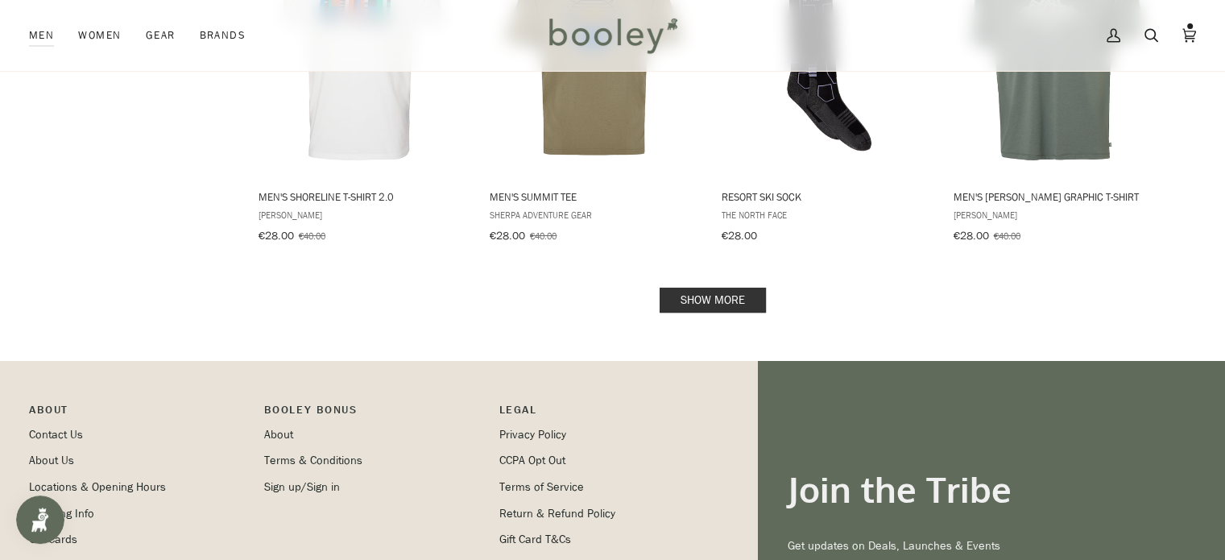
click at [696, 288] on link "Show more" at bounding box center [713, 300] width 106 height 25
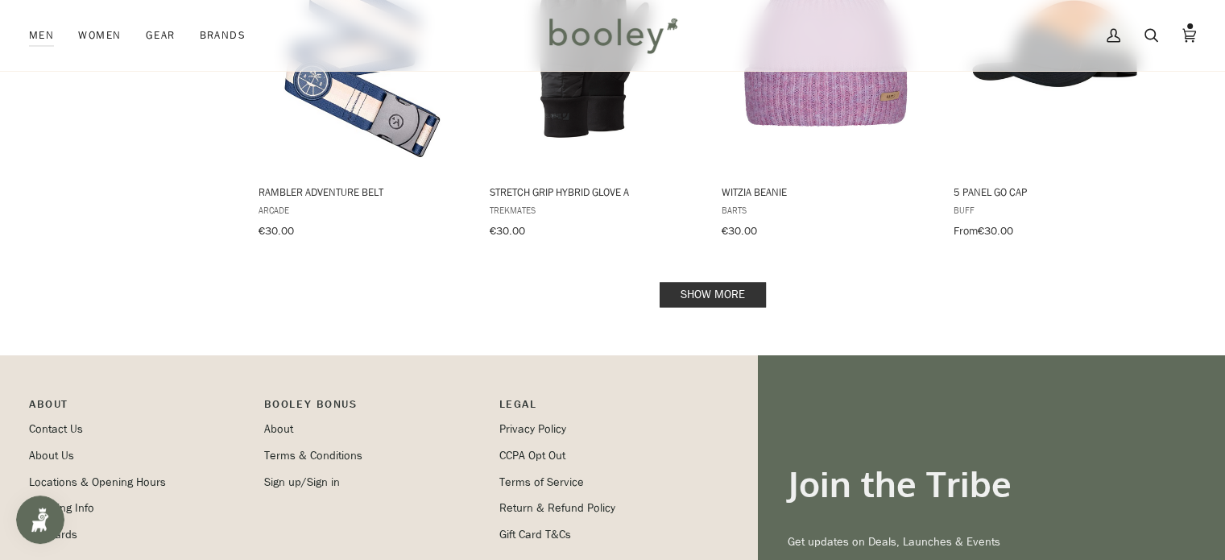
scroll to position [8621, 0]
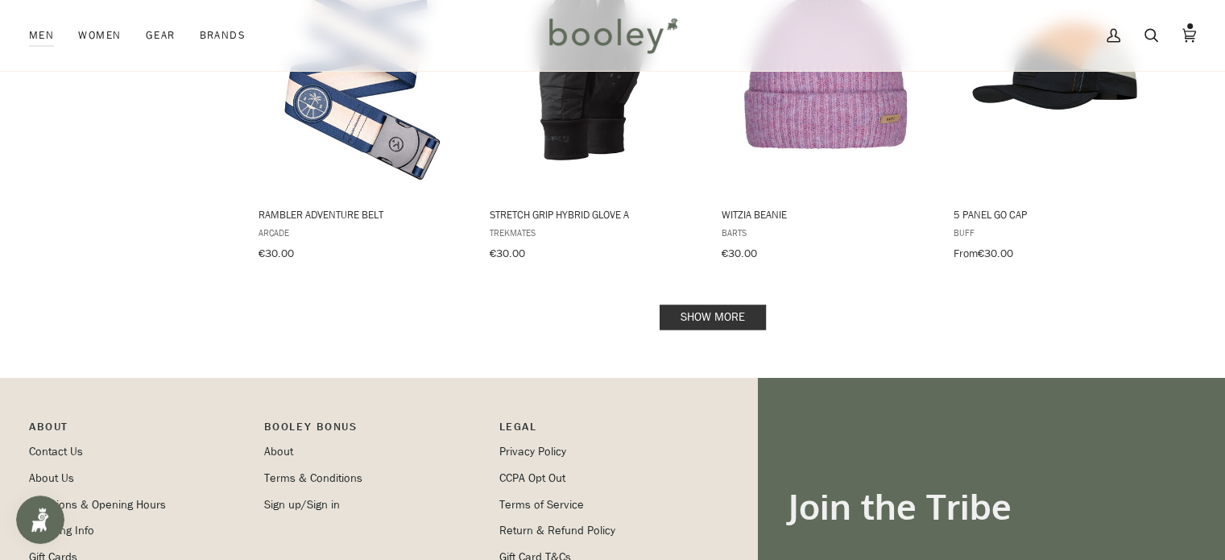
click at [739, 305] on link "Show more" at bounding box center [713, 317] width 106 height 25
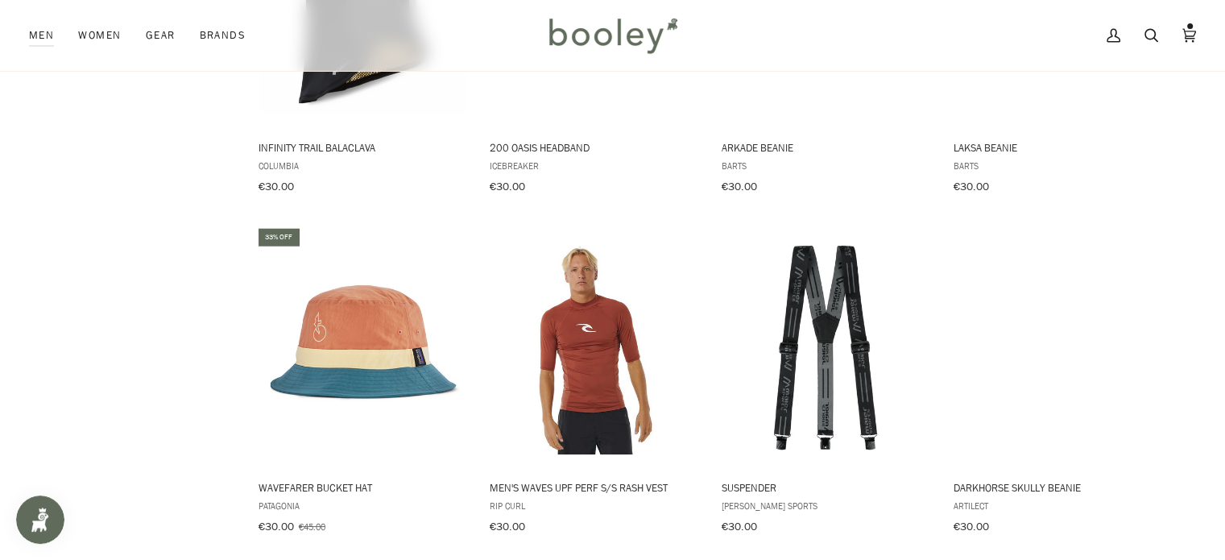
scroll to position [10144, 0]
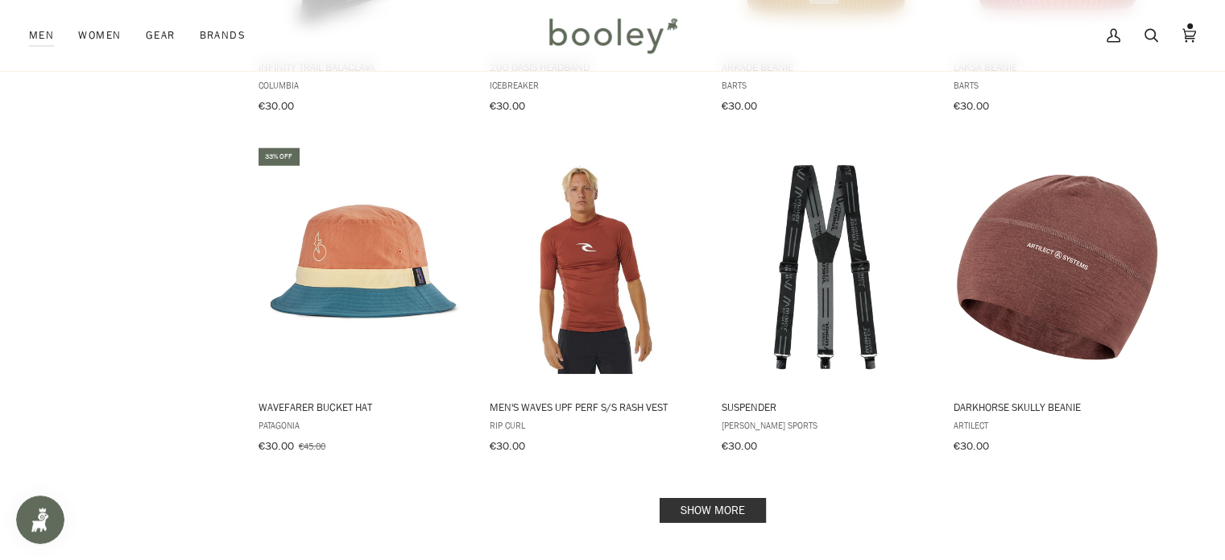
click at [716, 498] on link "Show more" at bounding box center [713, 510] width 106 height 25
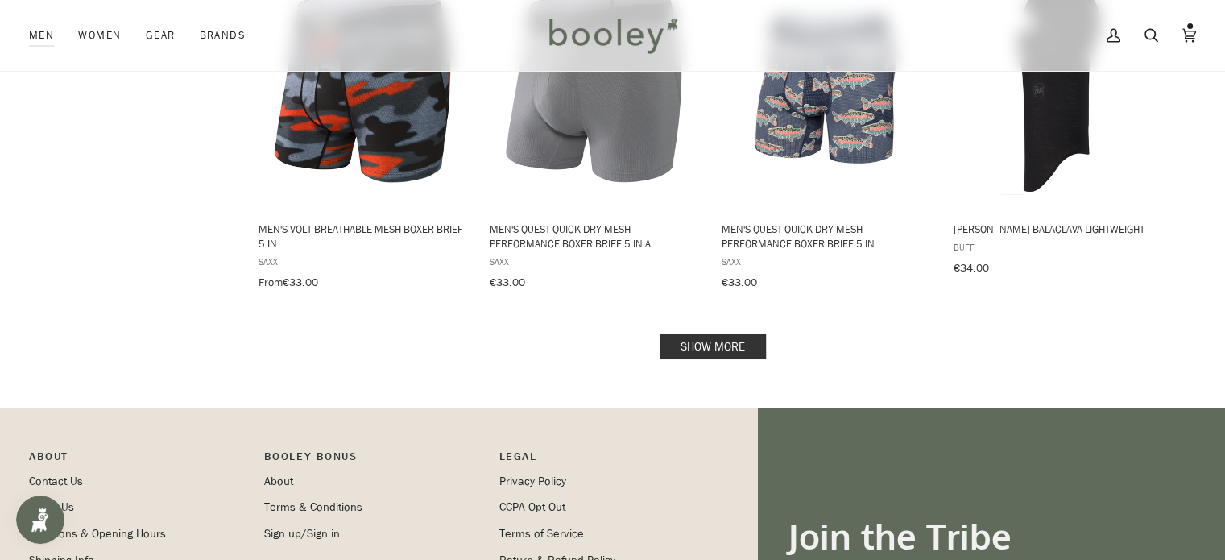
scroll to position [11994, 0]
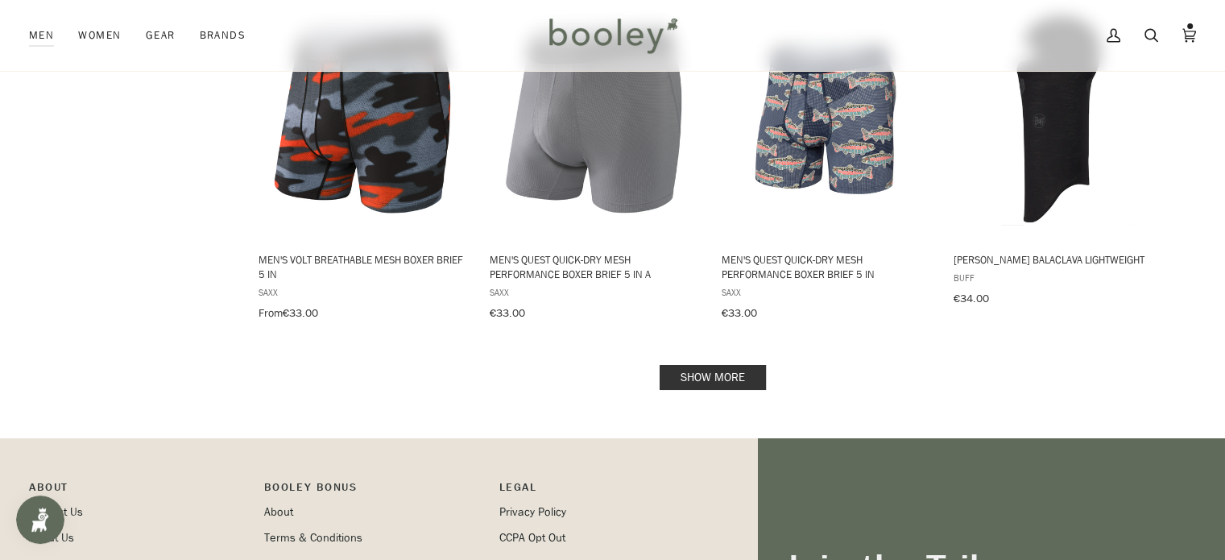
click at [706, 365] on link "Show more" at bounding box center [713, 377] width 106 height 25
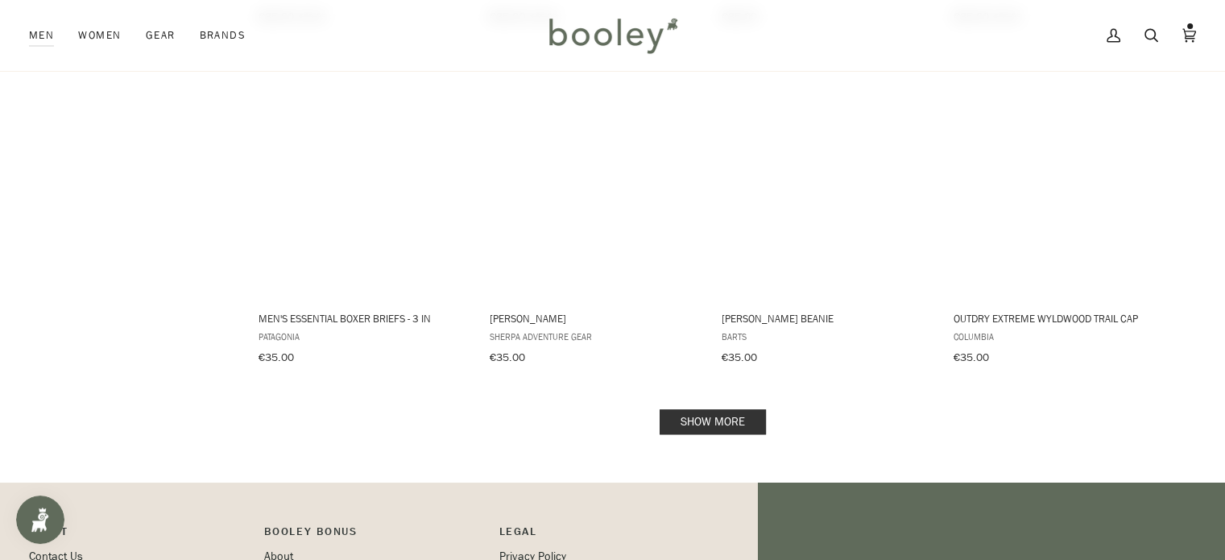
scroll to position [13687, 0]
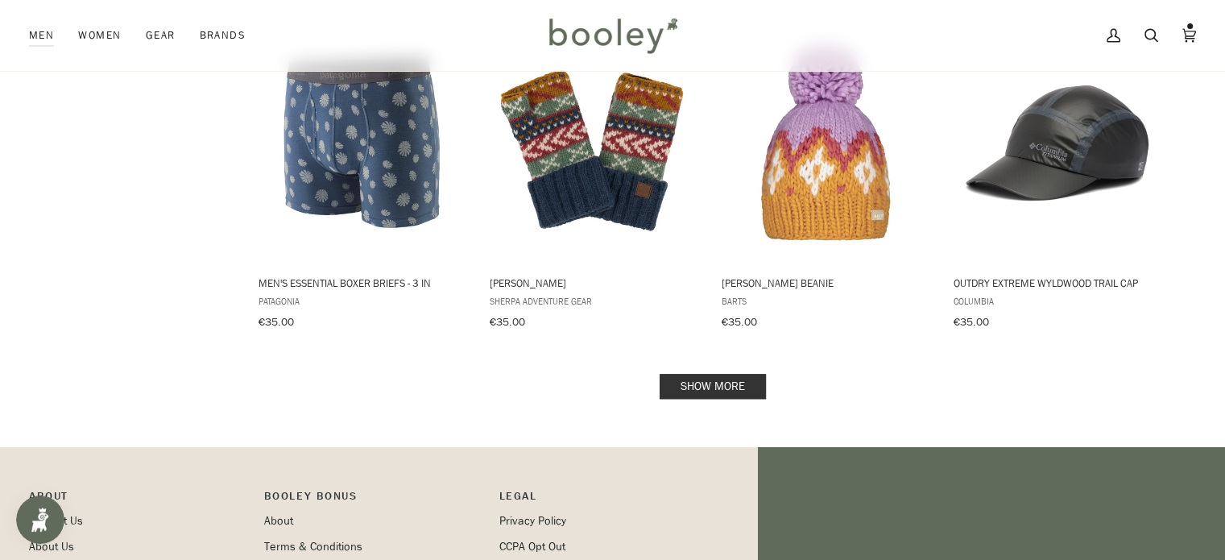
click at [719, 374] on link "Show more" at bounding box center [713, 386] width 106 height 25
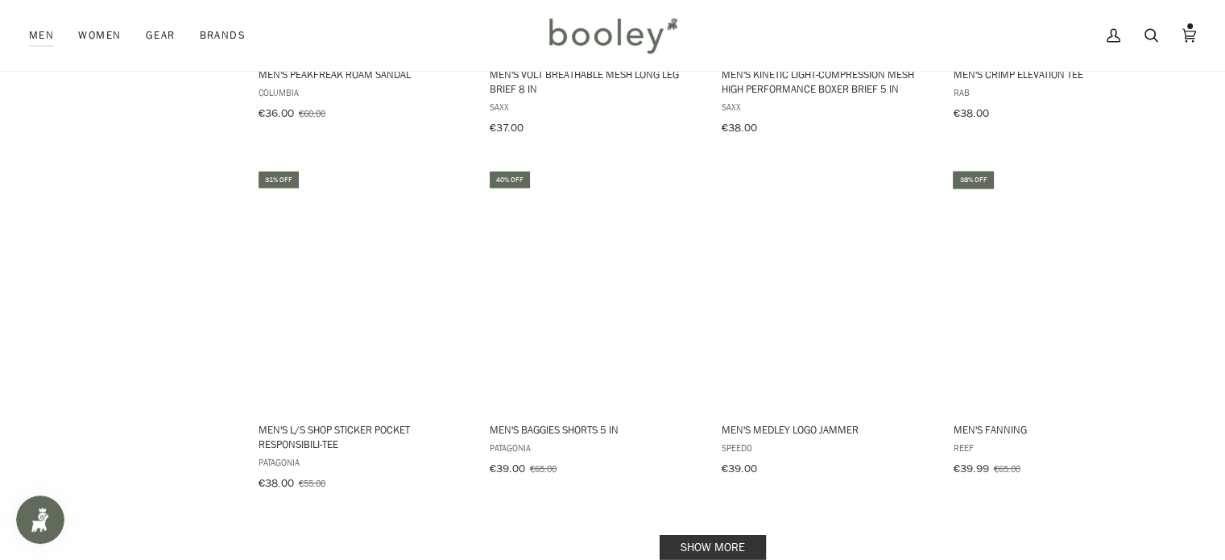
scroll to position [15307, 0]
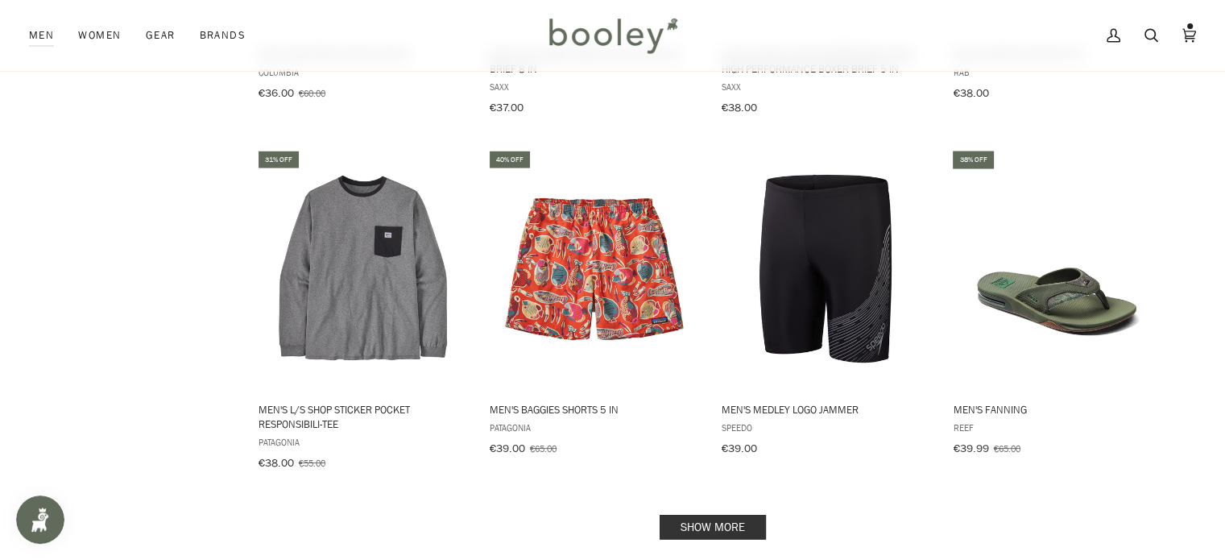
click at [690, 514] on link "Show more" at bounding box center [713, 526] width 106 height 25
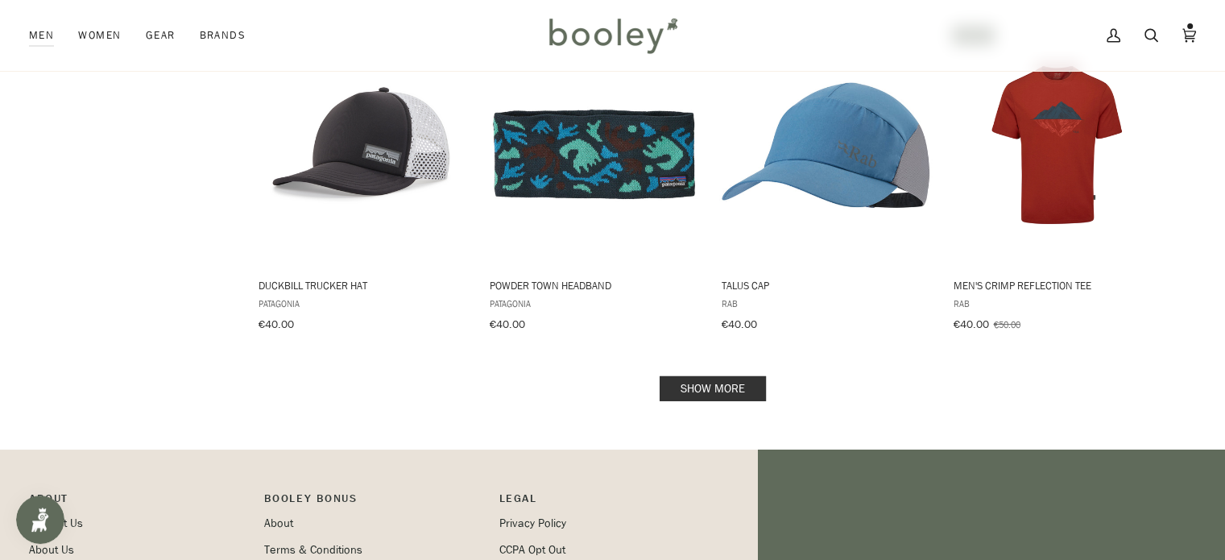
scroll to position [17096, 0]
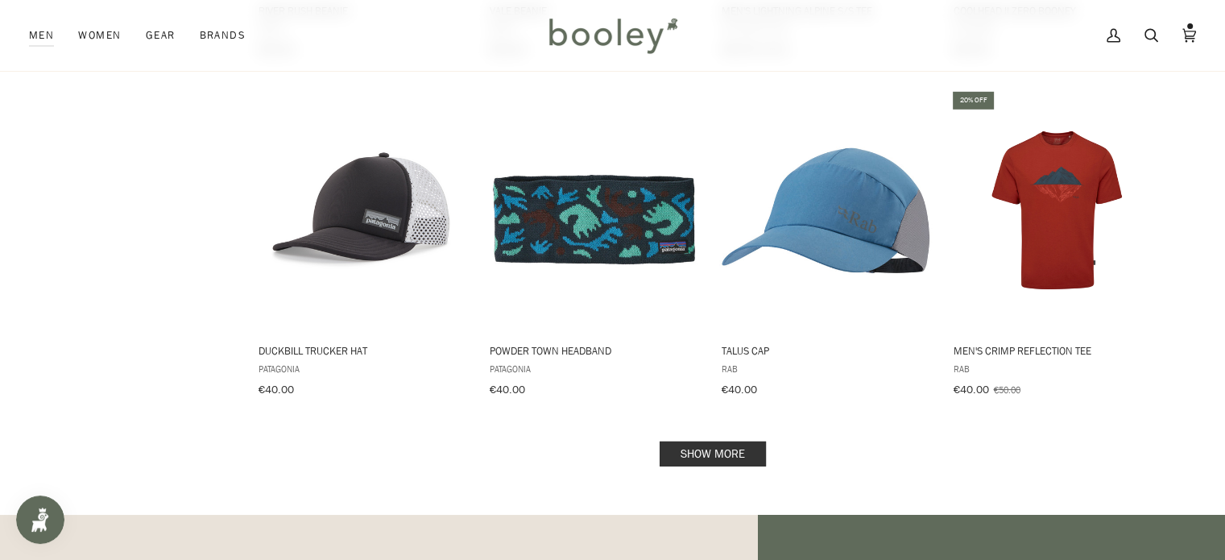
click at [700, 441] on link "Show more" at bounding box center [713, 453] width 106 height 25
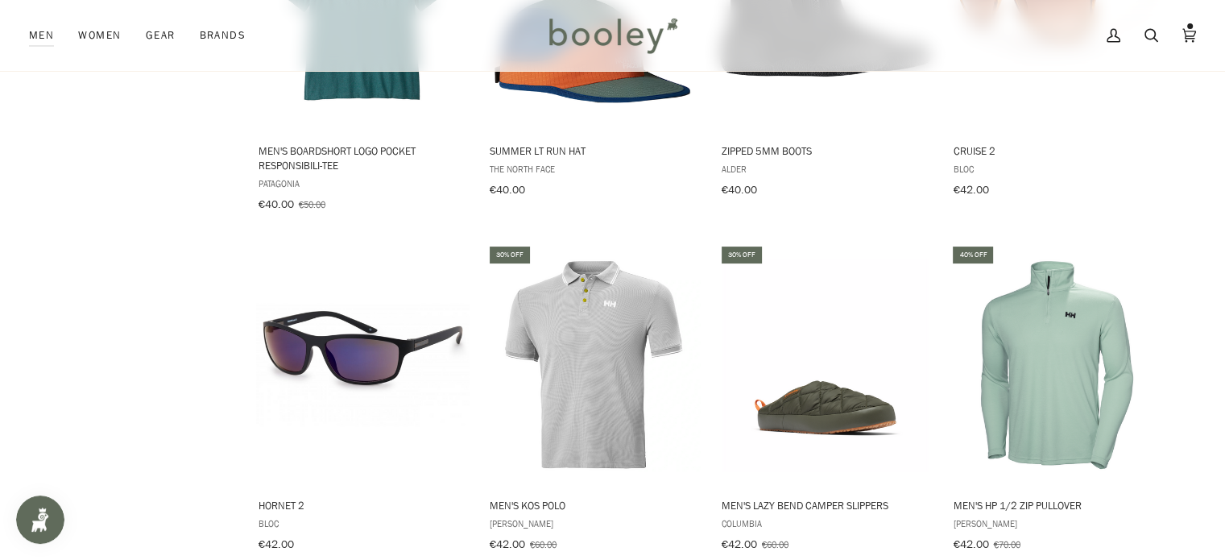
scroll to position [18681, 0]
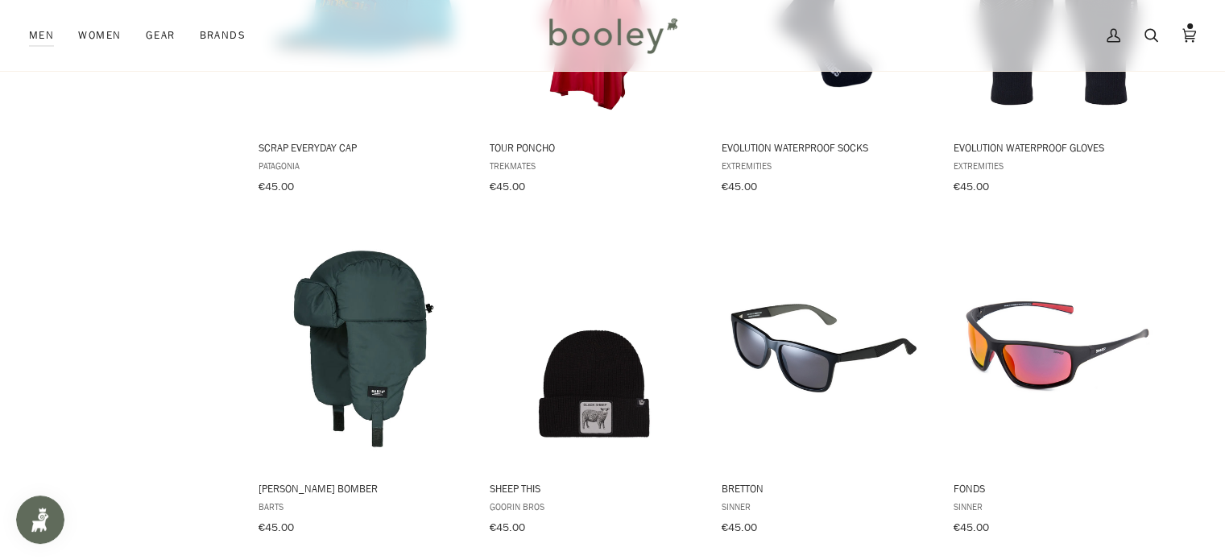
scroll to position [20455, 0]
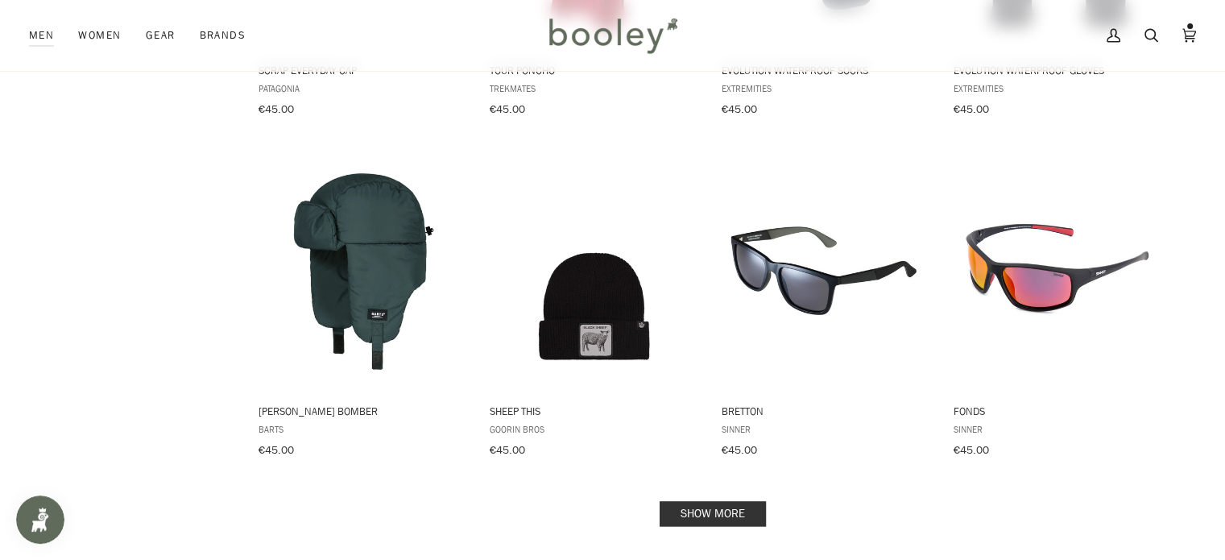
click at [740, 501] on link "Show more" at bounding box center [713, 513] width 106 height 25
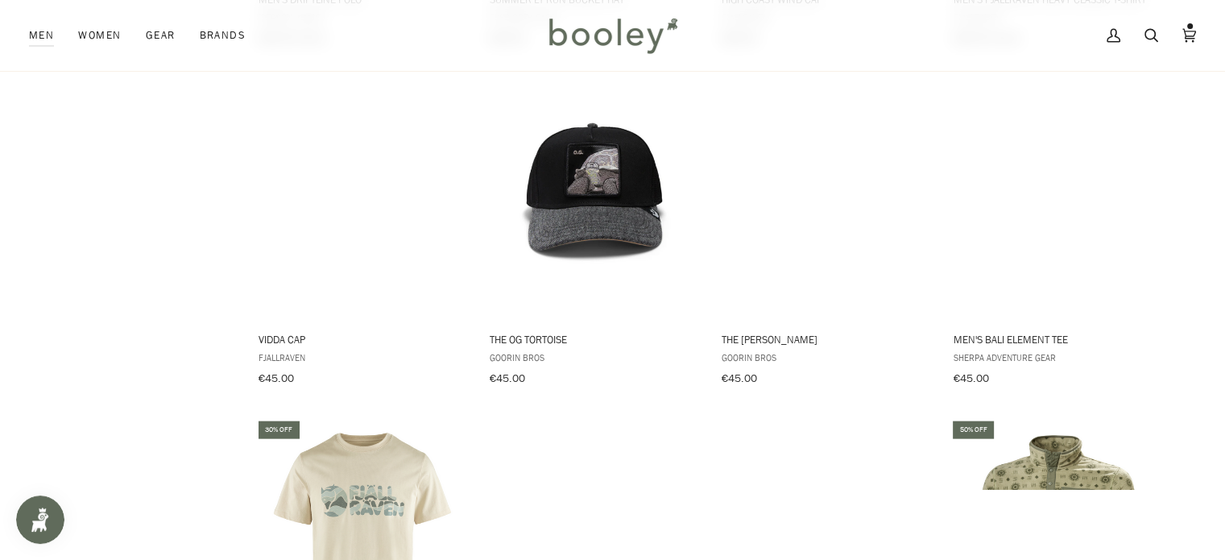
scroll to position [21972, 0]
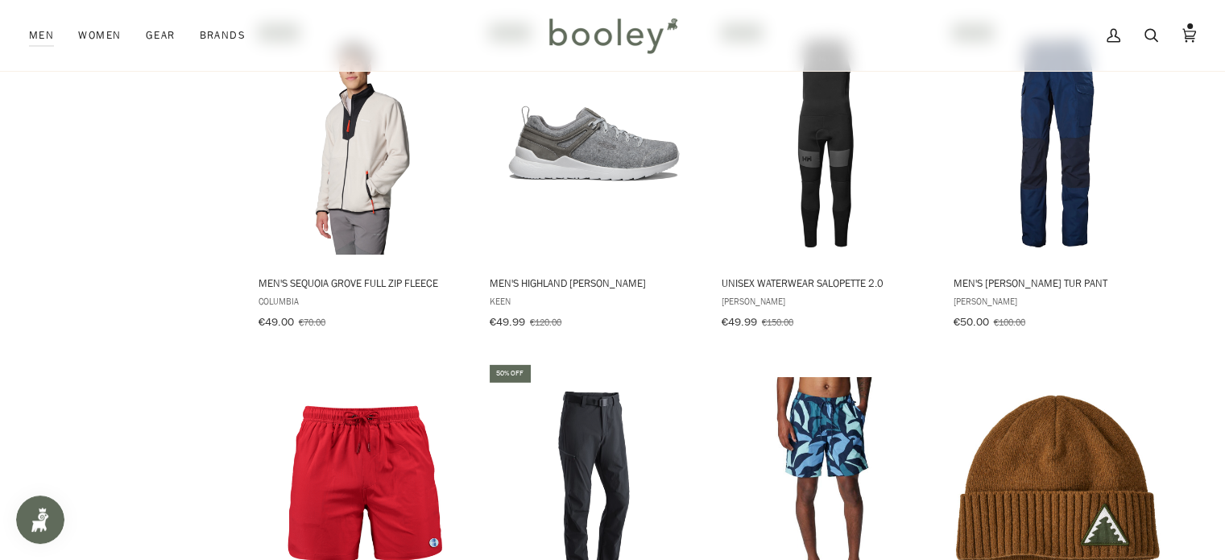
scroll to position [23998, 0]
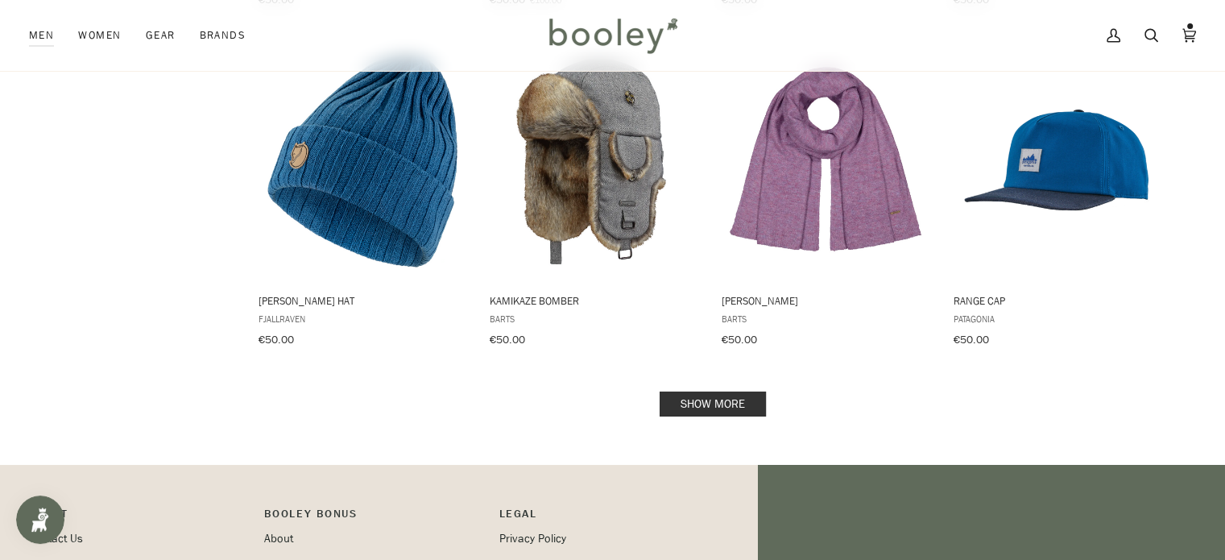
click at [736, 392] on link "Show more" at bounding box center [713, 404] width 106 height 25
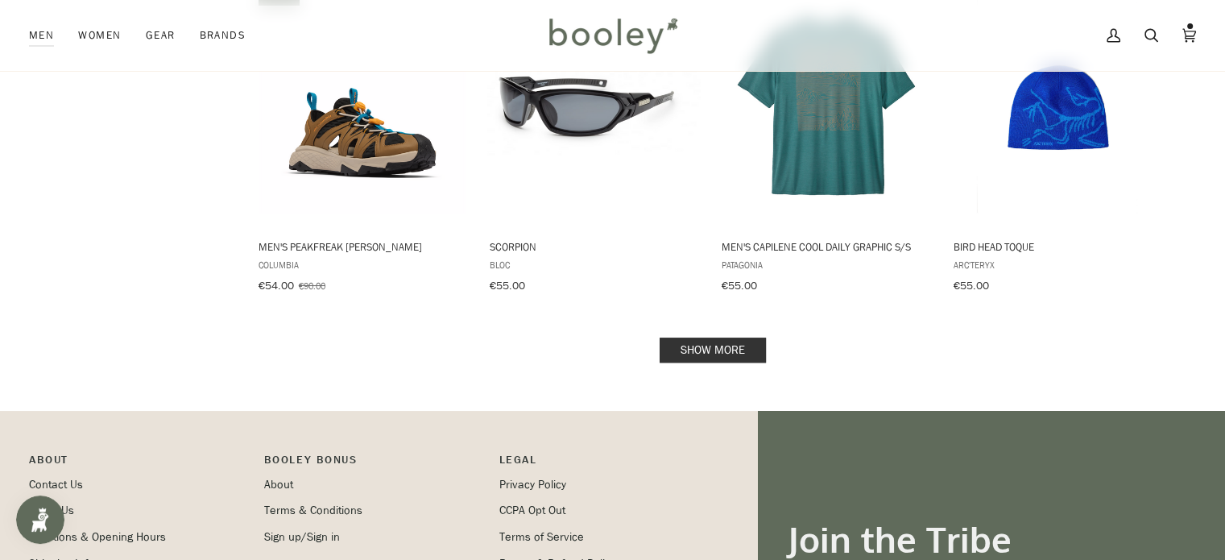
scroll to position [25689, 0]
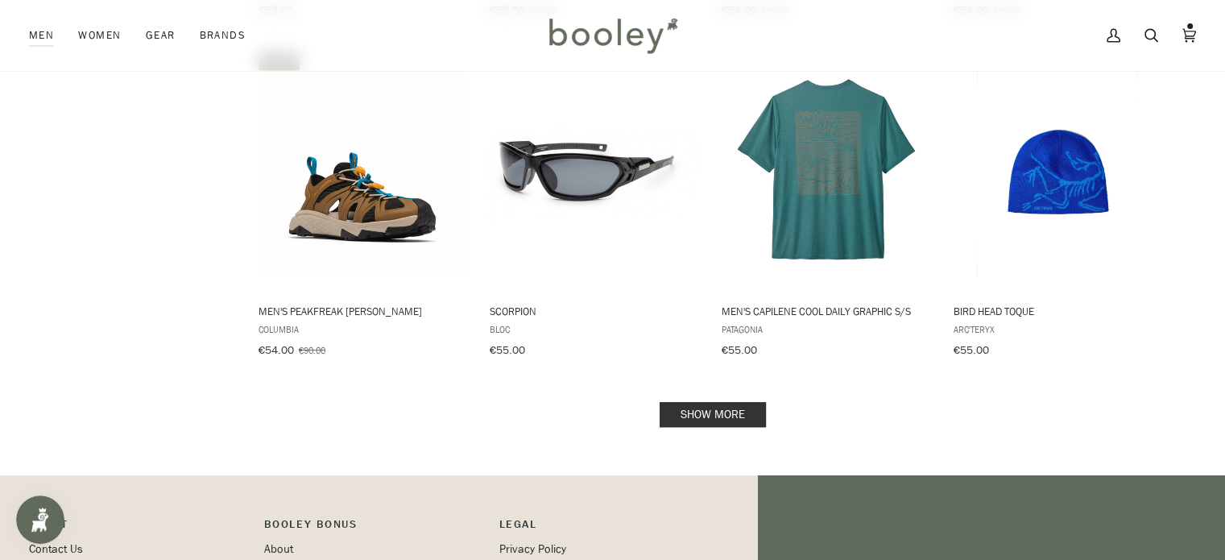
click at [701, 402] on link "Show more" at bounding box center [713, 414] width 106 height 25
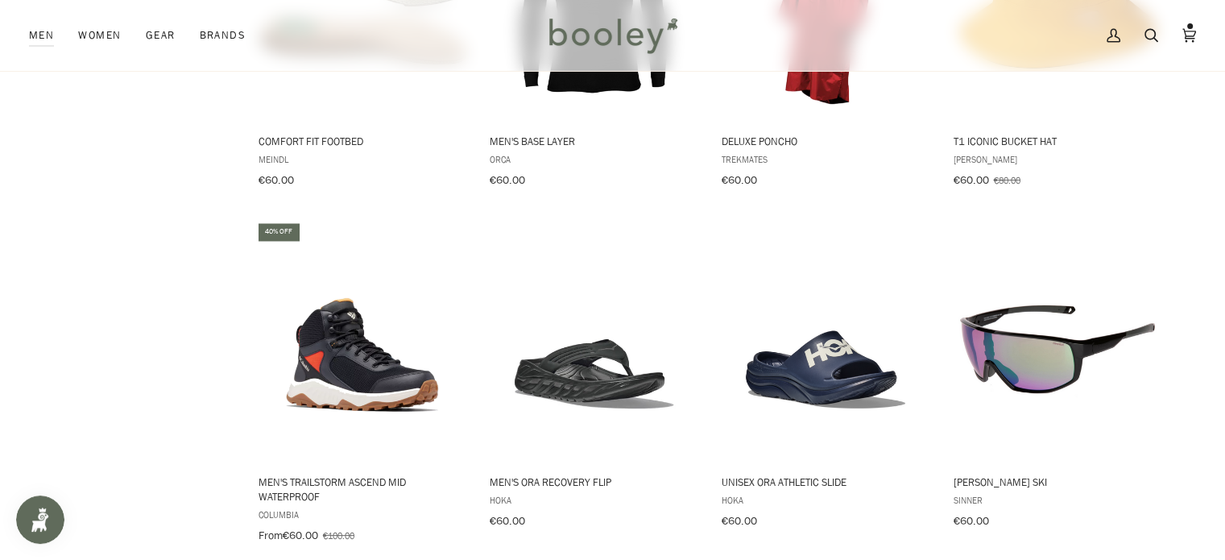
scroll to position [27132, 0]
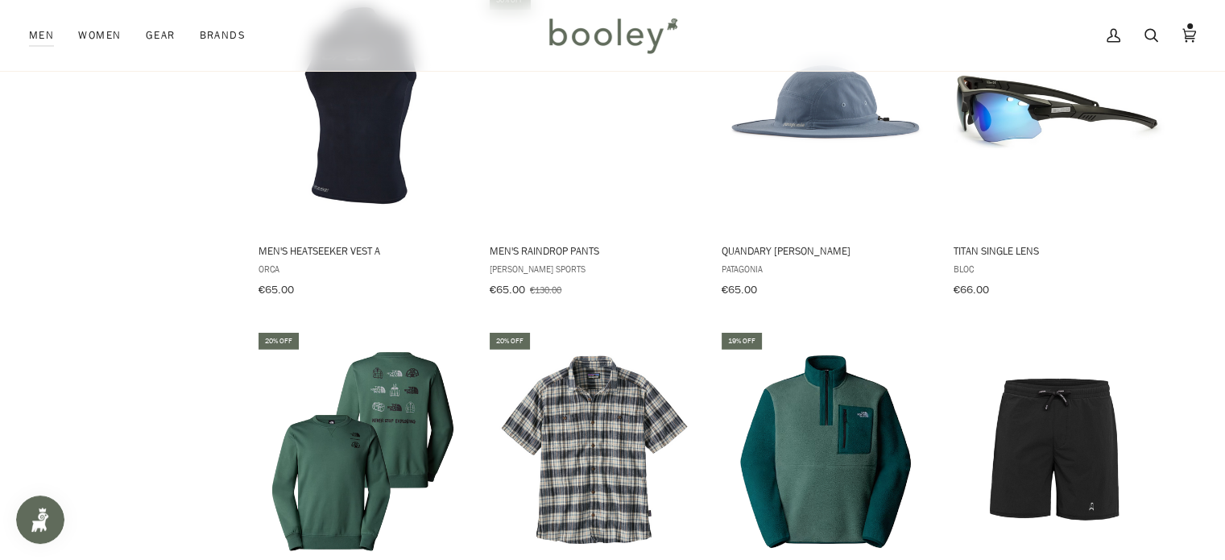
scroll to position [28748, 0]
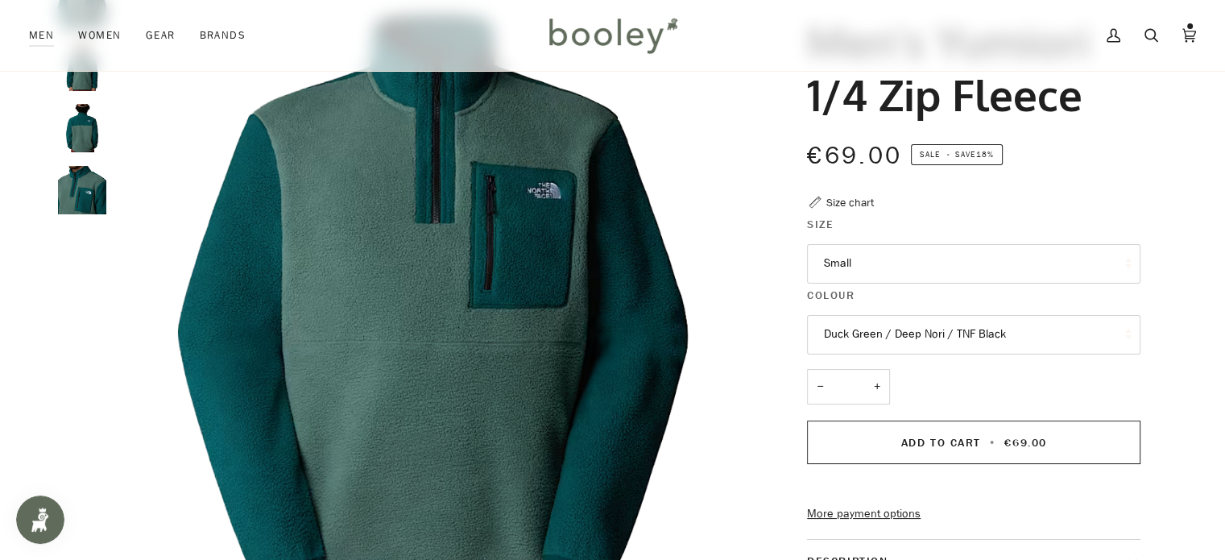
scroll to position [139, 0]
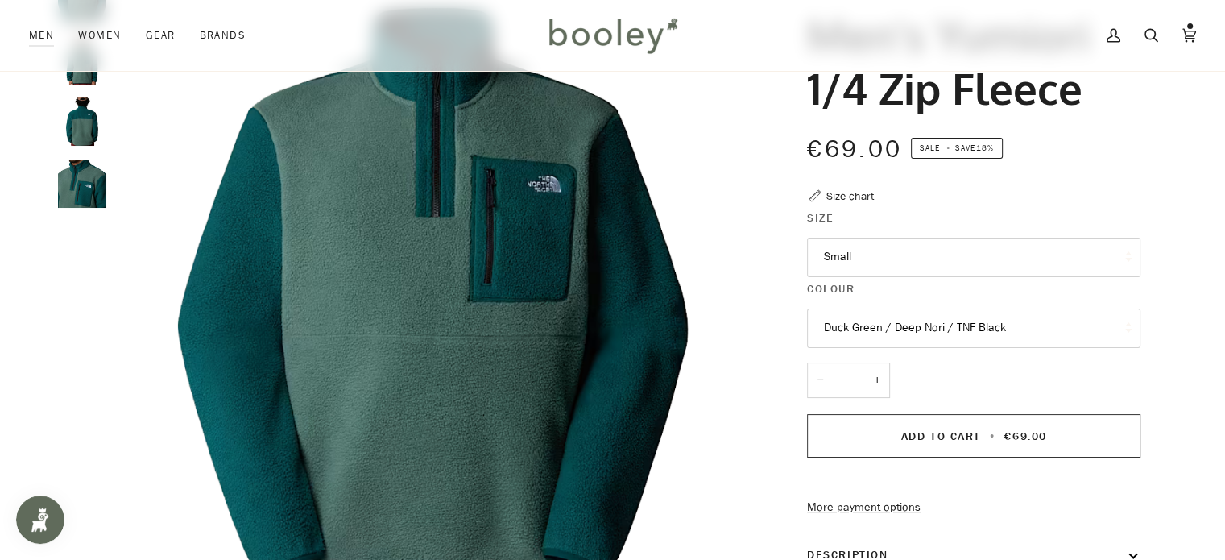
click at [1012, 338] on button "Duck Green / Deep Nori / TNF Black" at bounding box center [974, 328] width 334 height 39
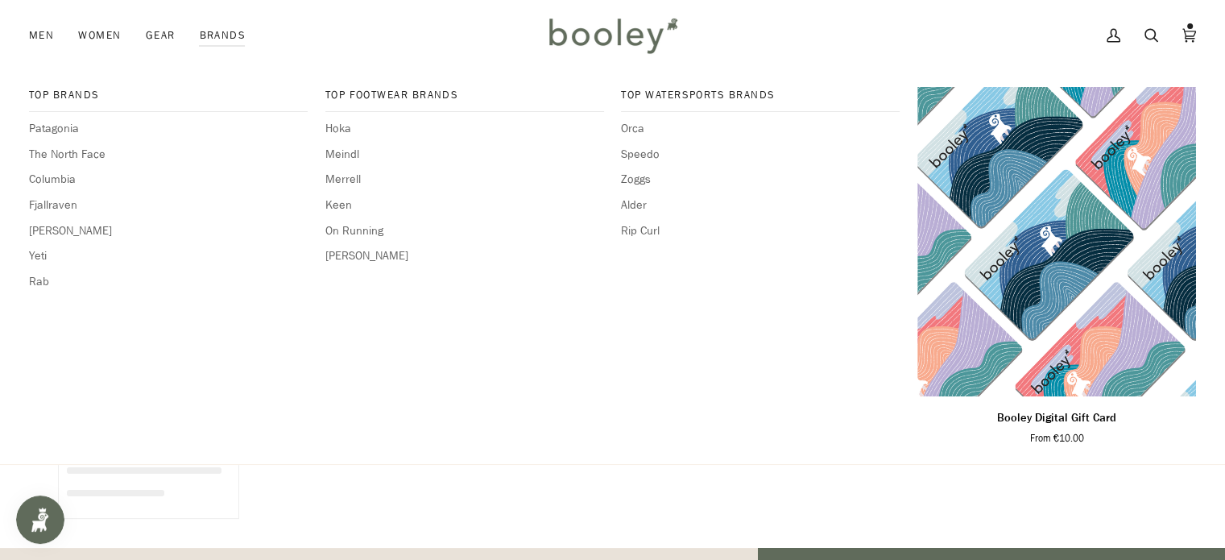
scroll to position [496, 0]
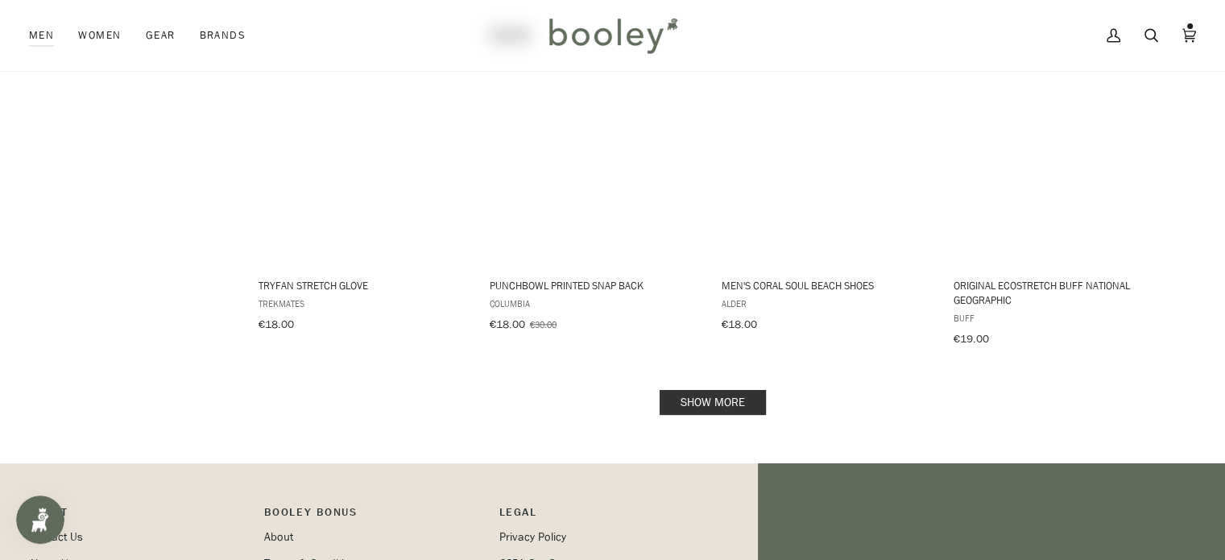
scroll to position [1647, 0]
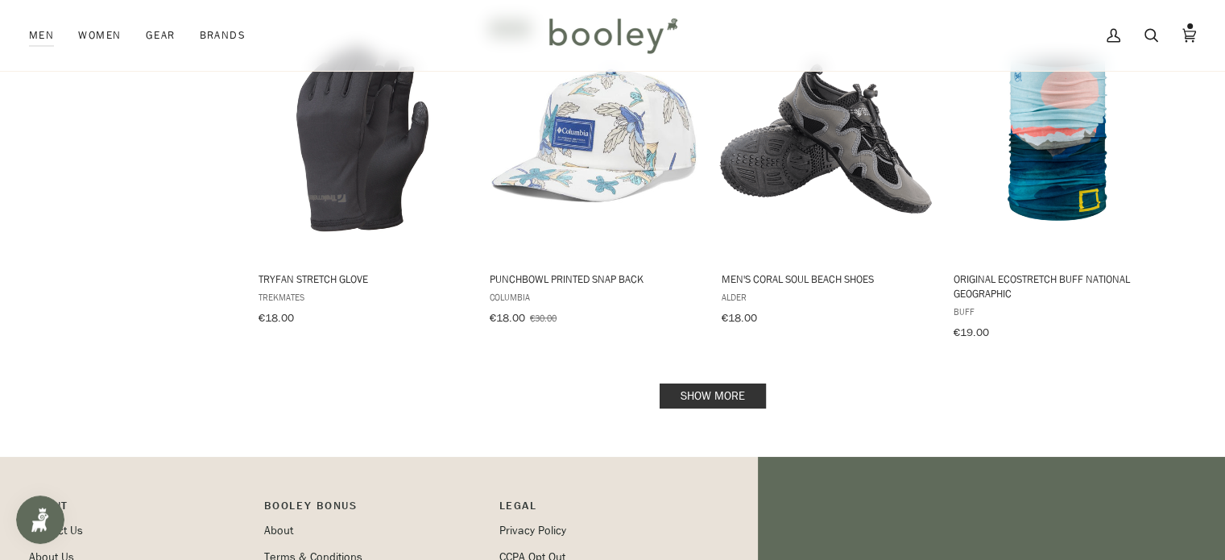
click at [704, 386] on link "Show more" at bounding box center [713, 395] width 106 height 25
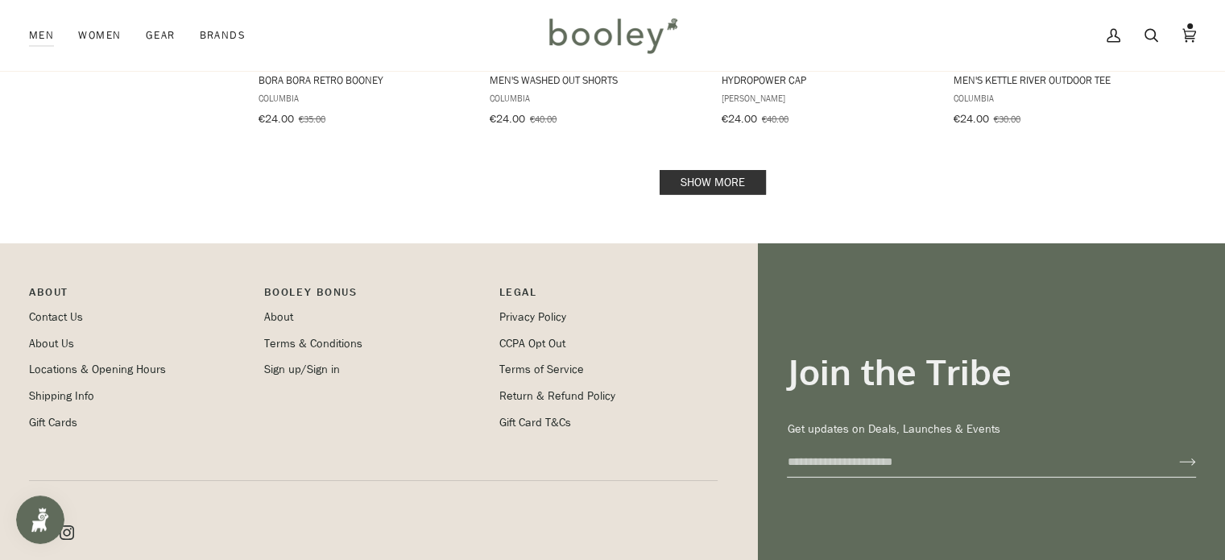
scroll to position [3557, 0]
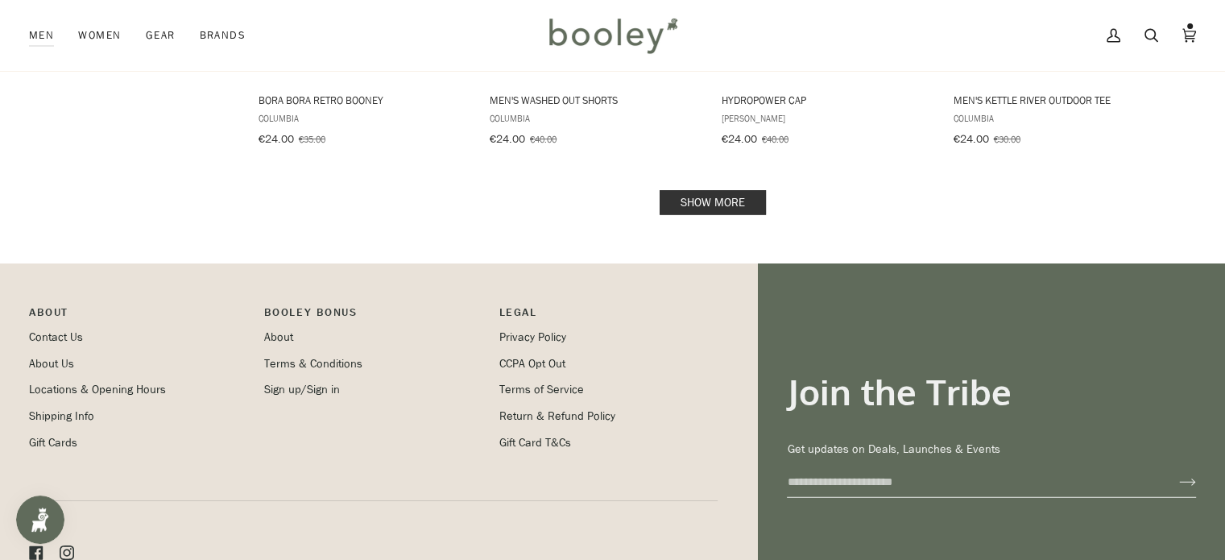
click at [728, 190] on link "Show more" at bounding box center [713, 202] width 106 height 25
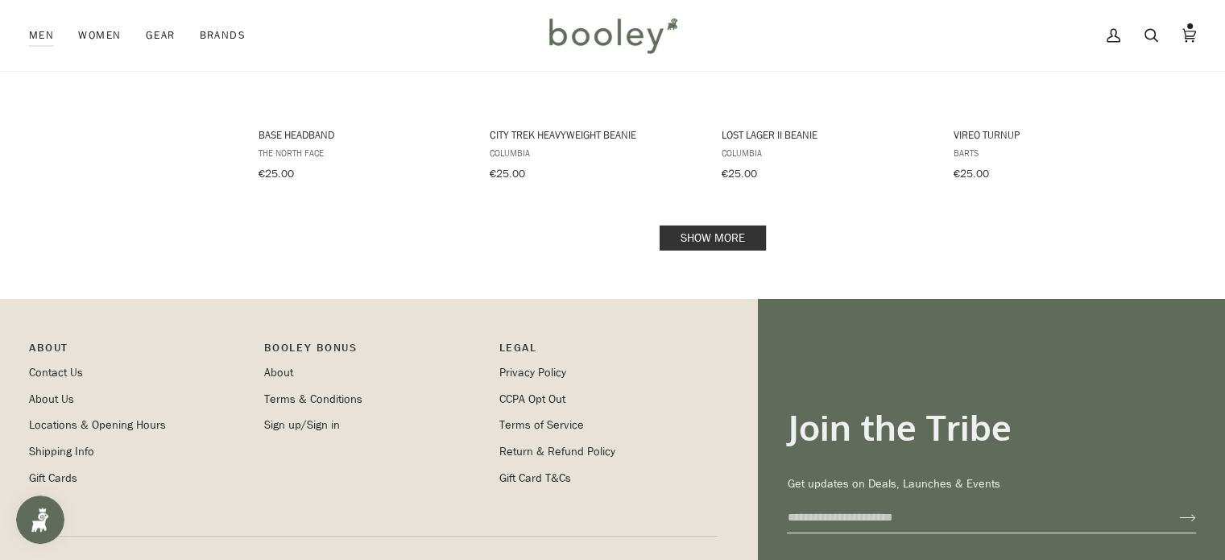
scroll to position [5187, 0]
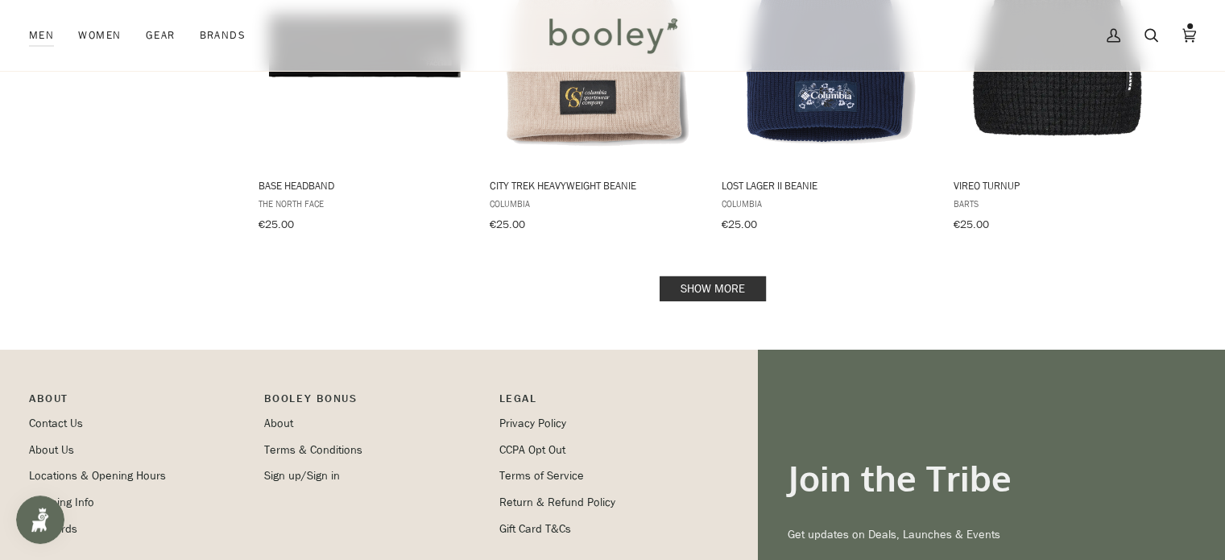
click at [724, 276] on link "Show more" at bounding box center [713, 288] width 106 height 25
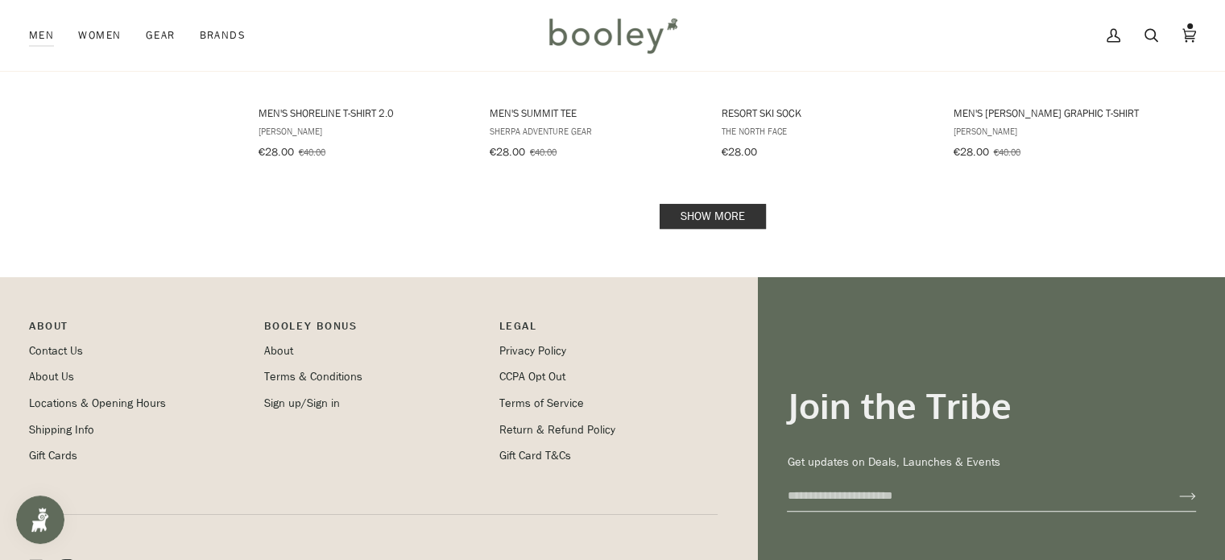
scroll to position [7024, 0]
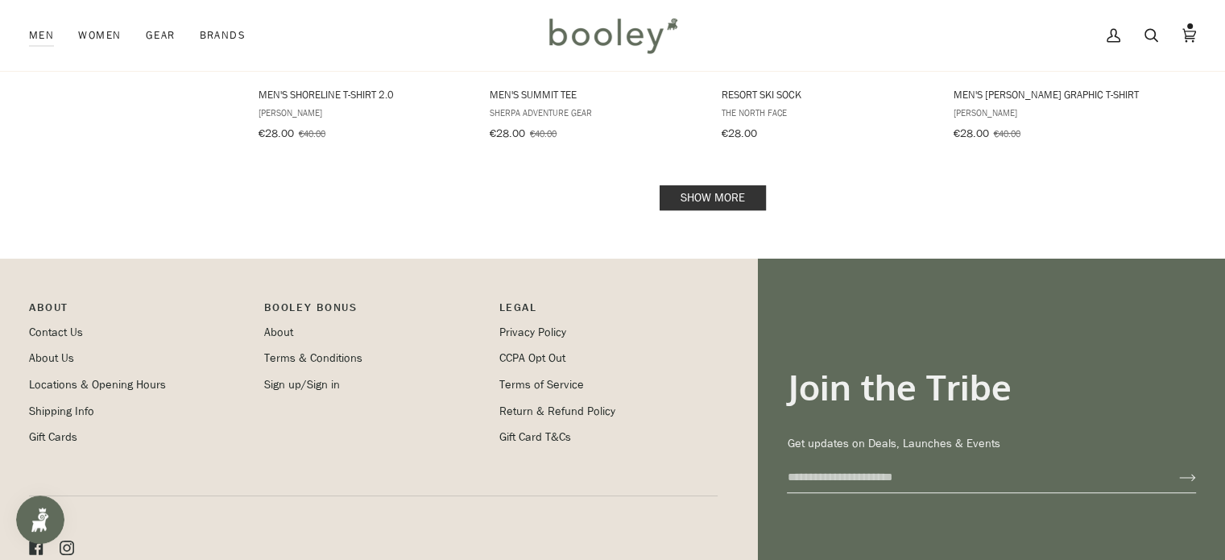
click at [739, 185] on link "Show more" at bounding box center [713, 197] width 106 height 25
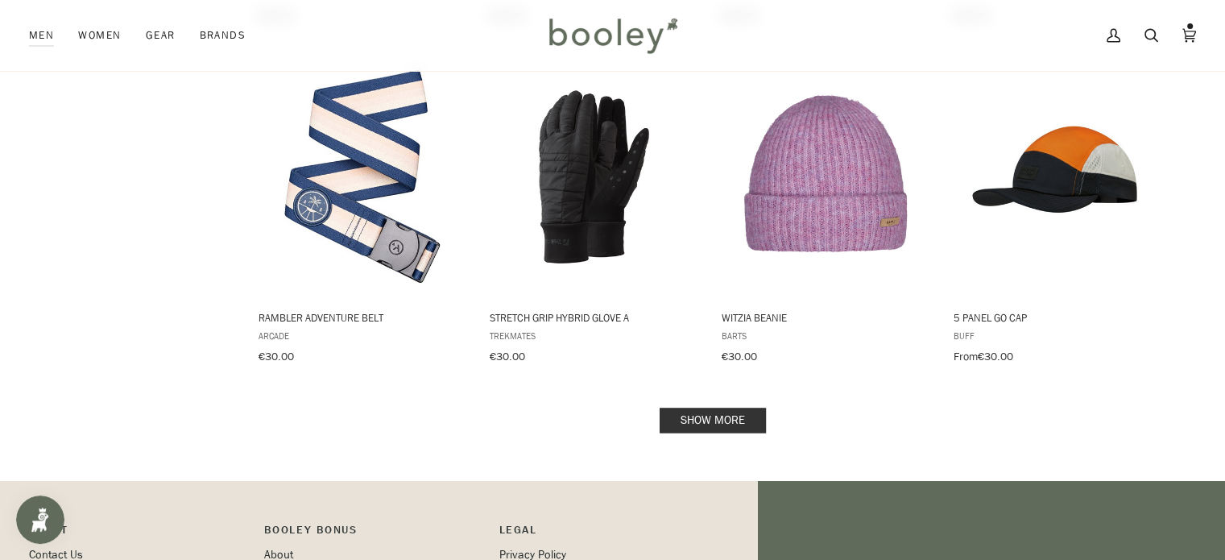
scroll to position [8507, 0]
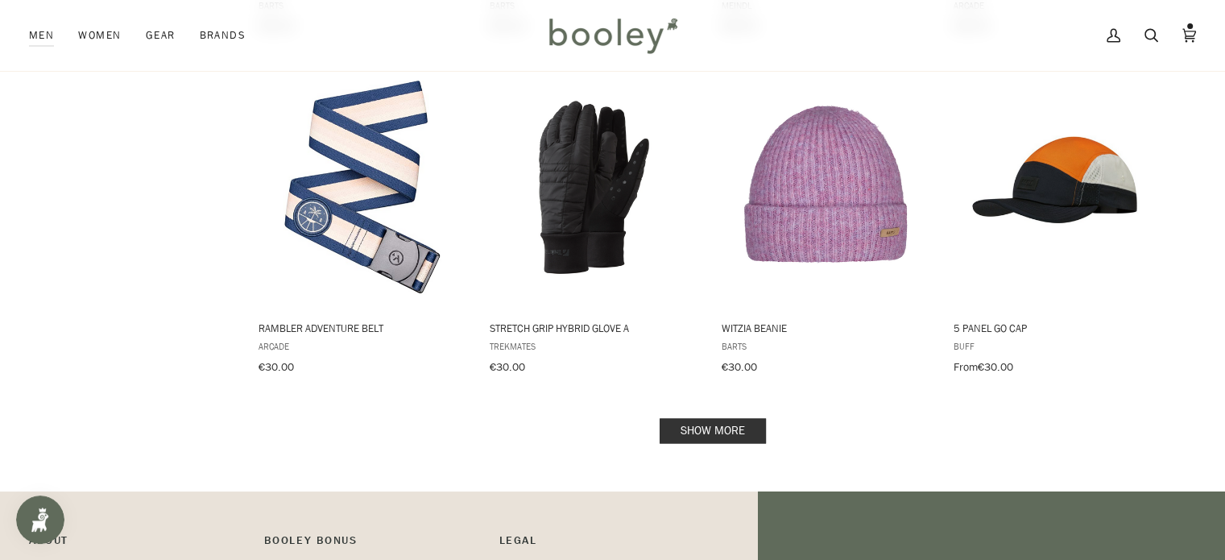
click at [752, 418] on link "Show more" at bounding box center [713, 430] width 106 height 25
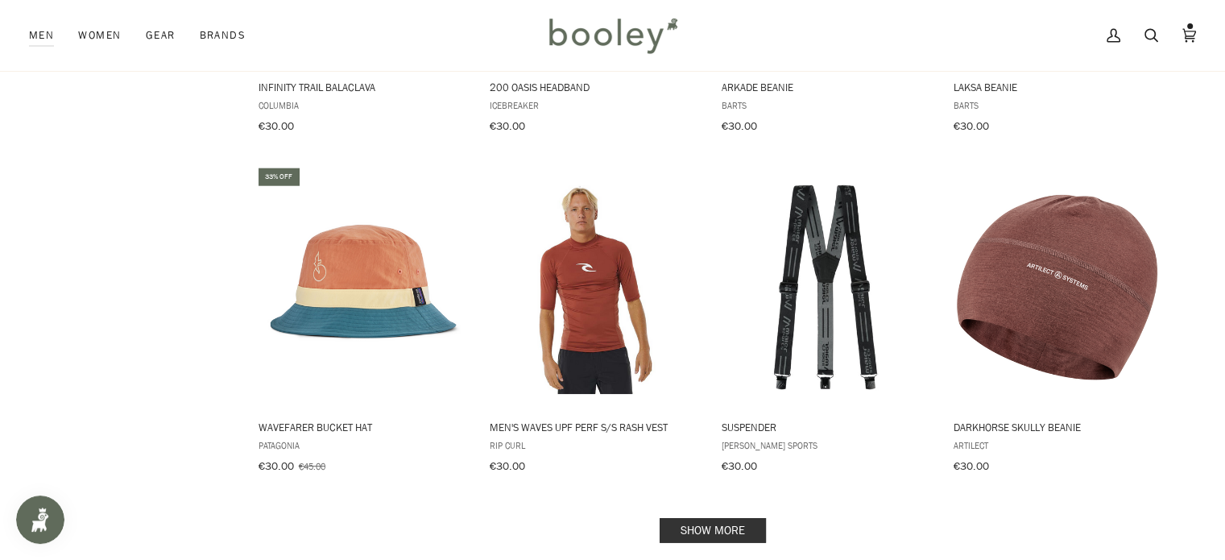
scroll to position [10110, 0]
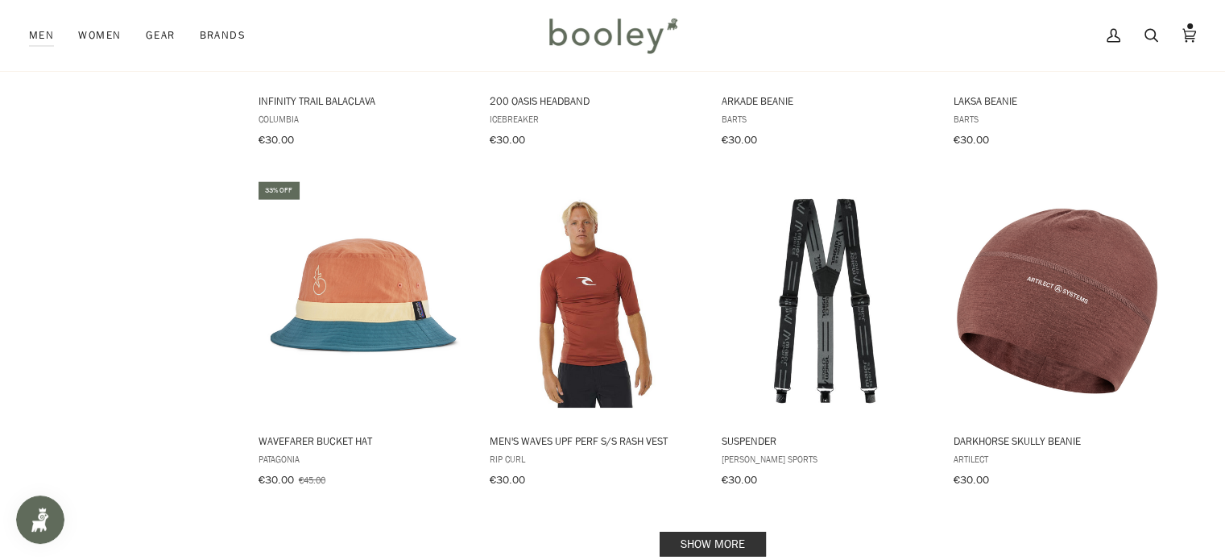
click at [728, 532] on link "Show more" at bounding box center [713, 544] width 106 height 25
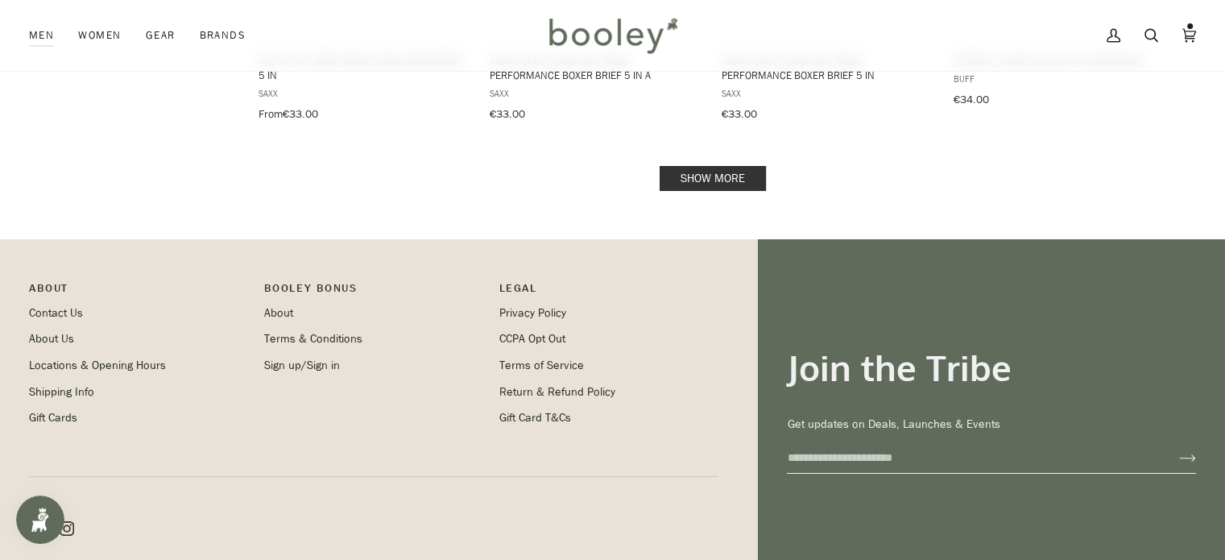
scroll to position [12146, 0]
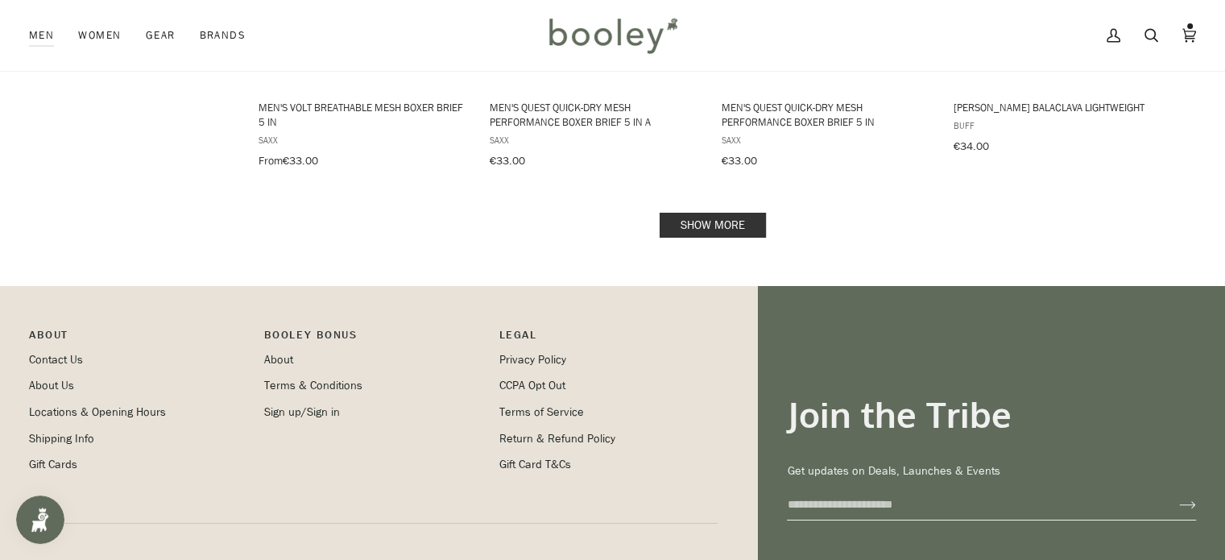
click at [684, 213] on link "Show more" at bounding box center [713, 225] width 106 height 25
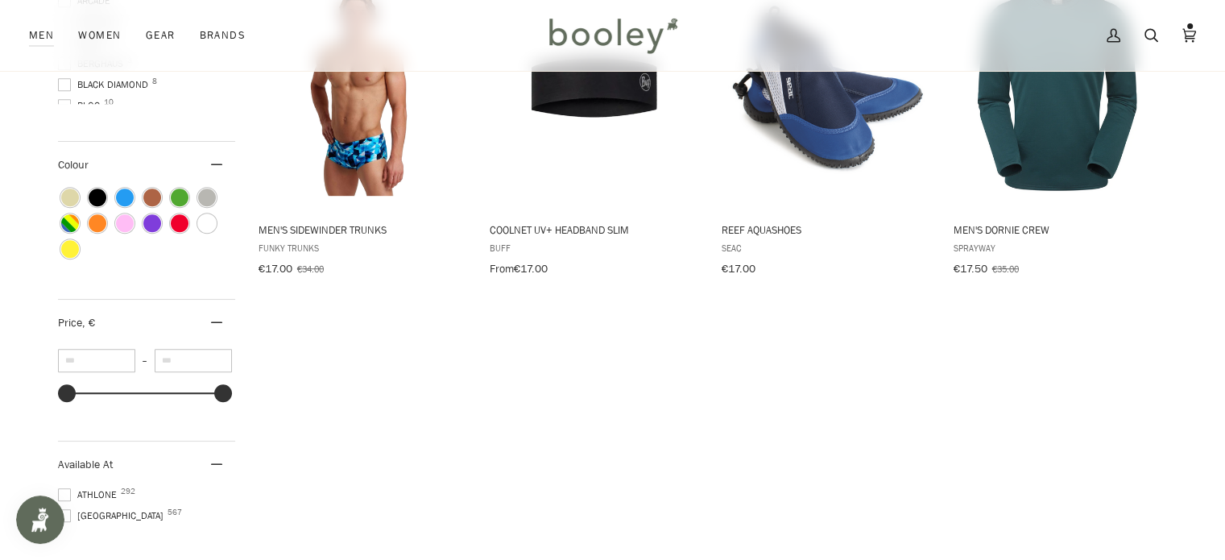
scroll to position [1036, 0]
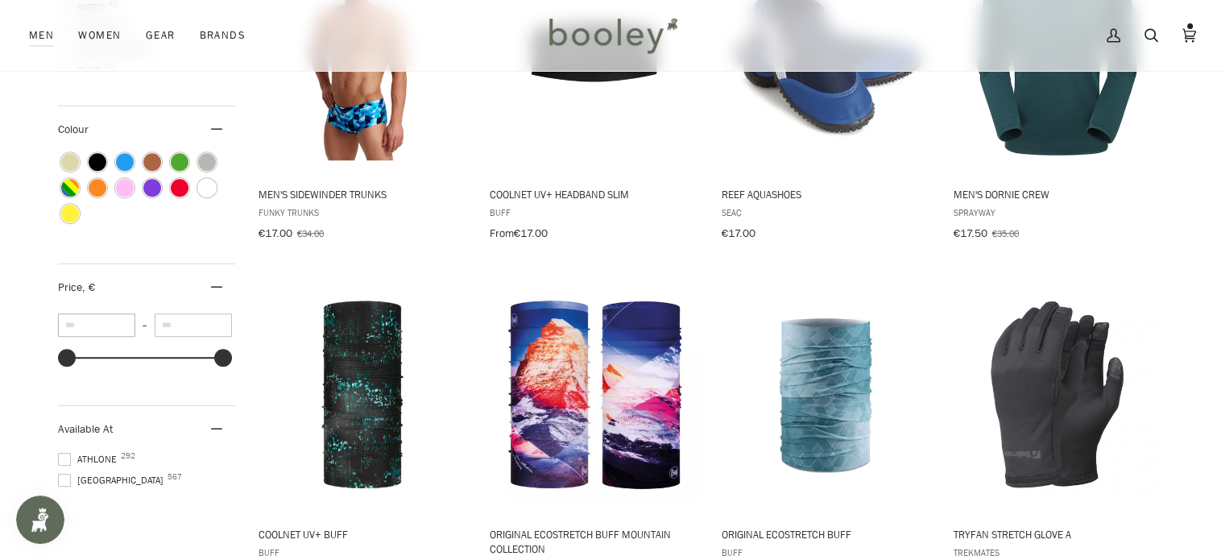
click at [93, 337] on input "*" at bounding box center [96, 324] width 77 height 23
type input "**"
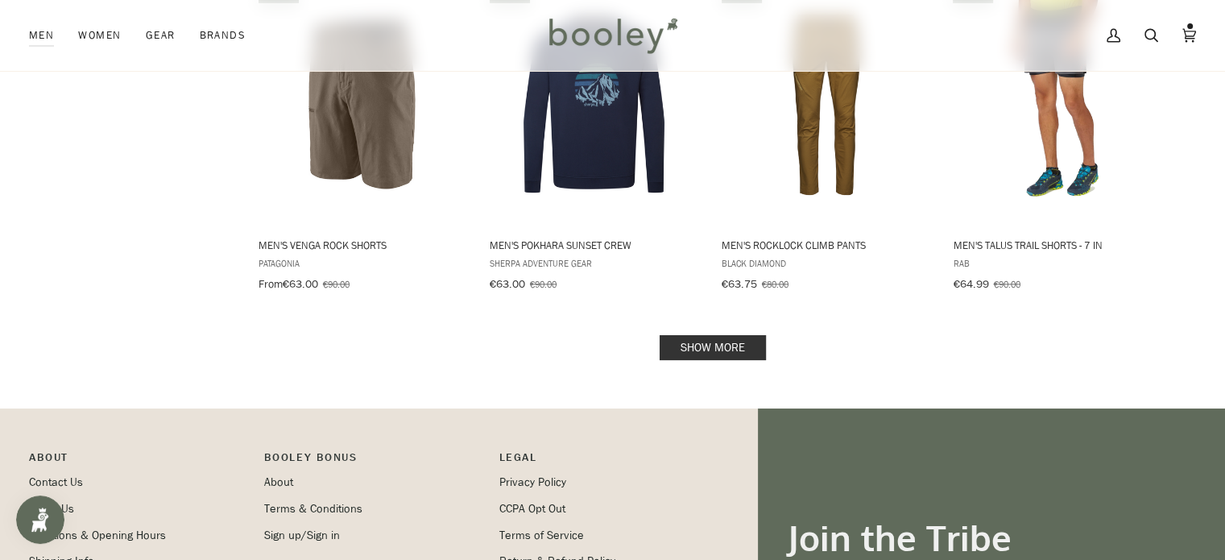
scroll to position [1698, 0]
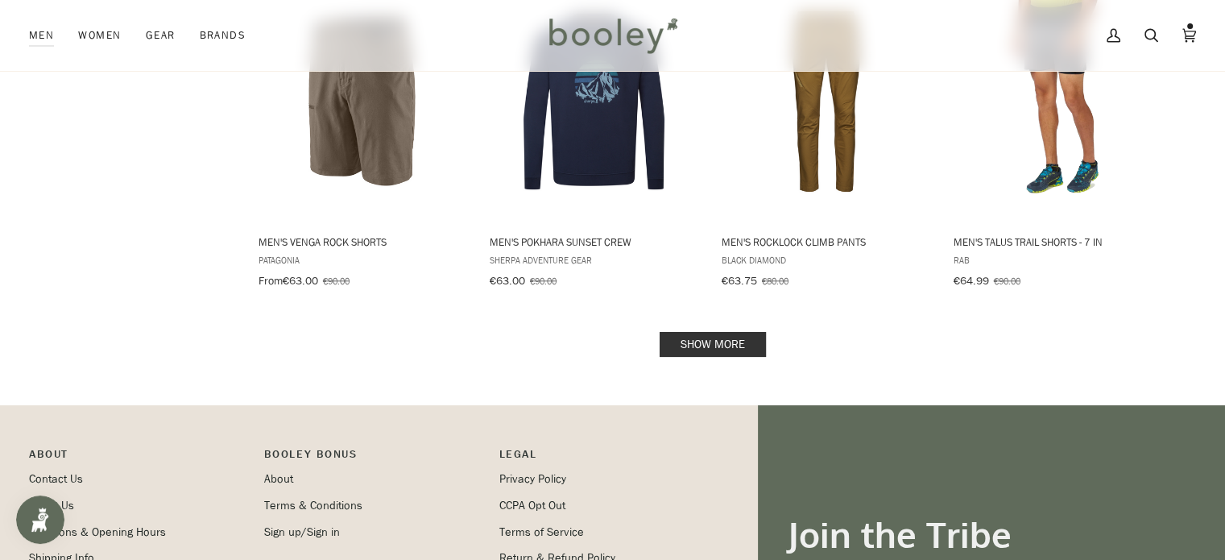
click at [744, 332] on link "Show more" at bounding box center [713, 344] width 106 height 25
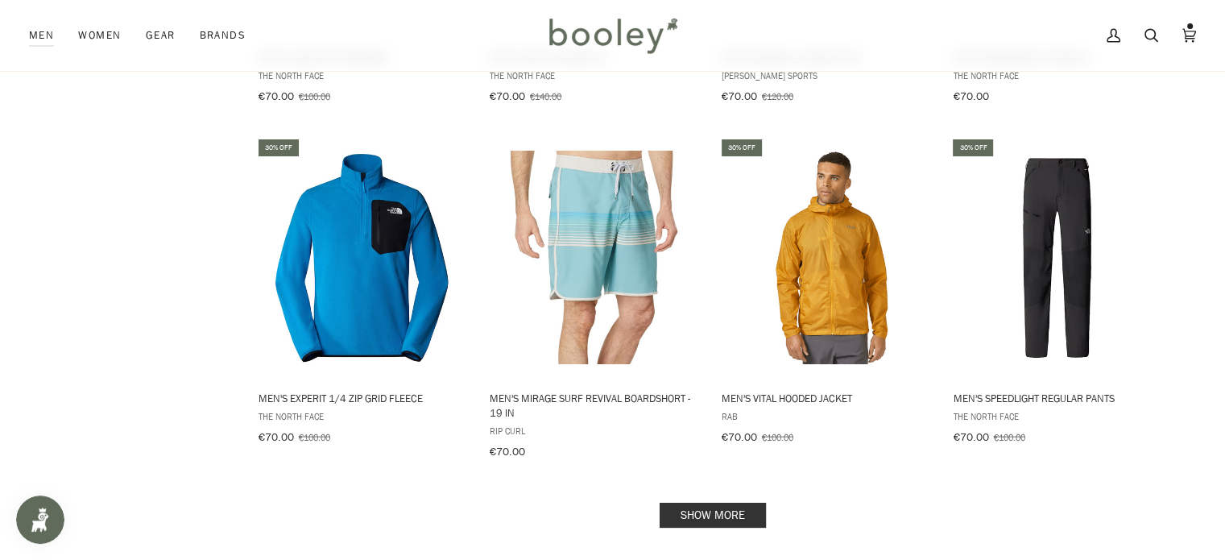
scroll to position [3249, 0]
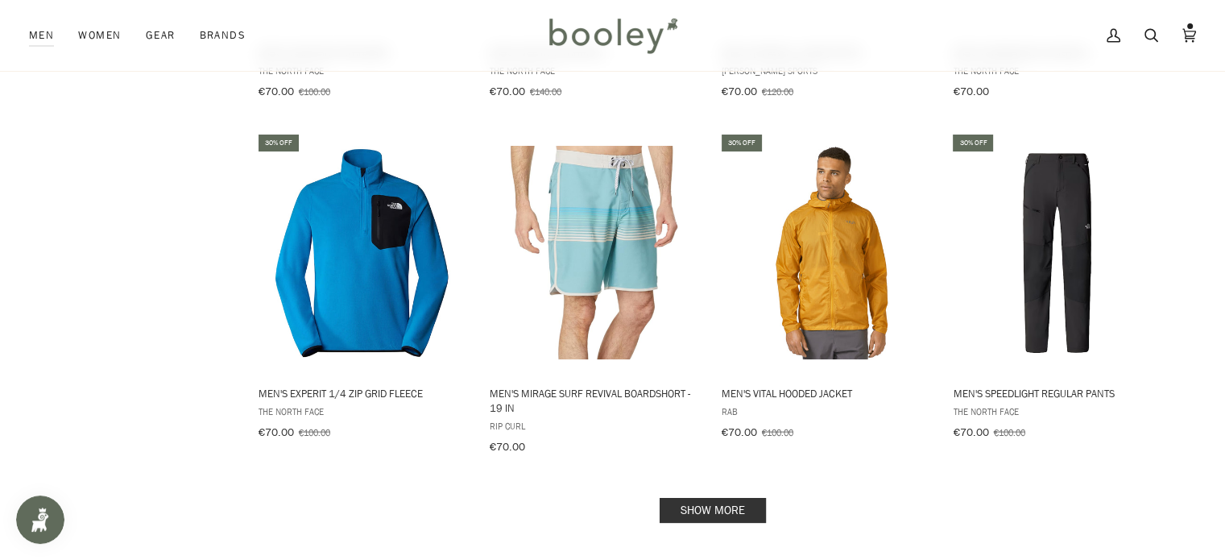
click at [696, 498] on link "Show more" at bounding box center [713, 510] width 106 height 25
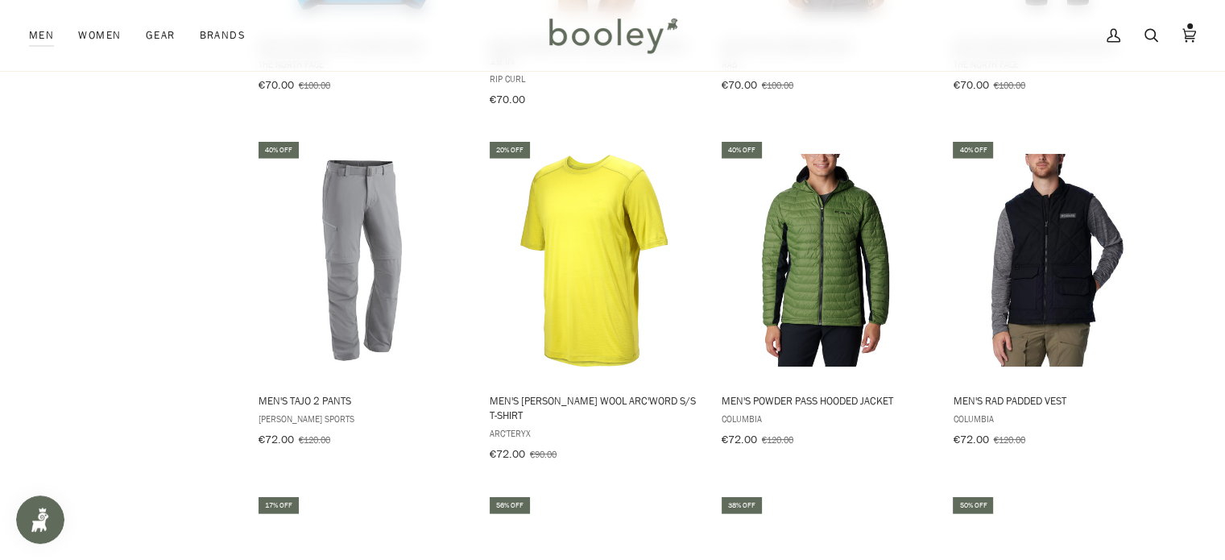
scroll to position [3589, 0]
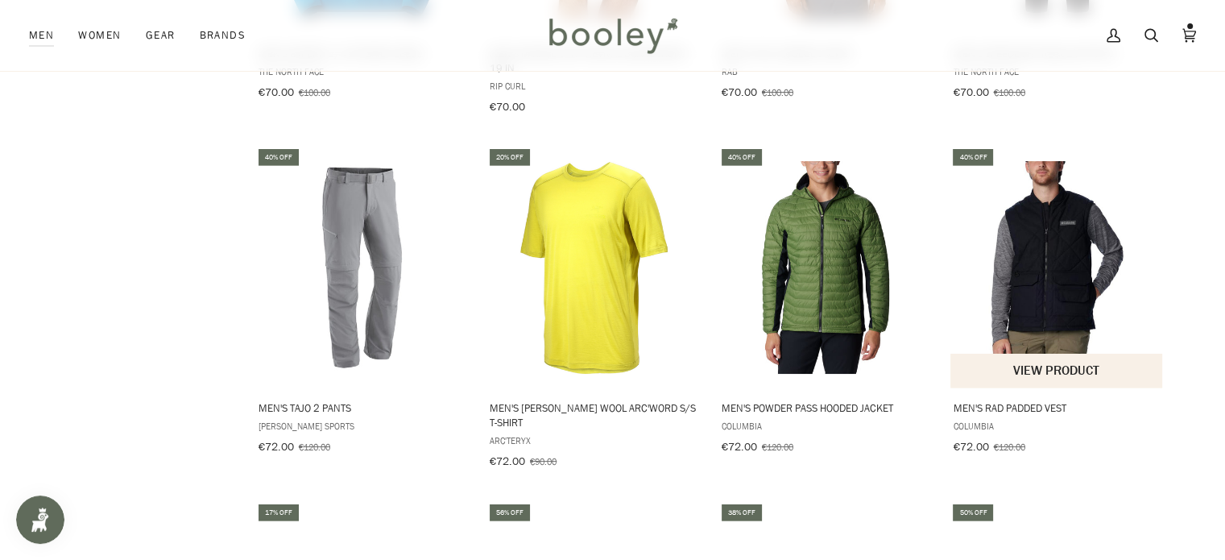
click at [1068, 276] on img "Men's Rad Padded Vest" at bounding box center [1057, 267] width 213 height 213
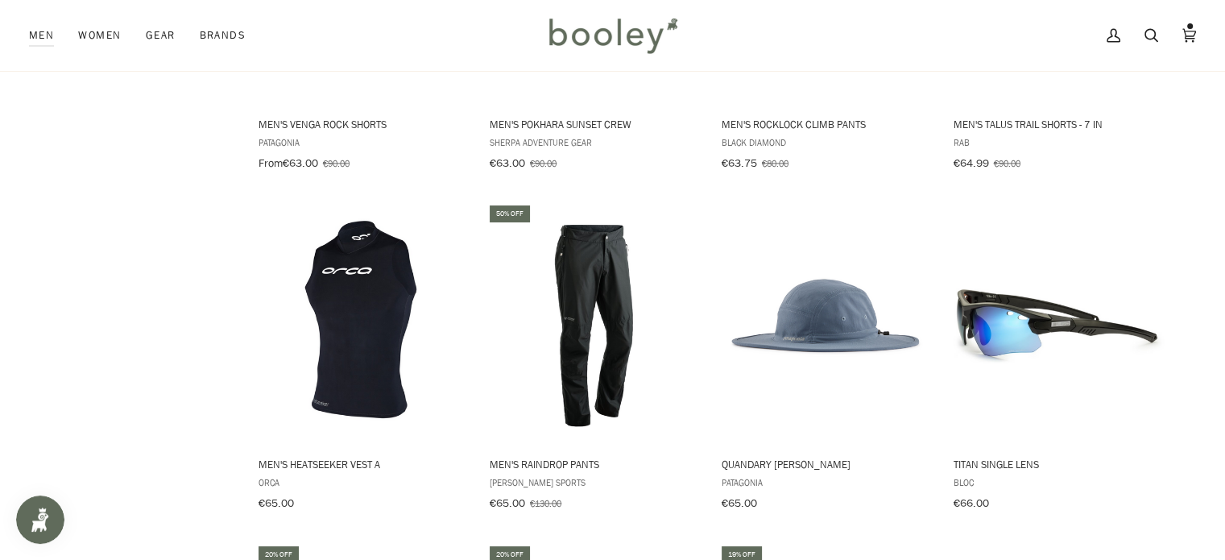
scroll to position [1808, 0]
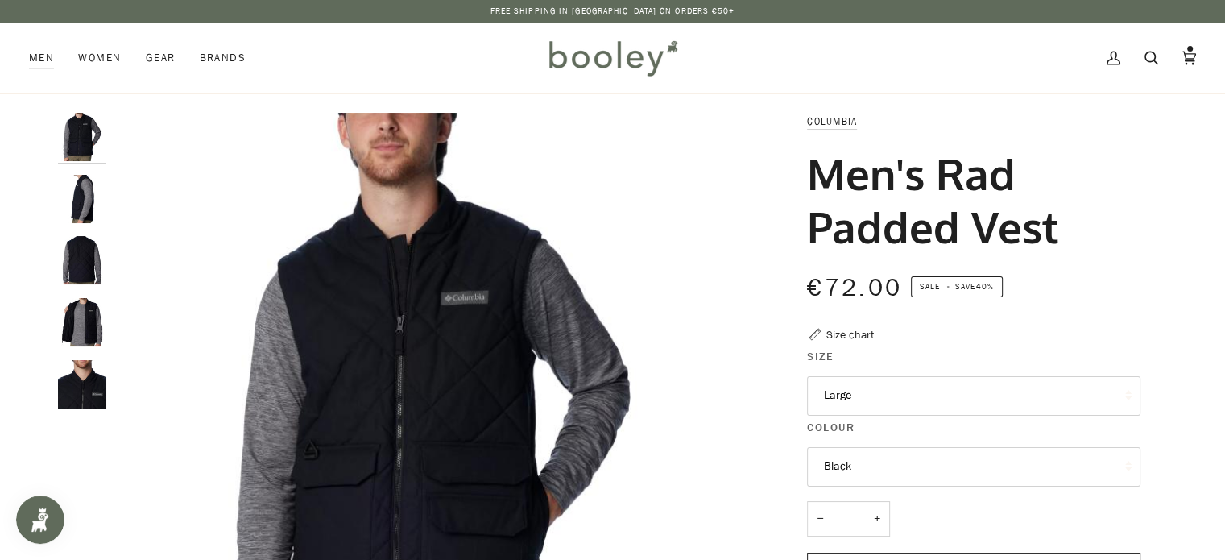
click at [850, 383] on button "Large" at bounding box center [974, 395] width 334 height 39
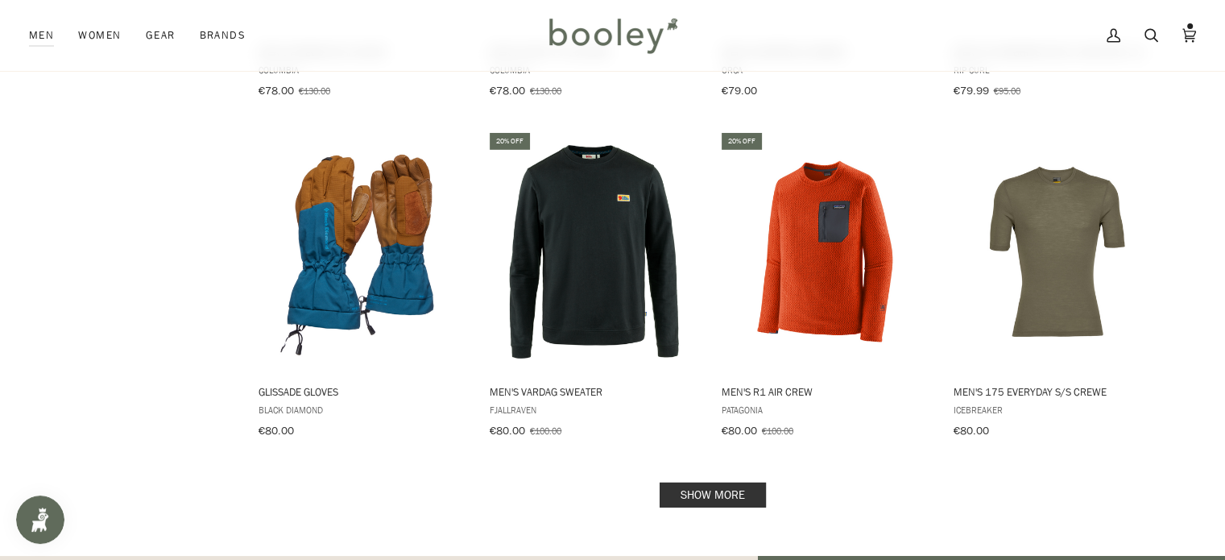
scroll to position [4975, 0]
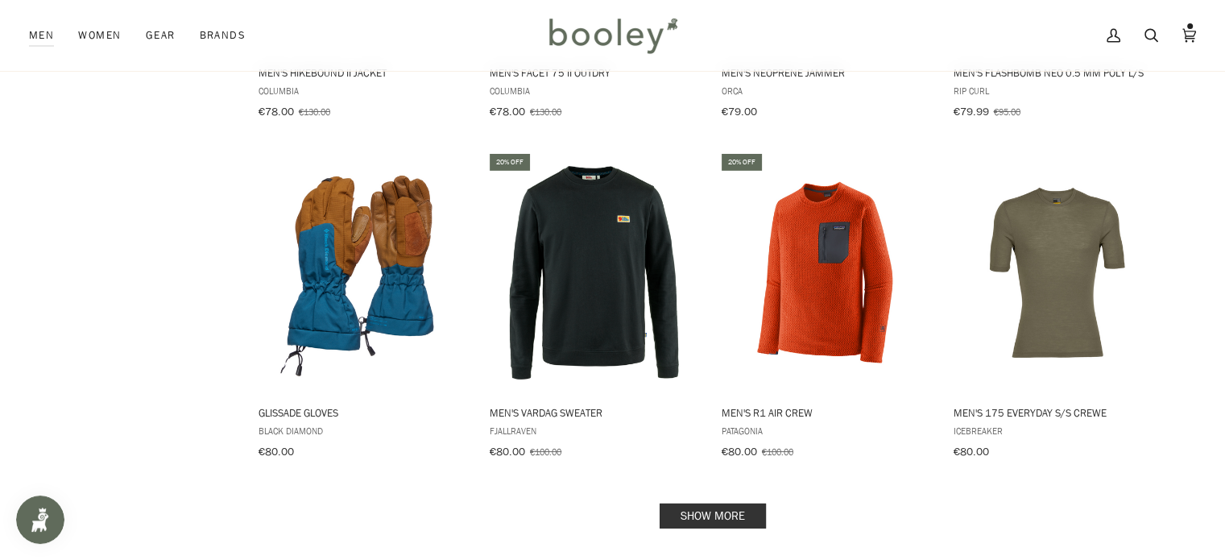
click at [678, 504] on link "Show more" at bounding box center [713, 516] width 106 height 25
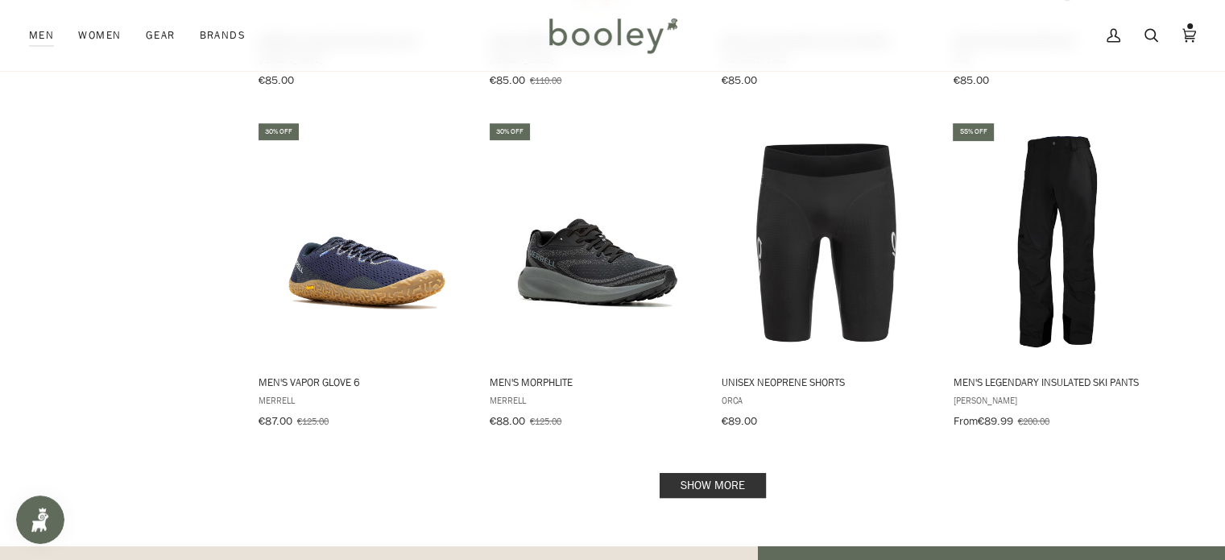
scroll to position [6816, 0]
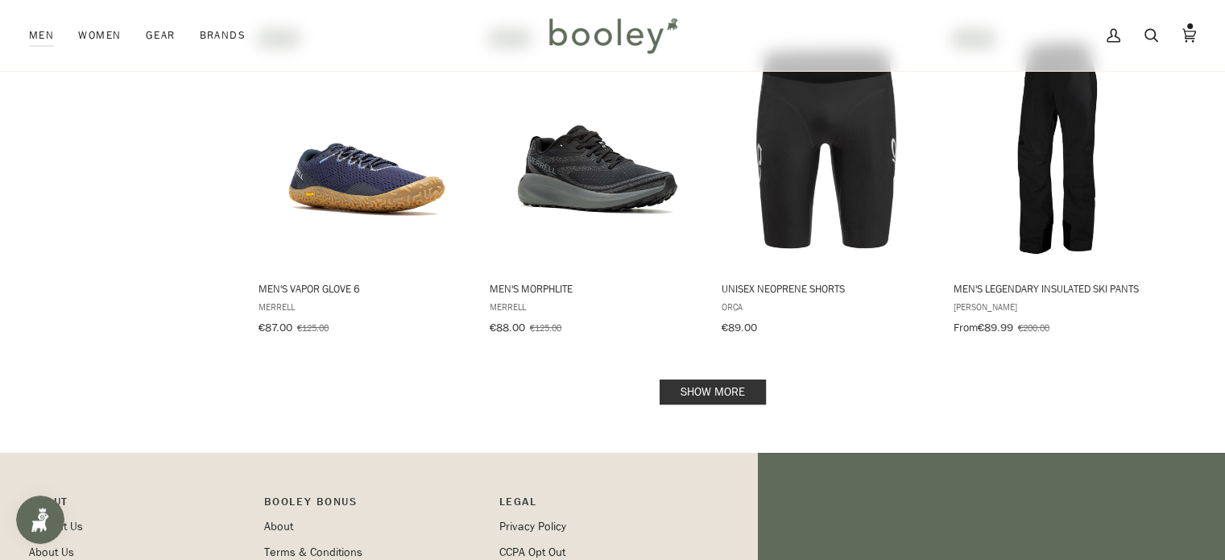
click at [693, 379] on link "Show more" at bounding box center [713, 391] width 106 height 25
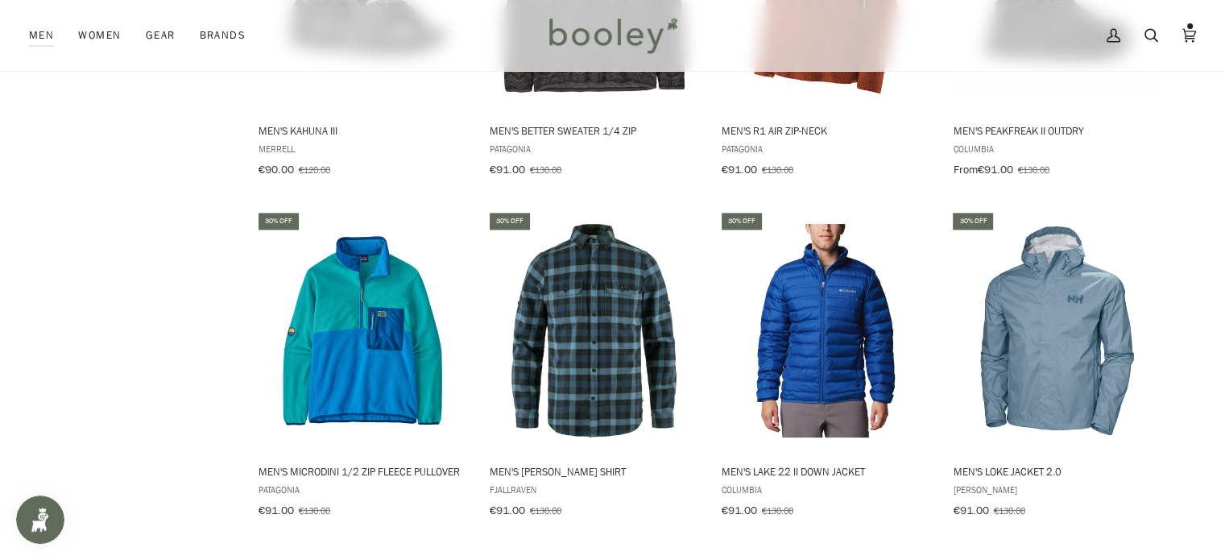
scroll to position [8373, 0]
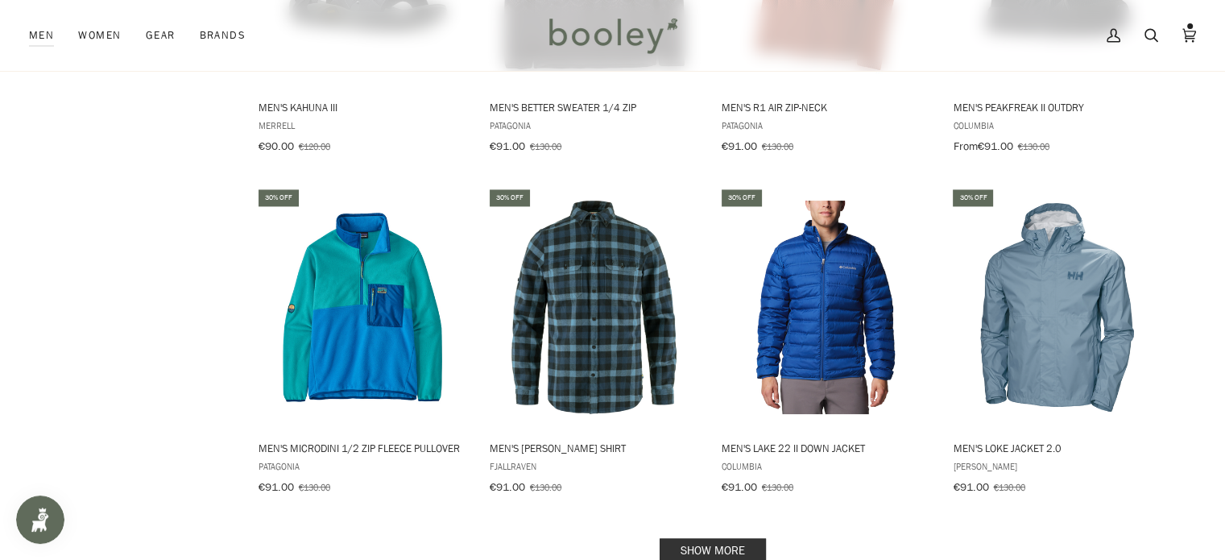
click at [718, 538] on link "Show more" at bounding box center [713, 550] width 106 height 25
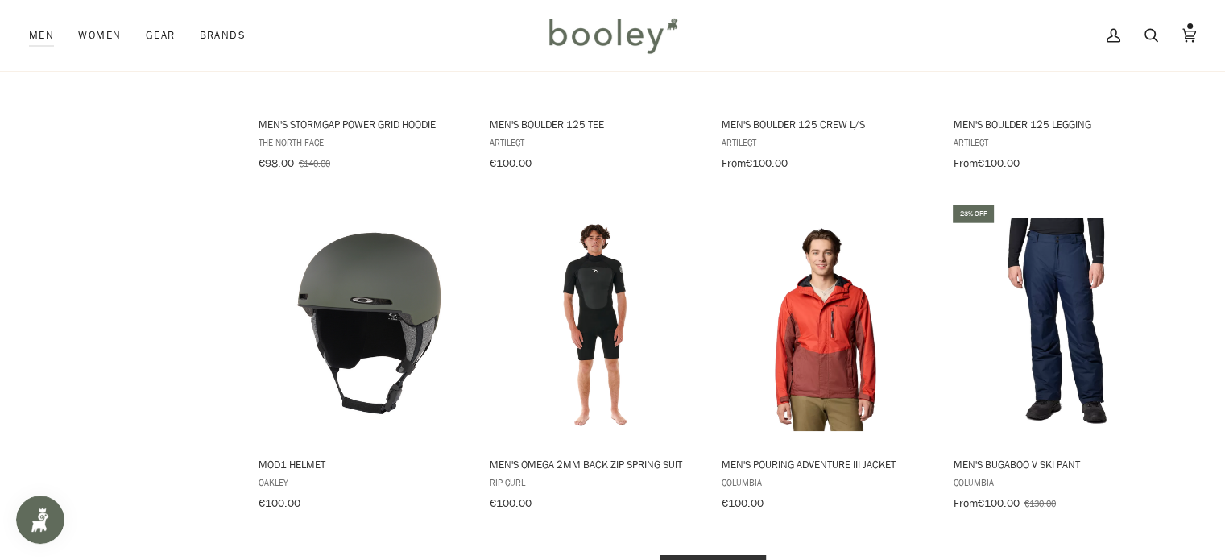
scroll to position [10086, 0]
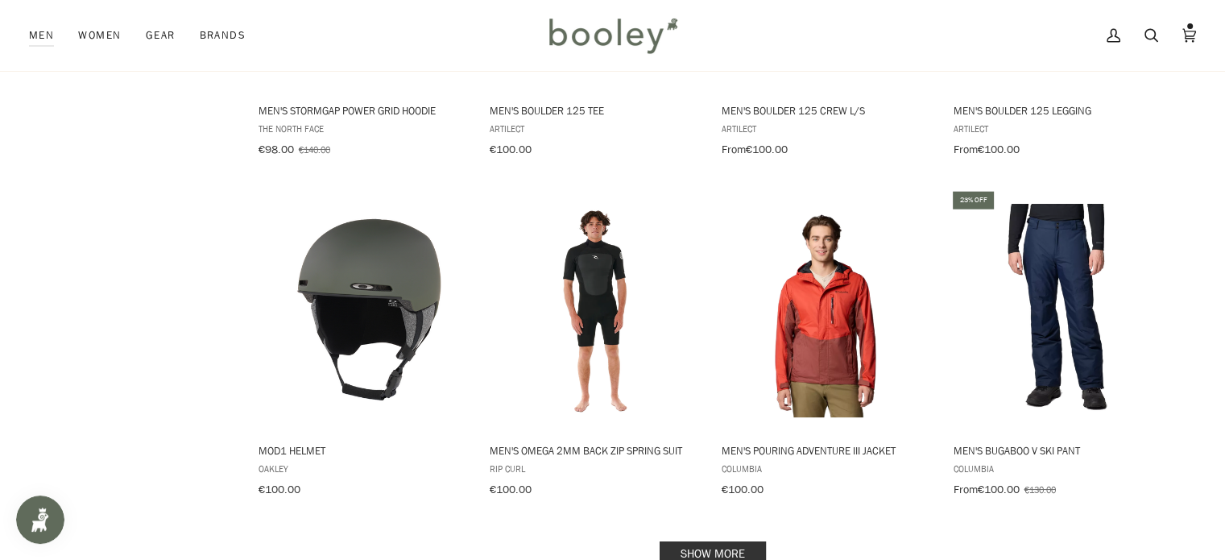
click at [740, 541] on link "Show more" at bounding box center [713, 553] width 106 height 25
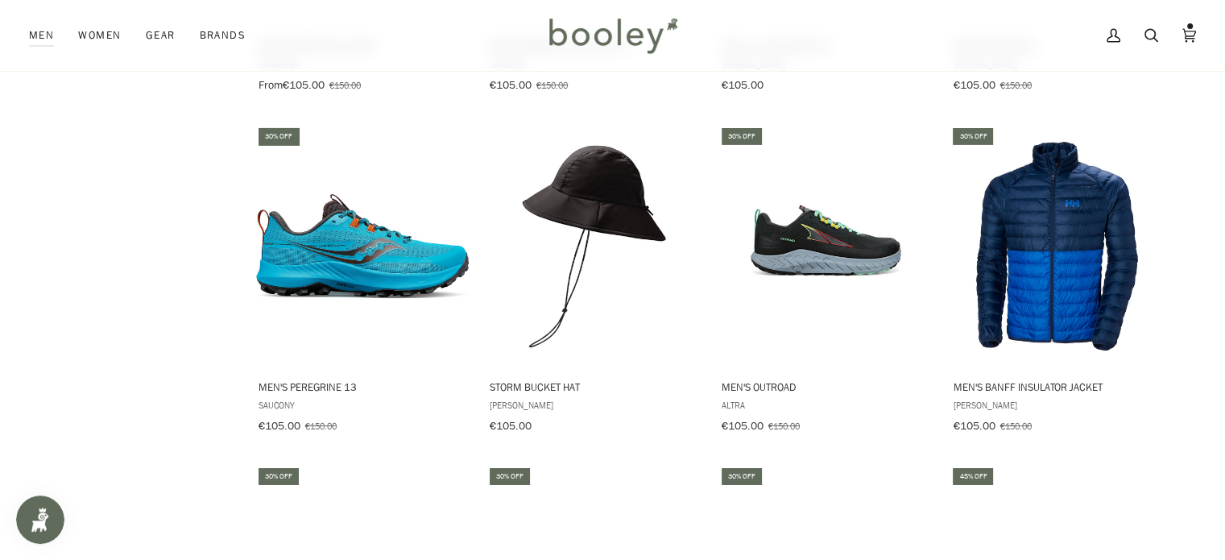
scroll to position [11729, 0]
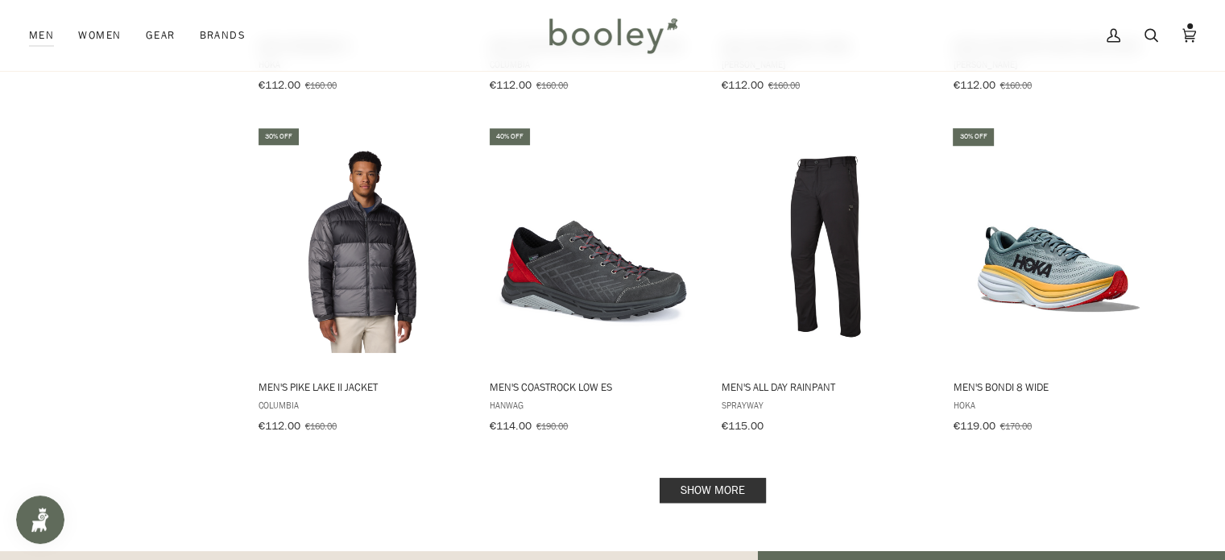
scroll to position [13520, 0]
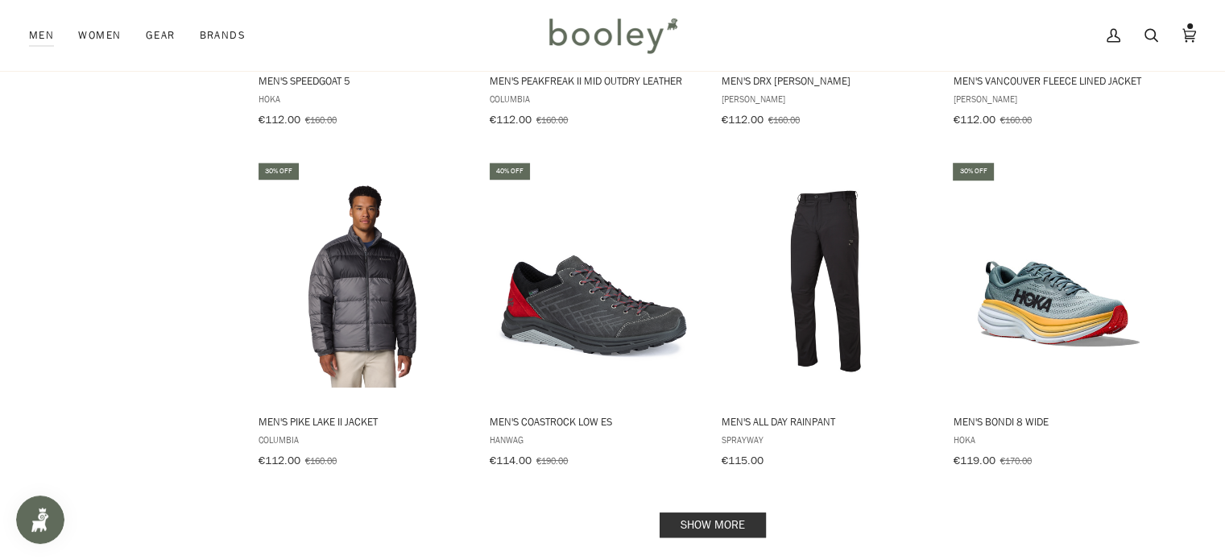
click at [740, 512] on link "Show more" at bounding box center [713, 524] width 106 height 25
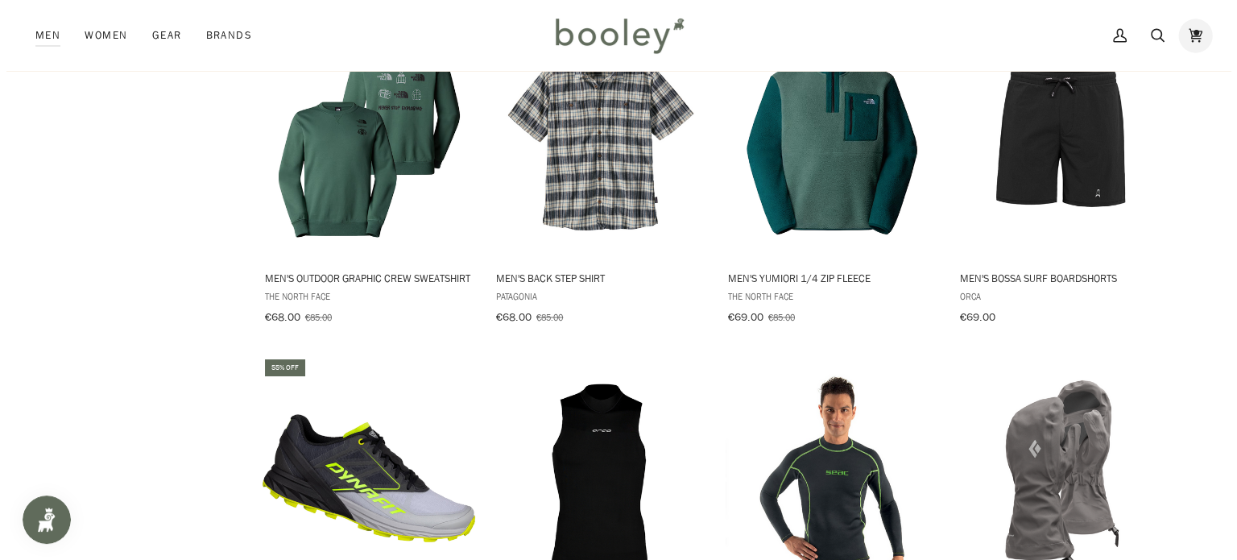
scroll to position [1305, 0]
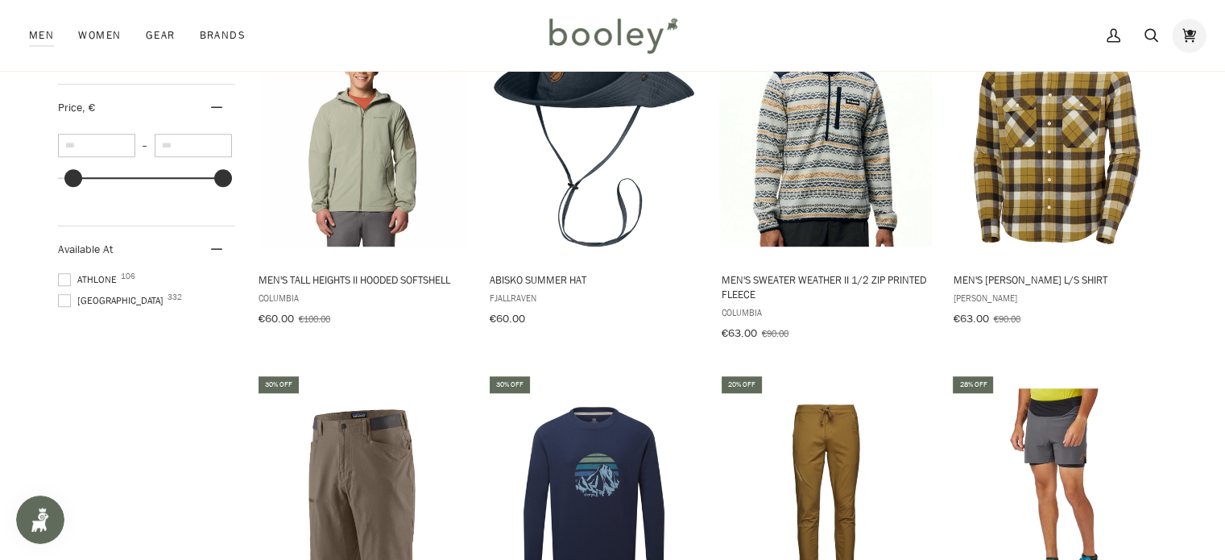
click at [1179, 45] on link "Cart €150.00 (2)" at bounding box center [1190, 35] width 38 height 71
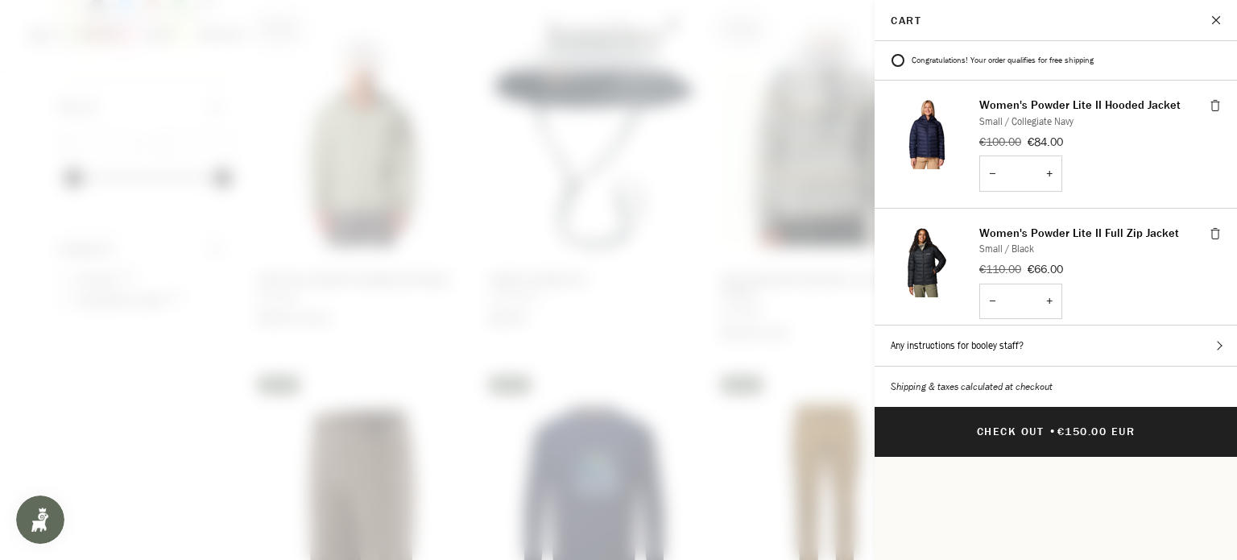
click at [917, 15] on p "Cart" at bounding box center [898, 20] width 47 height 40
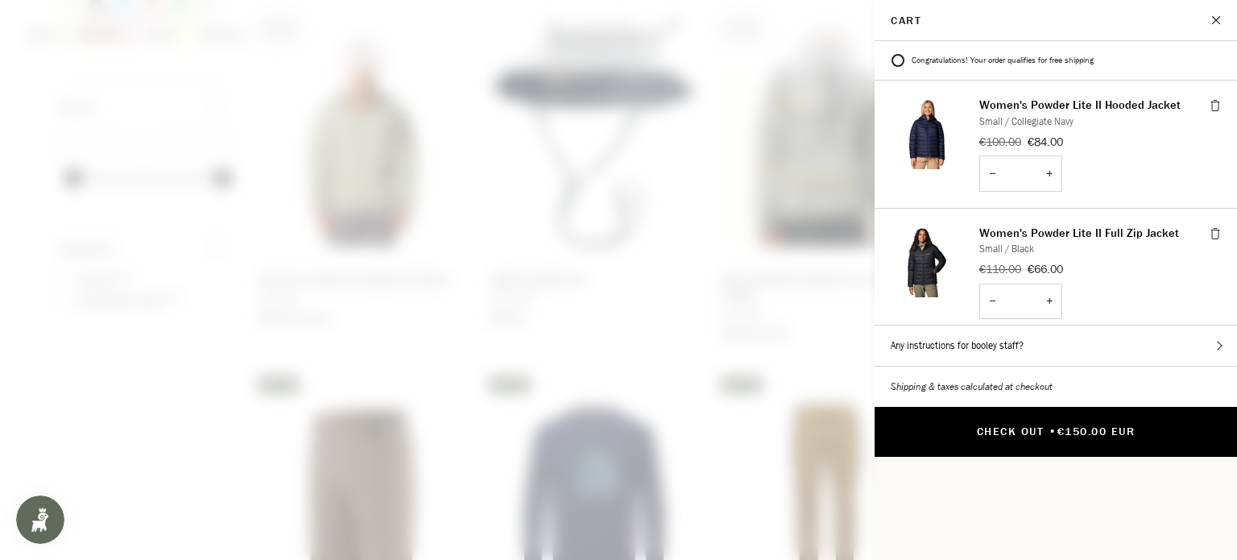
click at [919, 407] on button "Check Out • €150.00 EUR" at bounding box center [1056, 432] width 363 height 50
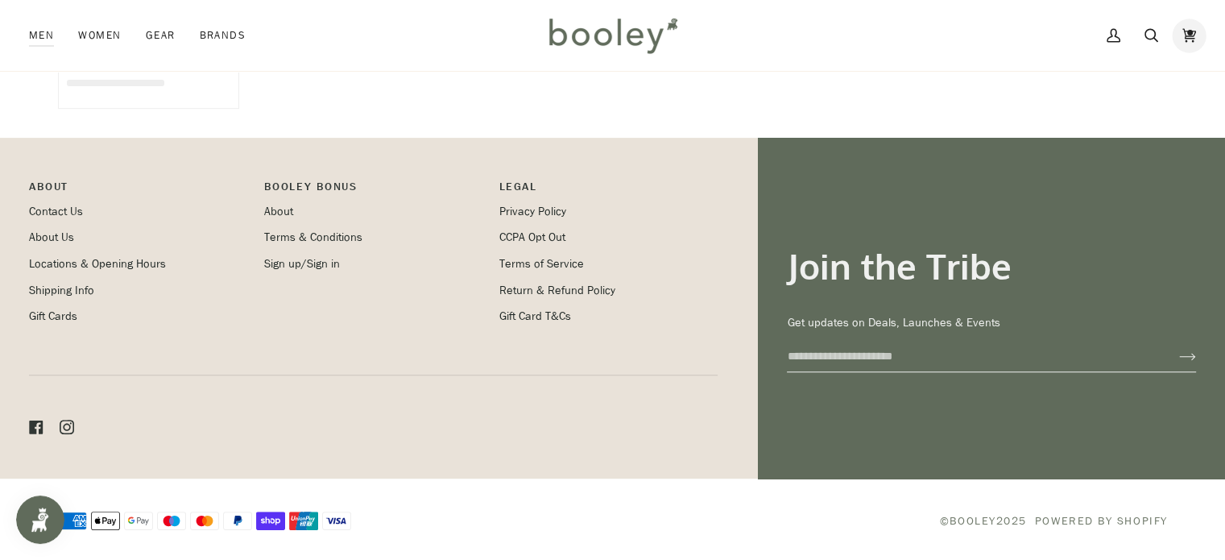
click at [1187, 63] on link "Cart €150.00 (2)" at bounding box center [1190, 35] width 38 height 71
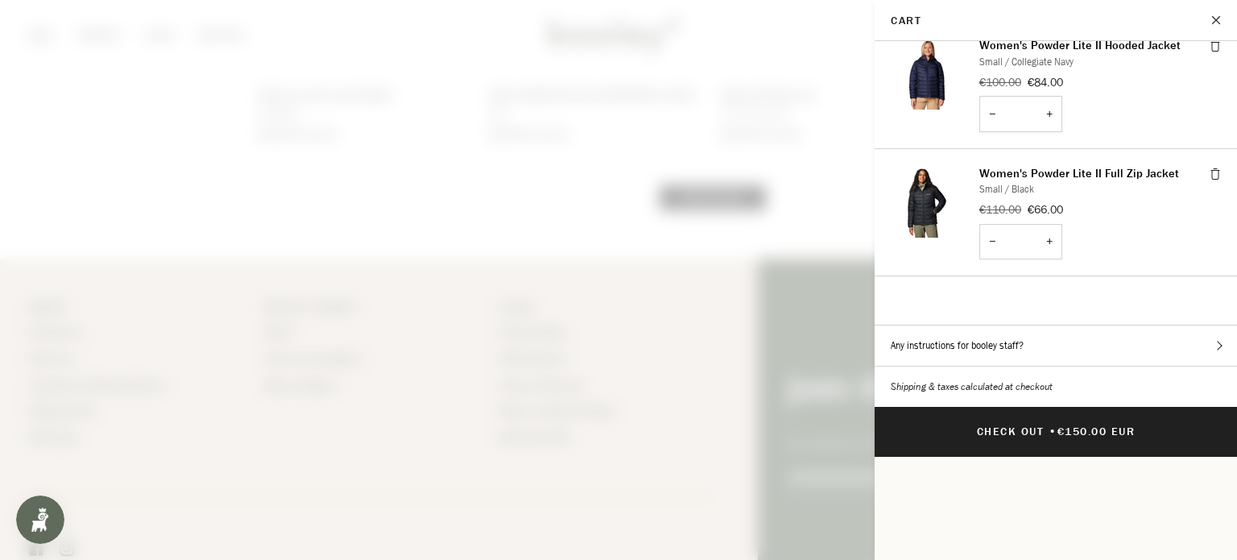
scroll to position [118, 0]
drag, startPoint x: 1228, startPoint y: 170, endPoint x: 1228, endPoint y: 317, distance: 147.4
click at [1225, 317] on div "Cart Congratulations! Your order qualifies for free shipping Spend €-100 more f…" at bounding box center [1056, 280] width 363 height 560
drag, startPoint x: 1237, startPoint y: 201, endPoint x: 1230, endPoint y: 166, distance: 36.0
click at [1225, 166] on div "Congratulations! Your order qualifies for free shipping Spend €-100 more for fr…" at bounding box center [1056, 183] width 363 height 284
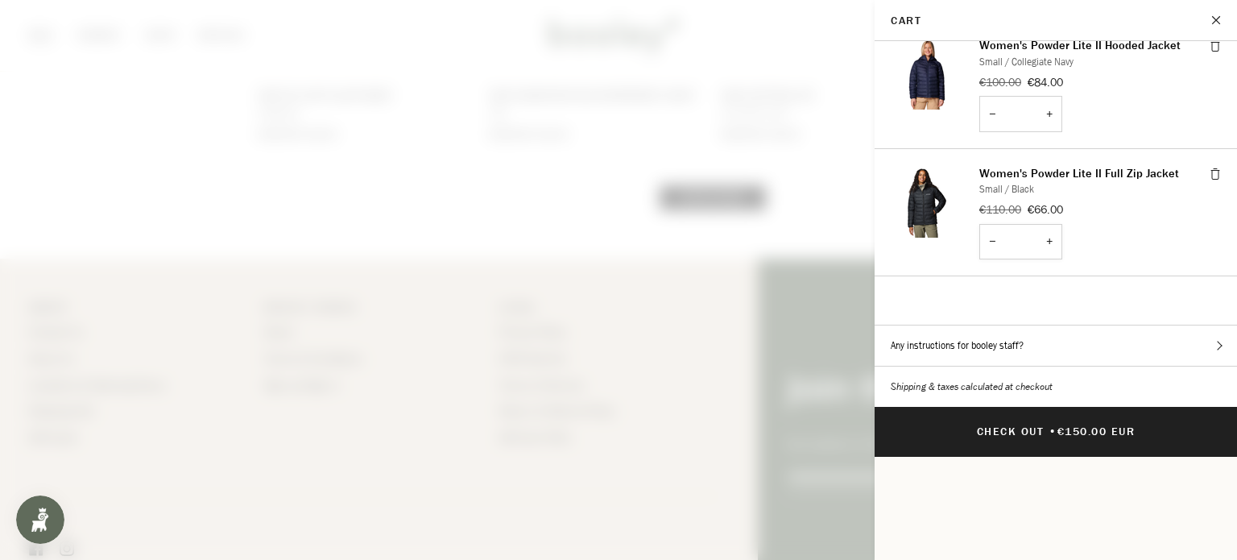
scroll to position [55, 0]
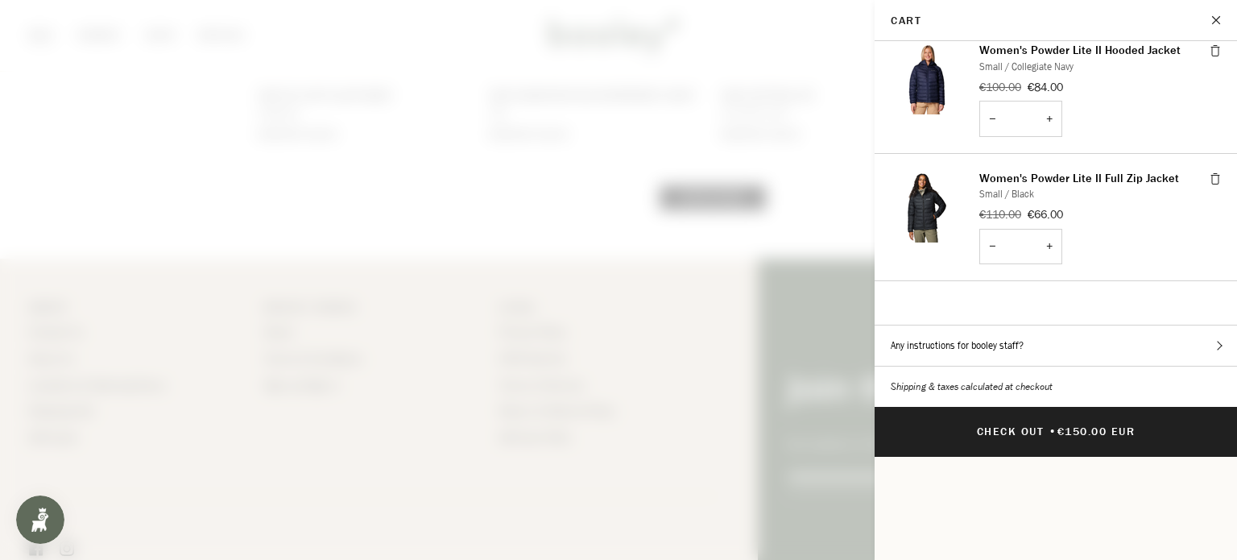
click at [918, 186] on img "Cart" at bounding box center [927, 206] width 73 height 73
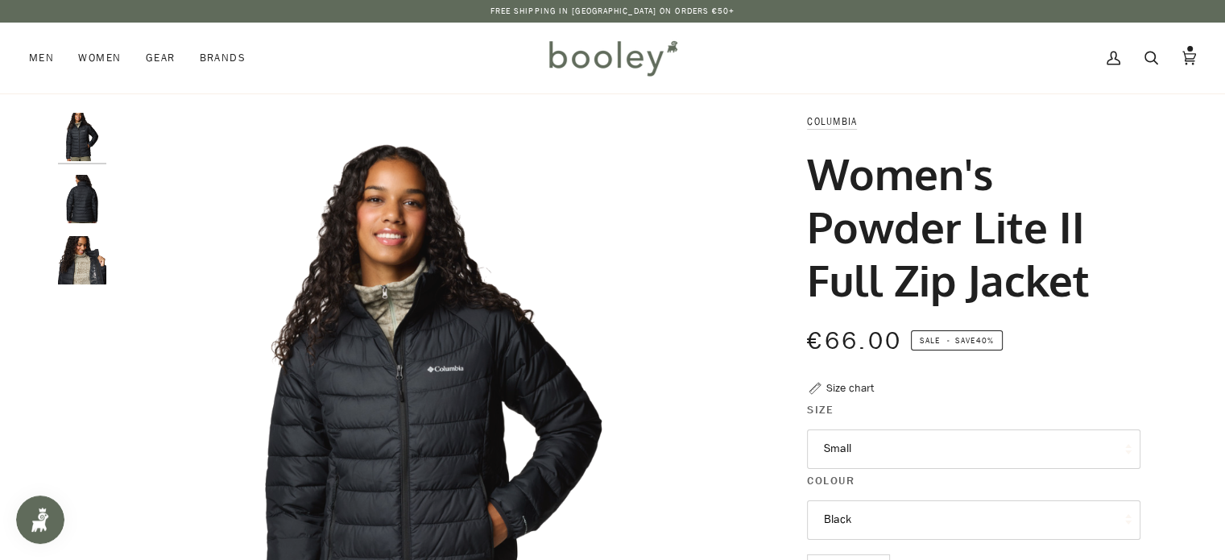
click at [60, 273] on img "Columbia Women's Powder Lite II Full Zip Jacket Black - Booley Galway" at bounding box center [82, 260] width 48 height 48
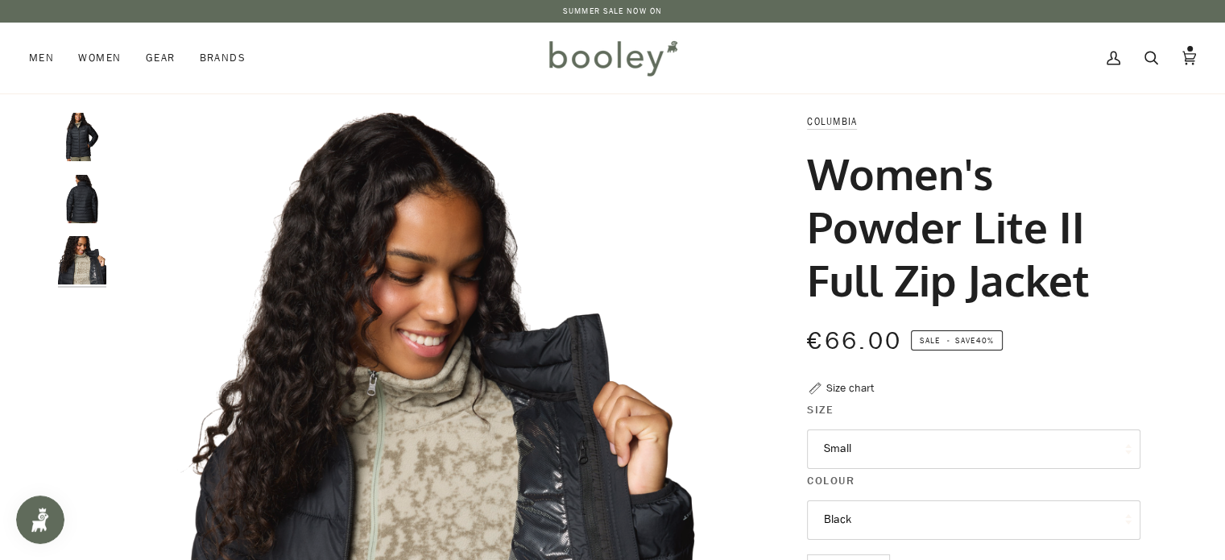
click at [68, 188] on img "Columbia Women's Powder Lite II Full Zip Jacket Black - Booley Galway" at bounding box center [82, 199] width 48 height 48
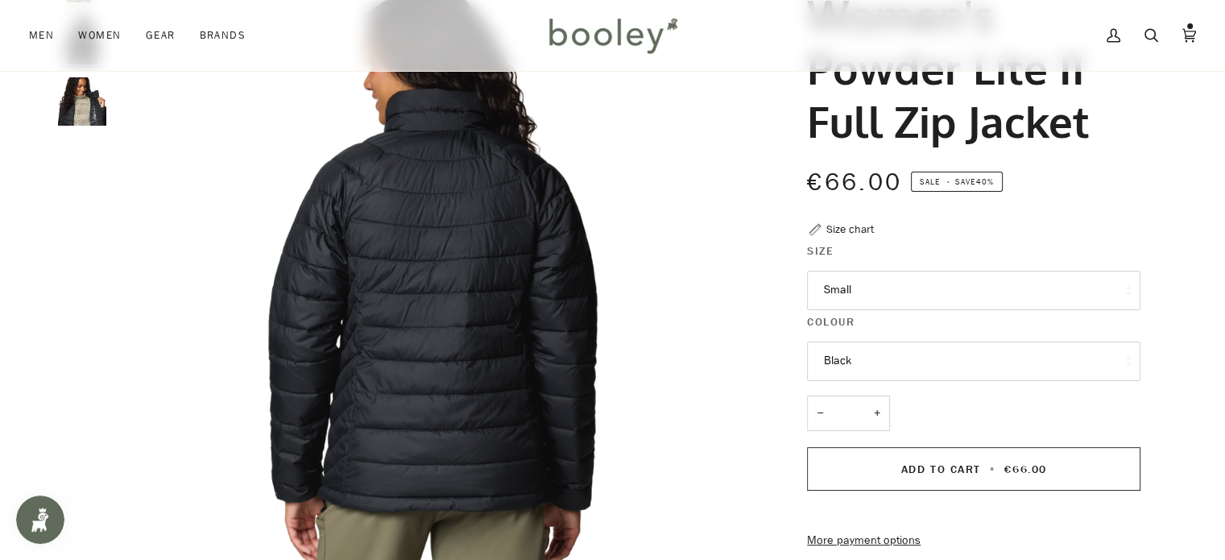
scroll to position [164, 0]
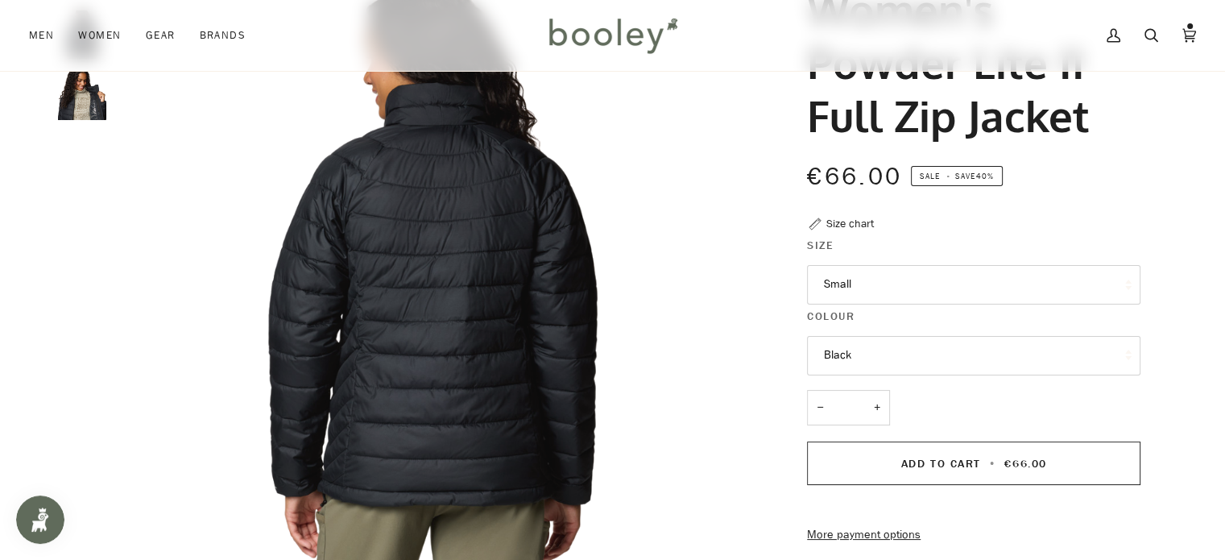
click at [78, 109] on img "Columbia Women's Powder Lite II Full Zip Jacket Black - Booley Galway" at bounding box center [82, 96] width 48 height 48
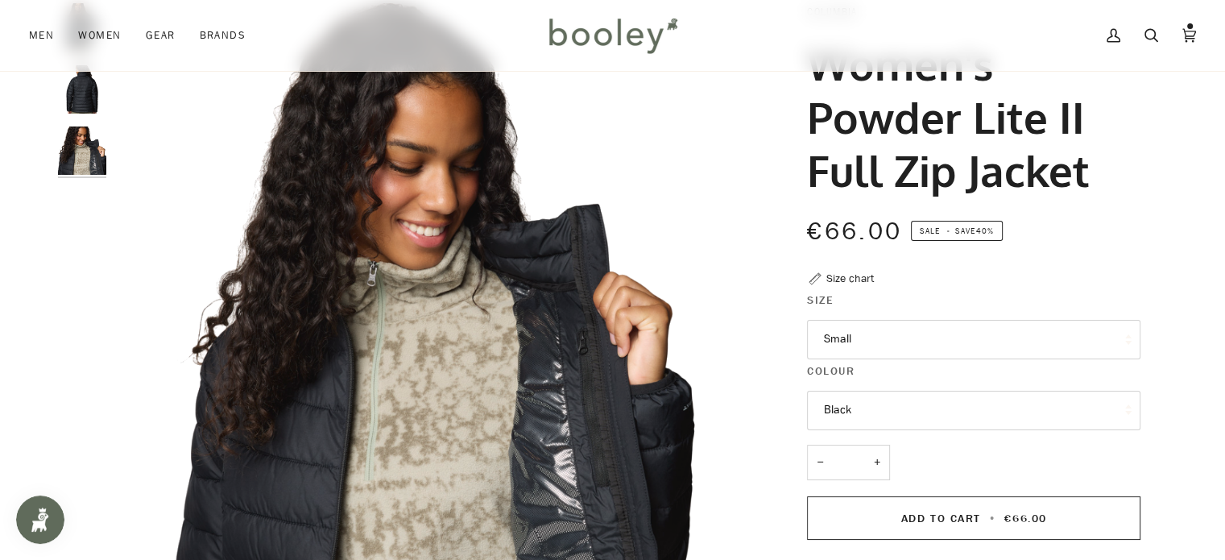
scroll to position [95, 0]
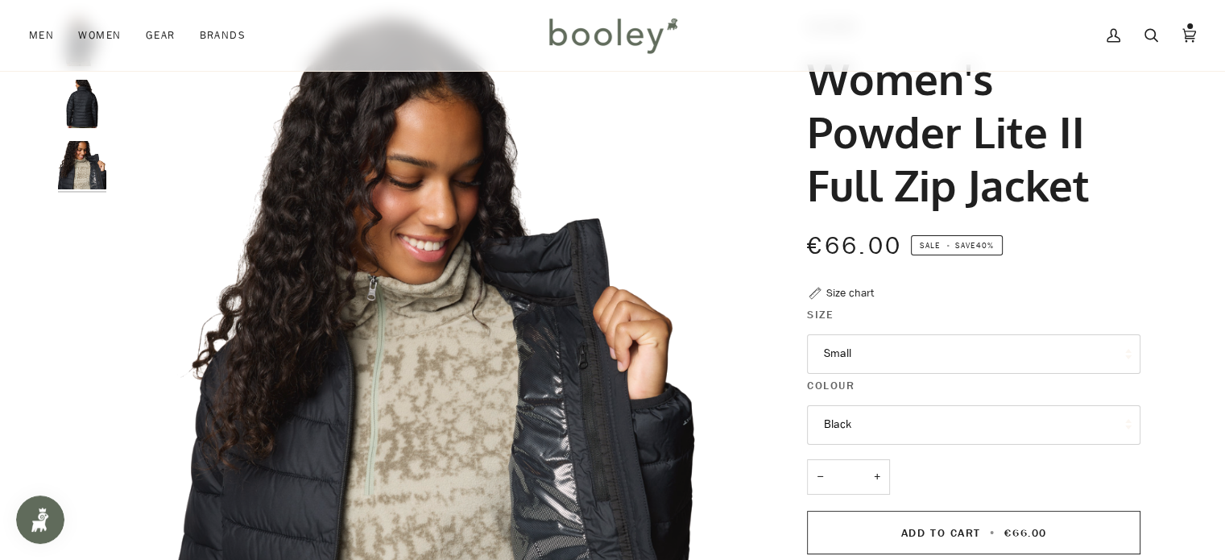
click at [95, 106] on img "Columbia Women's Powder Lite II Full Zip Jacket Black - Booley Galway" at bounding box center [82, 104] width 48 height 48
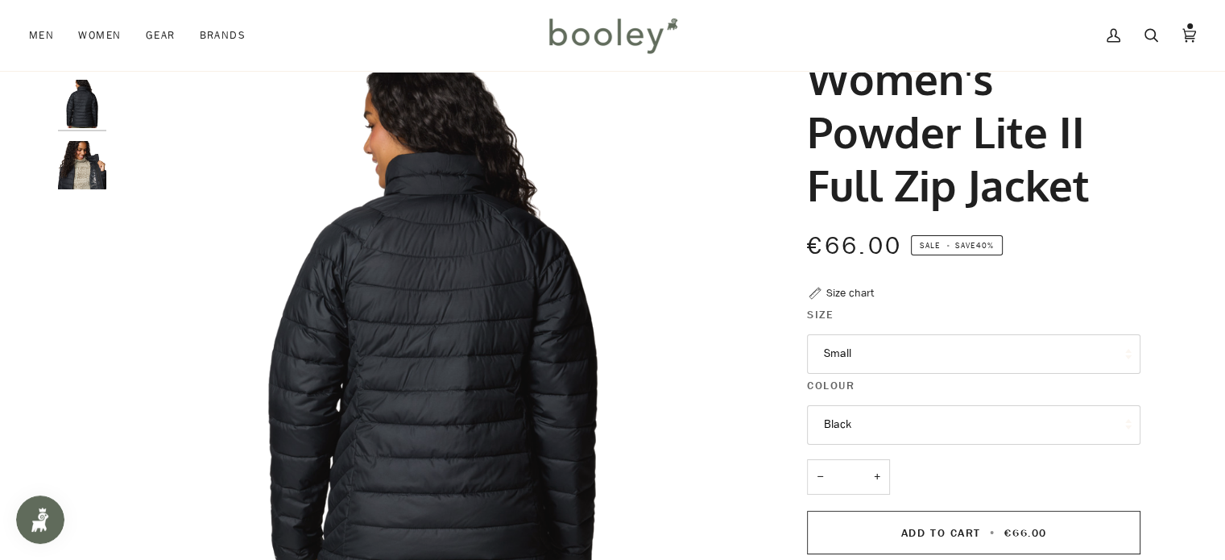
scroll to position [2, 0]
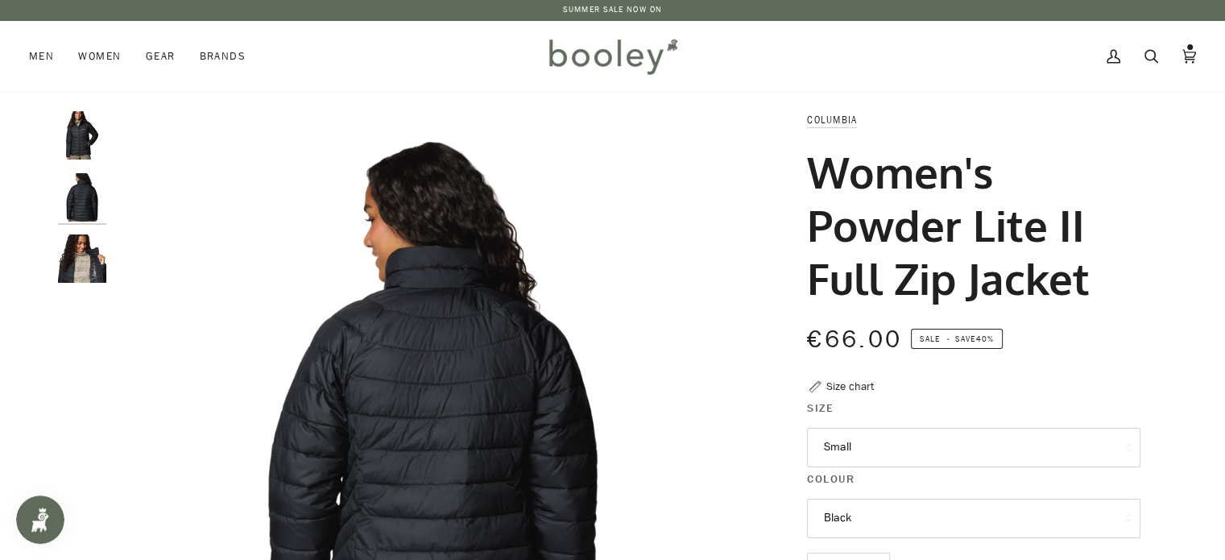
click at [85, 137] on img "Columbia Women's Powder Lite II Full Zip Jacket Black - Booley Galway" at bounding box center [82, 135] width 48 height 48
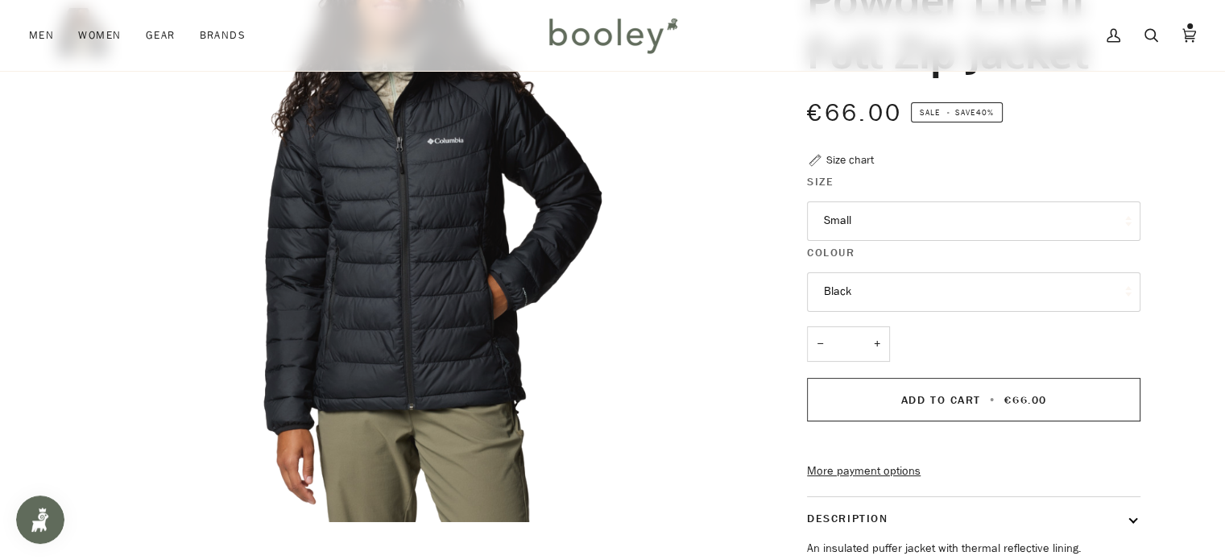
scroll to position [213, 0]
